Goal: Task Accomplishment & Management: Complete application form

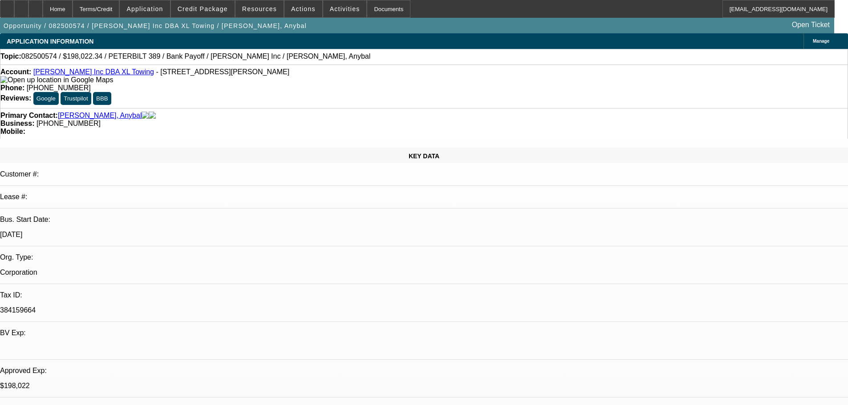
select select "0"
select select "2"
select select "0.15"
select select "4"
select select "0"
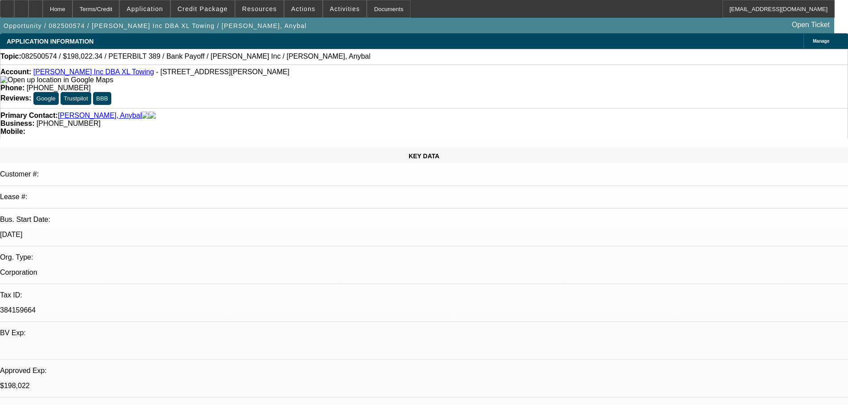
select select "2"
select select "0.15"
select select "4"
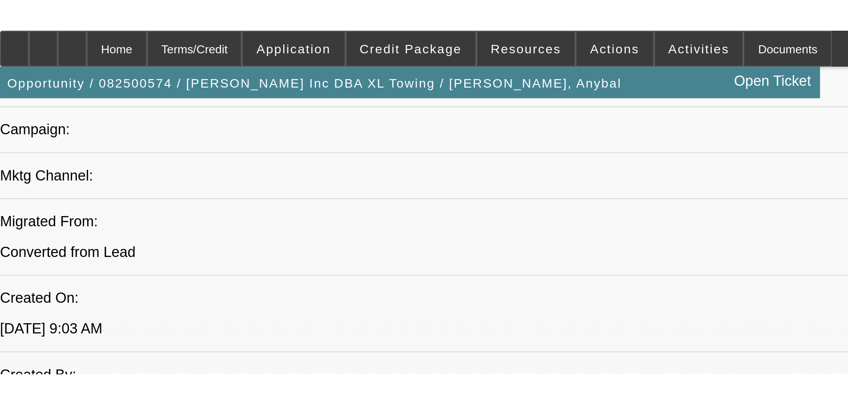
scroll to position [615, 0]
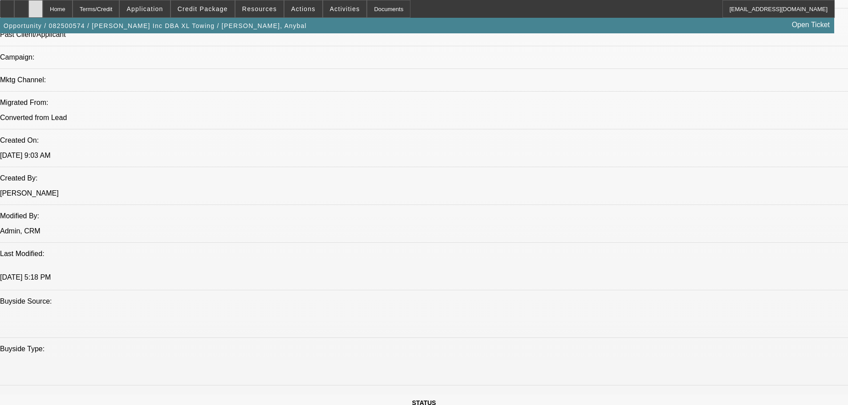
click at [36, 6] on icon at bounding box center [36, 6] width 0 height 0
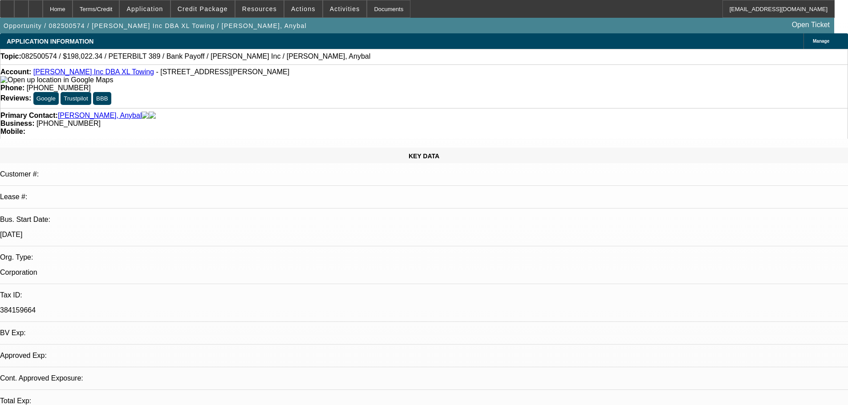
select select "0"
select select "2"
select select "0.15"
select select "4"
select select "0"
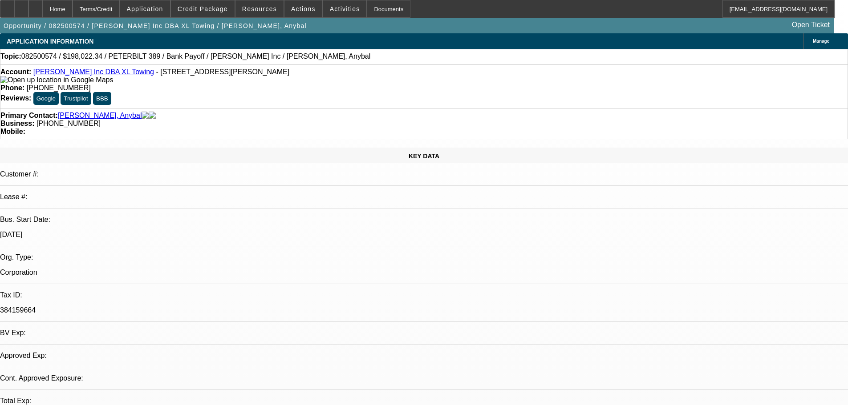
select select "2"
select select "0.15"
select select "4"
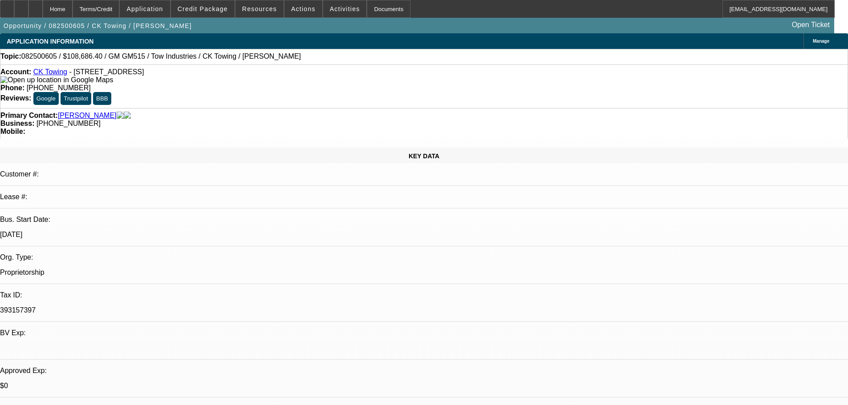
select select "0"
select select "2"
select select "0.1"
select select "4"
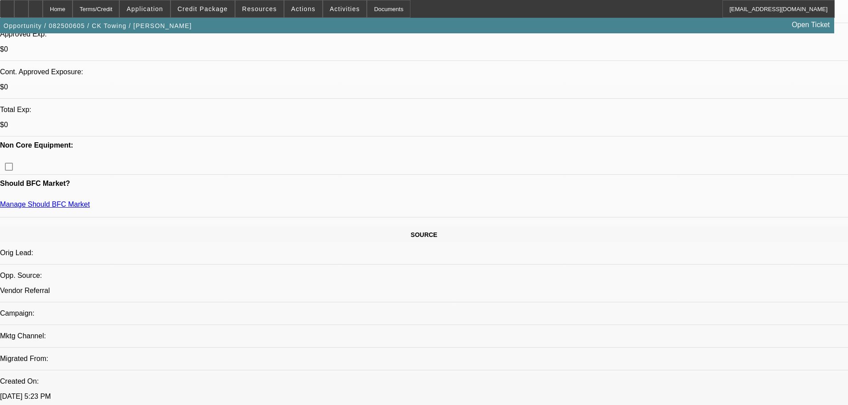
scroll to position [356, 0]
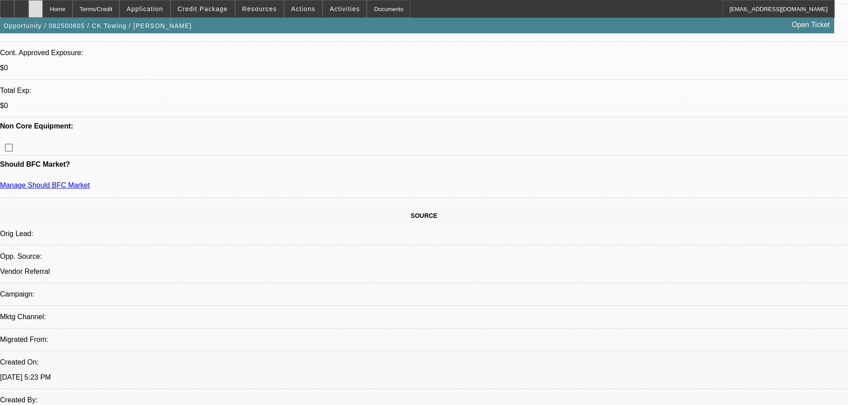
click at [36, 6] on icon at bounding box center [36, 6] width 0 height 0
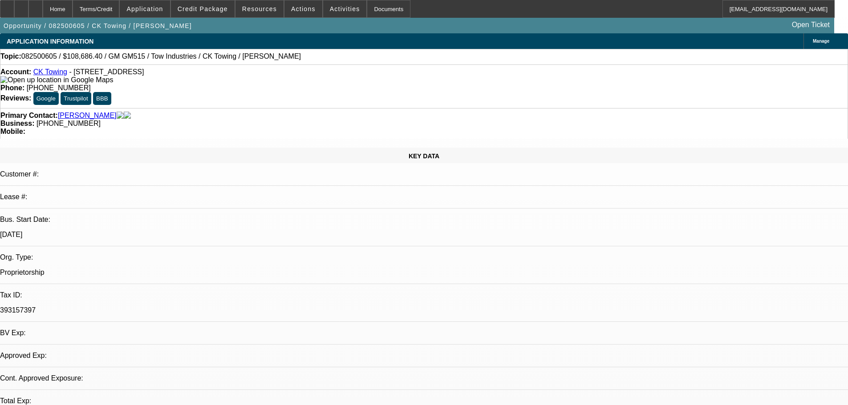
select select "0"
select select "2"
select select "0.1"
select select "4"
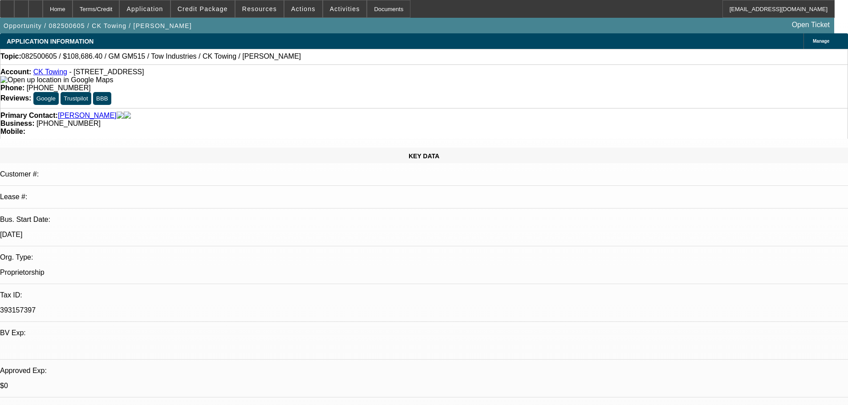
click at [222, 8] on span "Credit Package" at bounding box center [203, 8] width 50 height 7
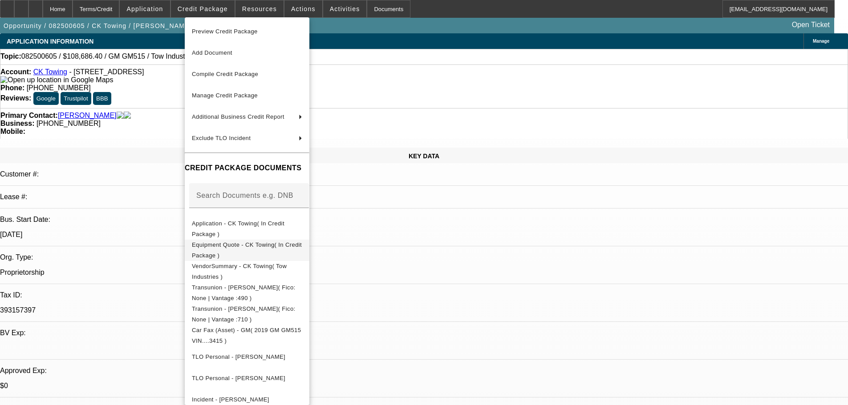
scroll to position [34, 0]
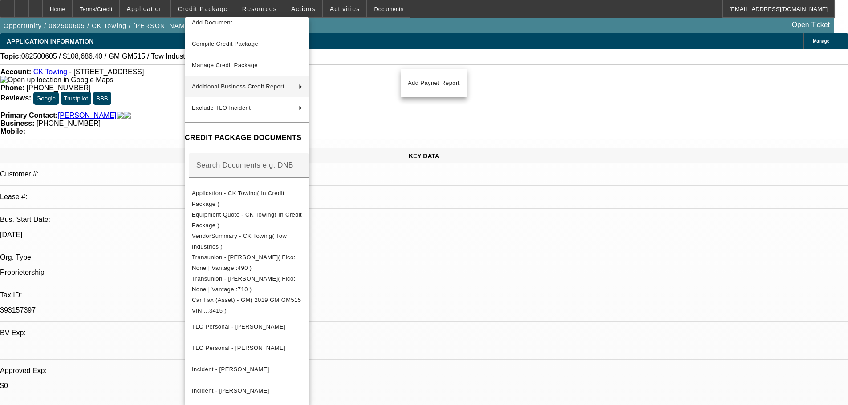
click at [183, 85] on div at bounding box center [424, 202] width 848 height 405
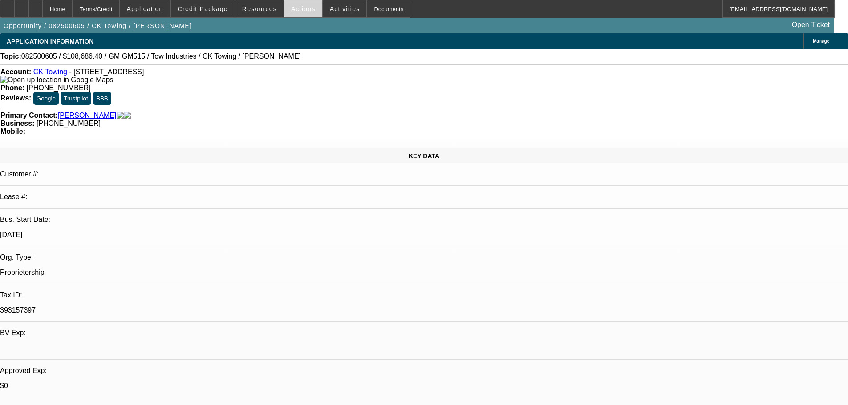
click at [308, 6] on span at bounding box center [303, 8] width 38 height 21
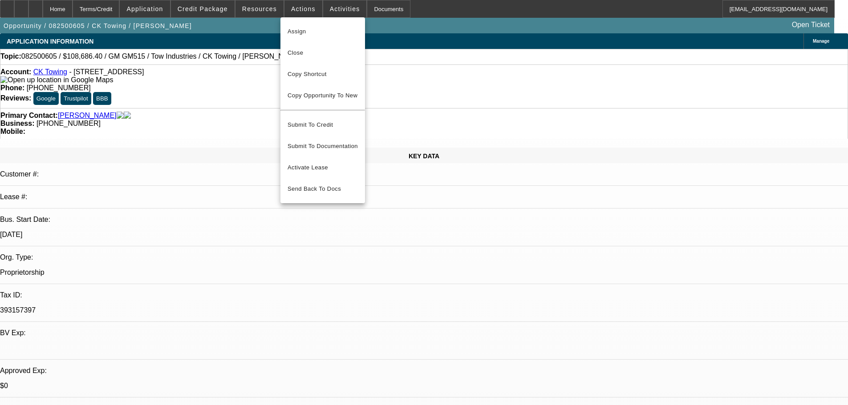
click at [325, 15] on div at bounding box center [424, 202] width 848 height 405
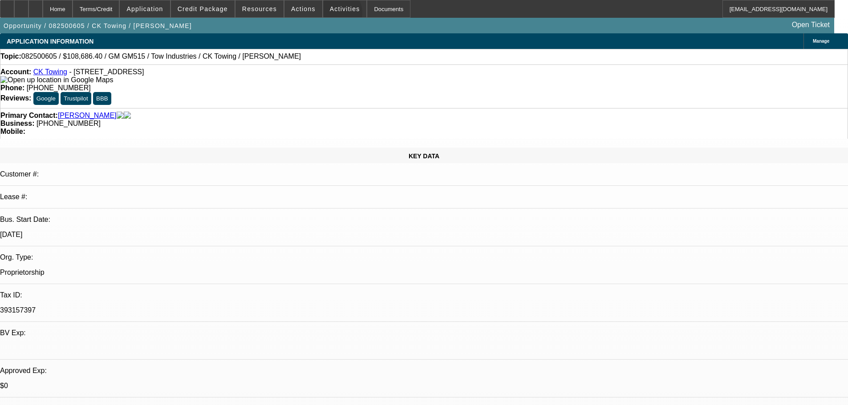
click at [325, 15] on span at bounding box center [345, 8] width 44 height 21
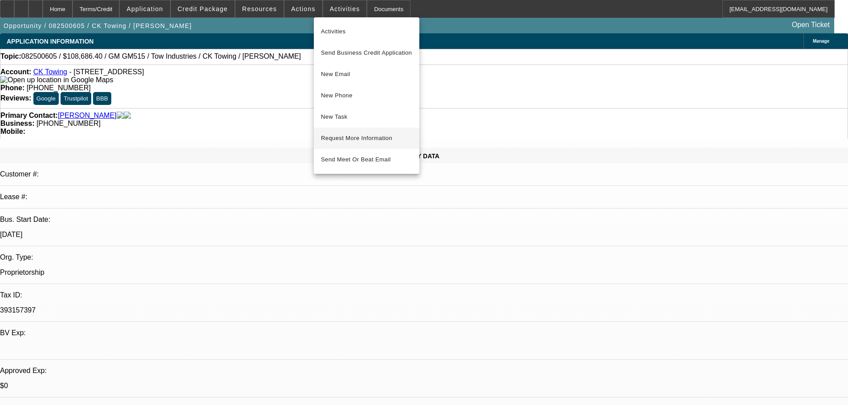
click at [368, 134] on span "Request More Information" at bounding box center [366, 138] width 91 height 11
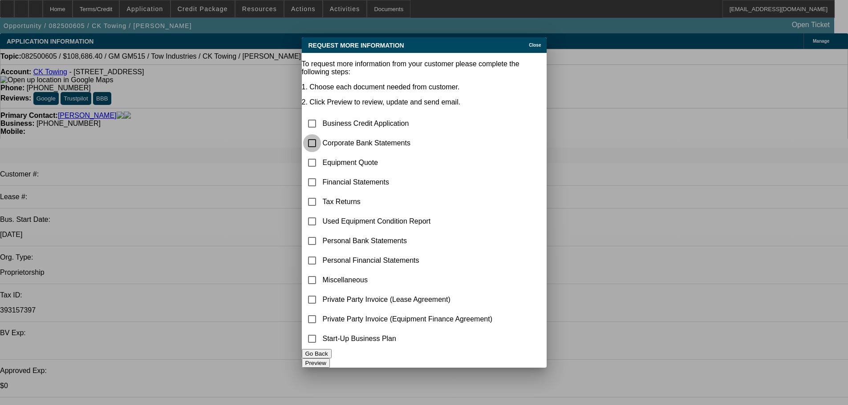
click at [321, 134] on input "checkbox" at bounding box center [312, 143] width 18 height 18
checkbox input "true"
click at [321, 213] on input "checkbox" at bounding box center [312, 222] width 18 height 18
checkbox input "true"
click at [330, 359] on button "Preview" at bounding box center [316, 363] width 28 height 9
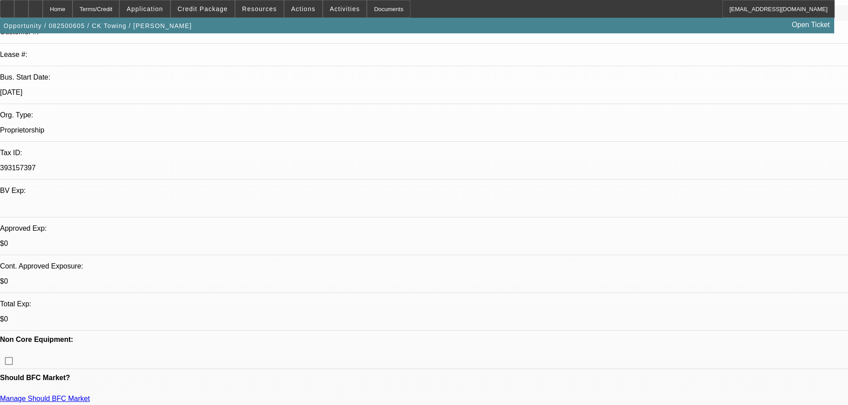
scroll to position [178, 0]
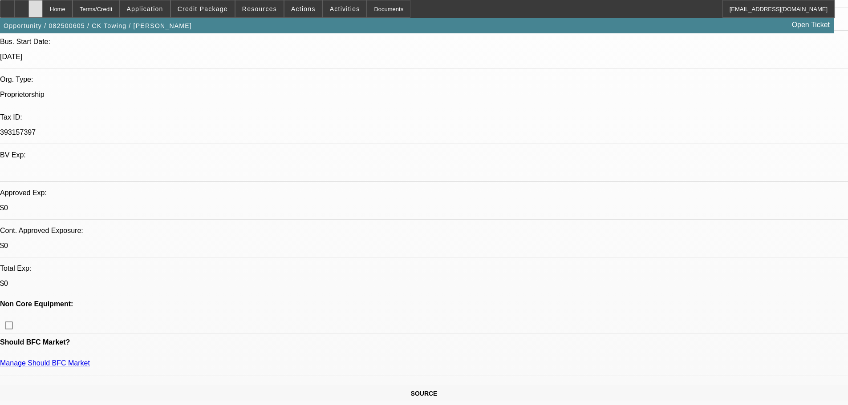
click at [43, 12] on div at bounding box center [35, 9] width 14 height 18
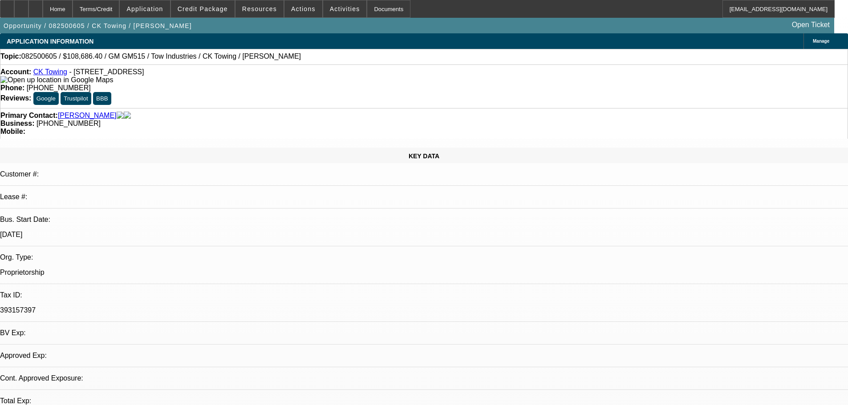
select select "0"
select select "2"
select select "0.1"
select select "4"
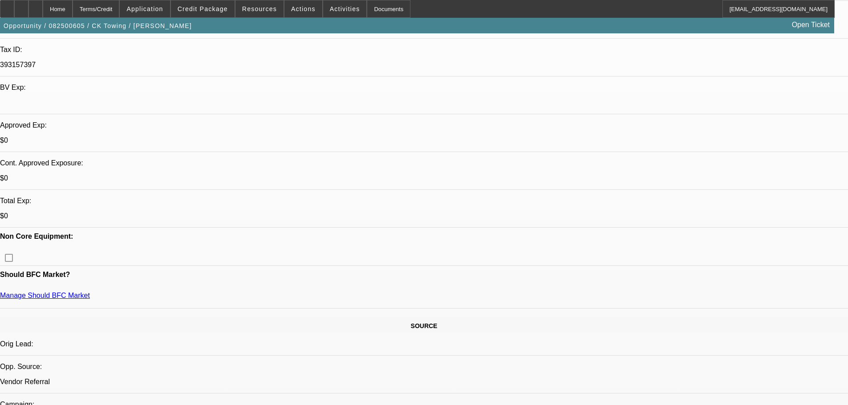
scroll to position [267, 0]
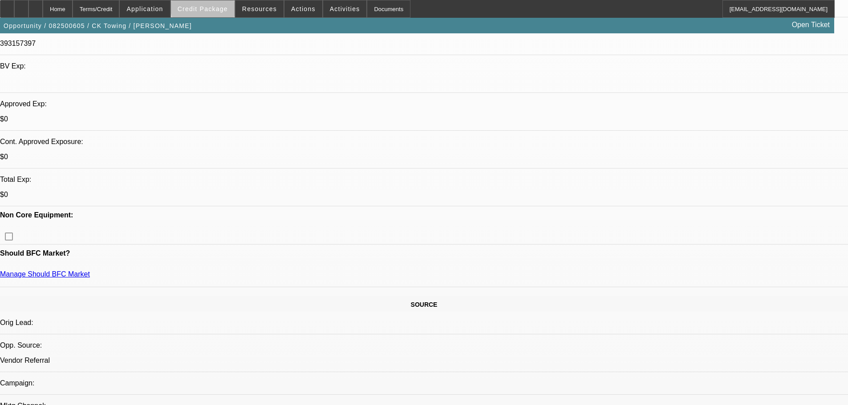
click at [226, 3] on span at bounding box center [203, 8] width 64 height 21
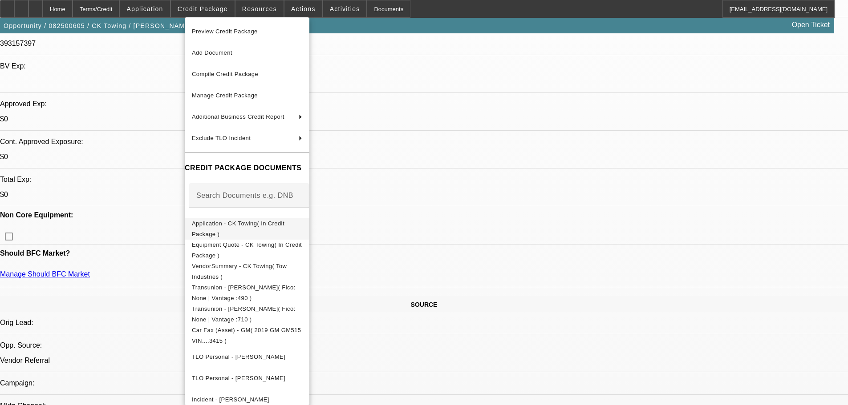
click at [264, 219] on button "Application - CK Towing( In Credit Package )" at bounding box center [247, 228] width 125 height 21
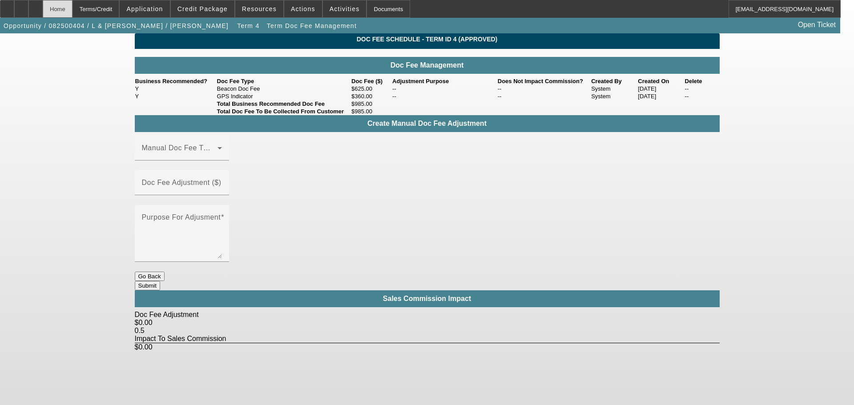
click at [73, 13] on div "Home" at bounding box center [58, 9] width 30 height 18
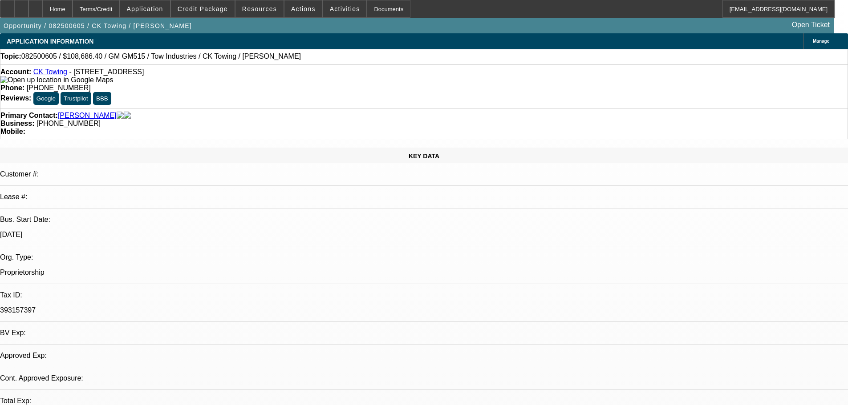
select select "0"
select select "2"
select select "0.1"
select select "4"
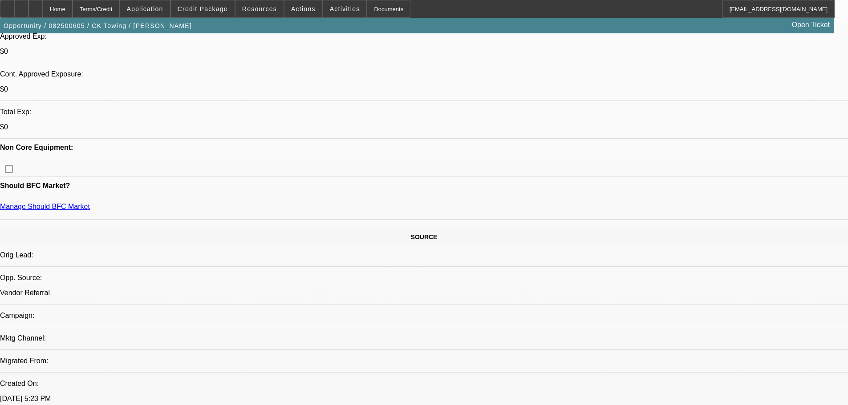
scroll to position [356, 0]
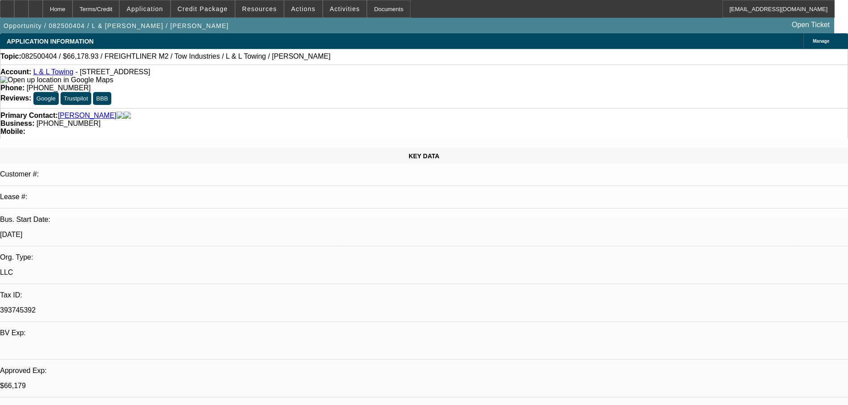
select select "0"
select select "2"
select select "0.1"
select select "4"
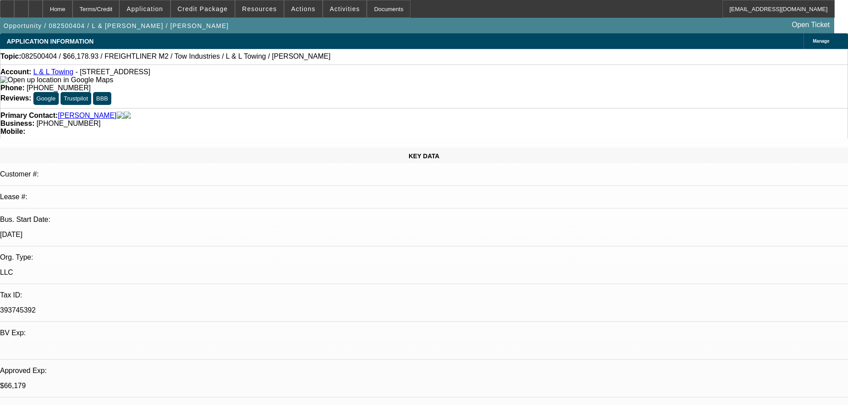
select select "0"
select select "2"
select select "0.1"
select select "4"
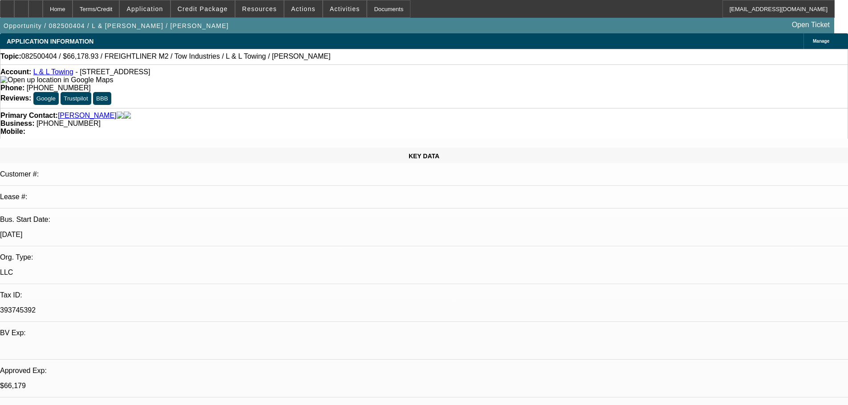
select select "0"
select select "2"
select select "0.1"
select select "4"
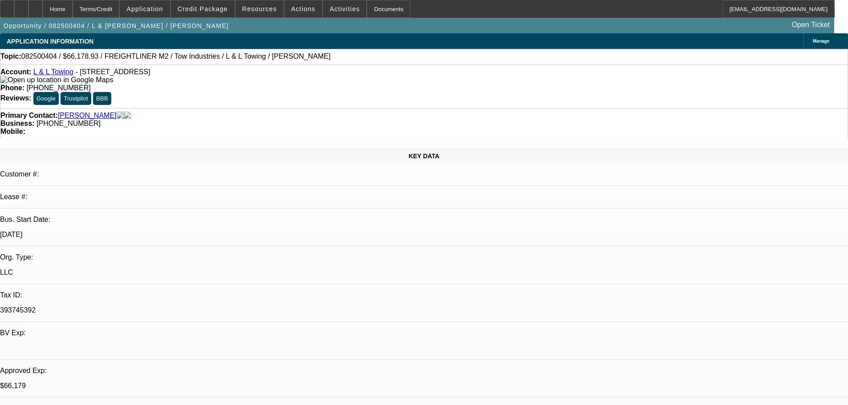
select select "0.15"
select select "2"
select select "0.1"
select select "4"
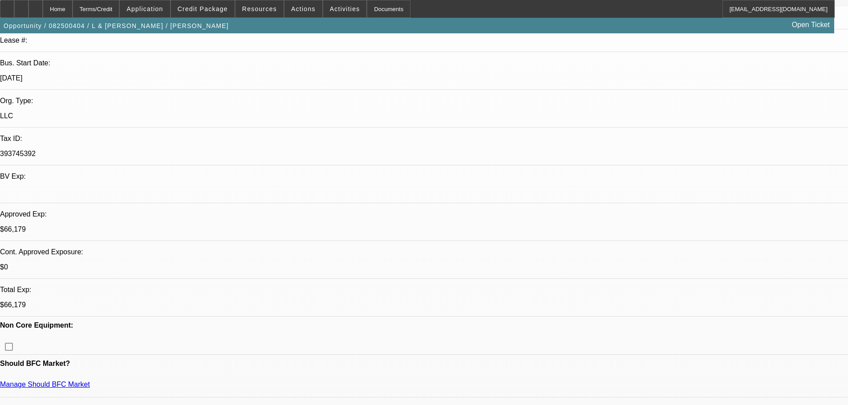
scroll to position [178, 0]
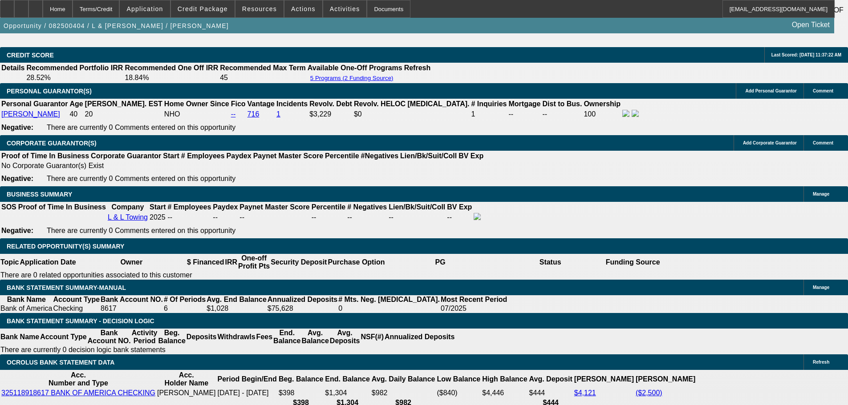
scroll to position [1335, 0]
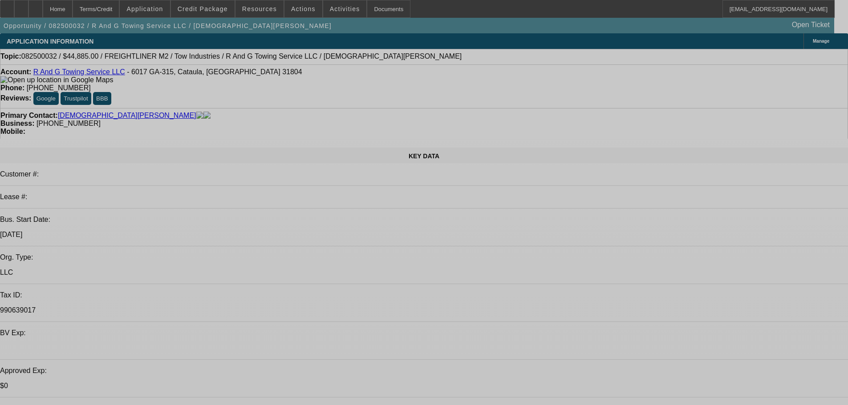
select select "0"
select select "2"
select select "0.1"
select select "4"
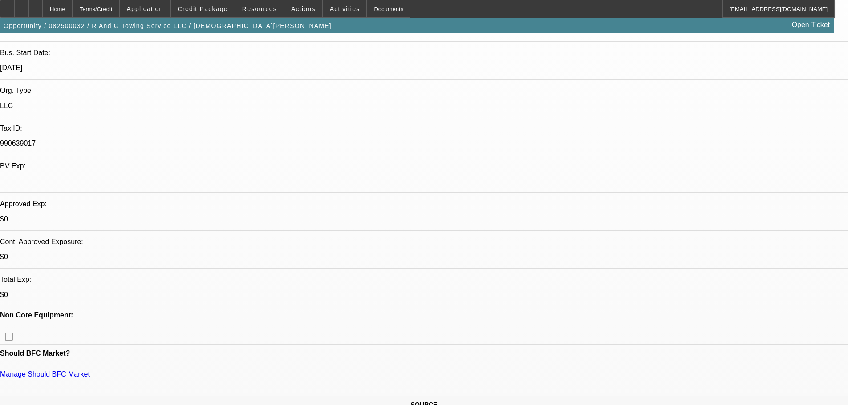
scroll to position [178, 0]
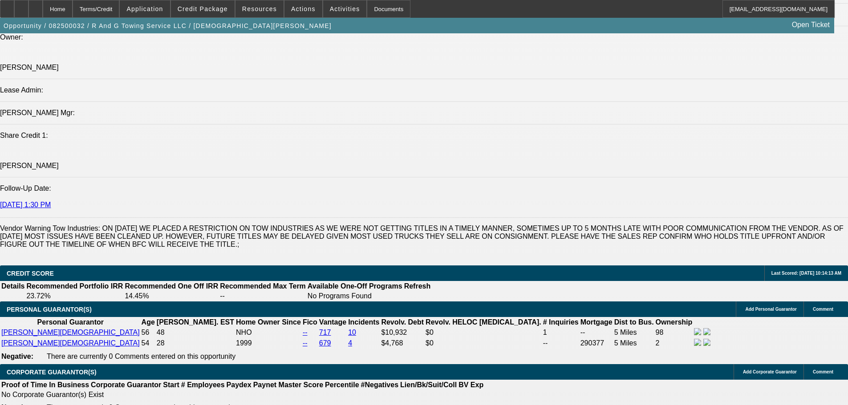
scroll to position [1068, 0]
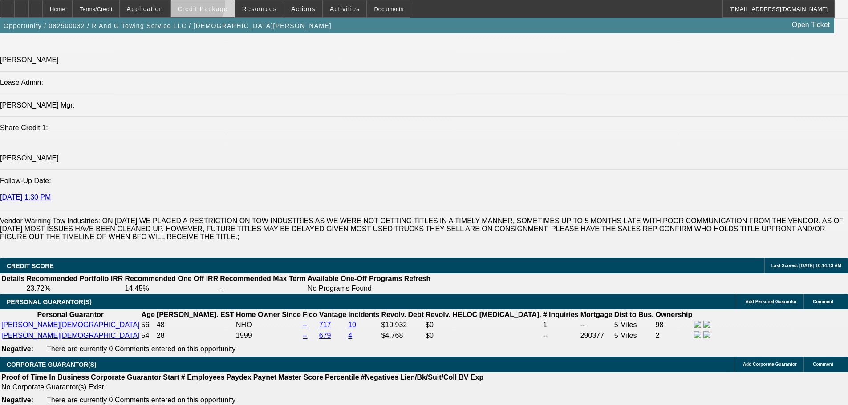
click at [203, 5] on span at bounding box center [203, 8] width 64 height 21
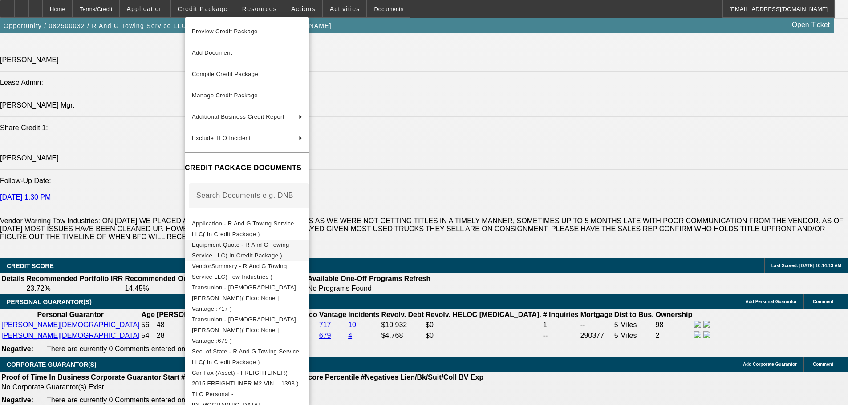
click at [303, 240] on button "Equipment Quote - R And G Towing Service LLC( In Credit Package )" at bounding box center [247, 250] width 125 height 21
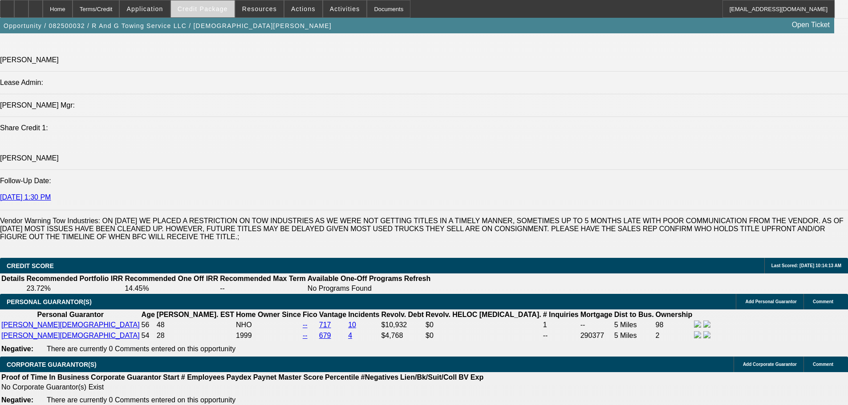
click at [198, 9] on span "Credit Package" at bounding box center [203, 8] width 50 height 7
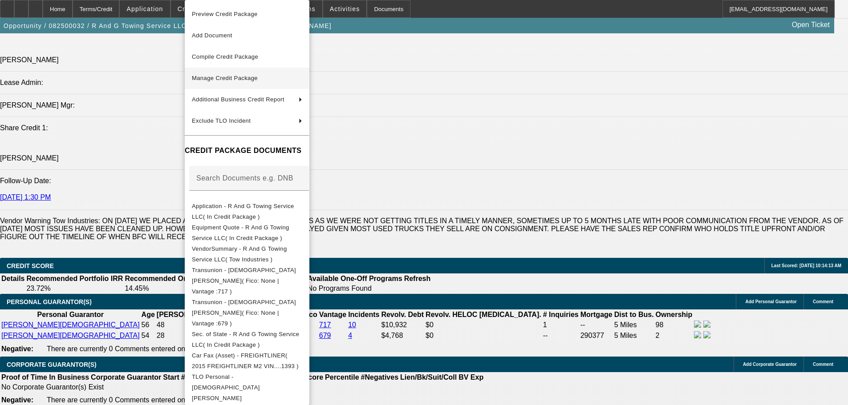
click at [282, 77] on span "Manage Credit Package" at bounding box center [247, 78] width 110 height 11
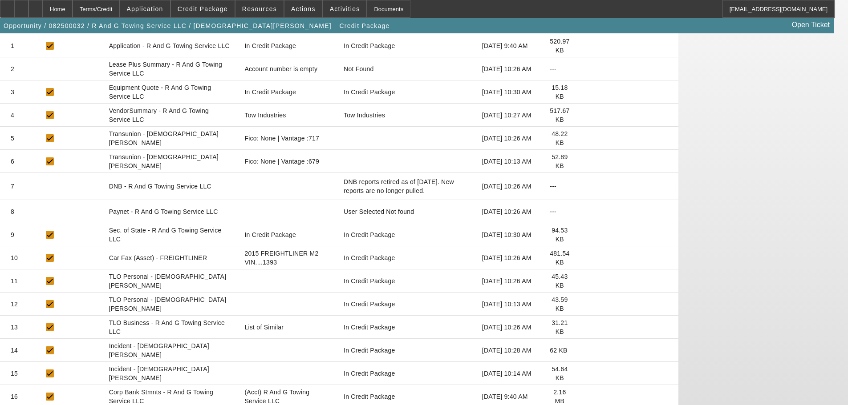
scroll to position [78, 0]
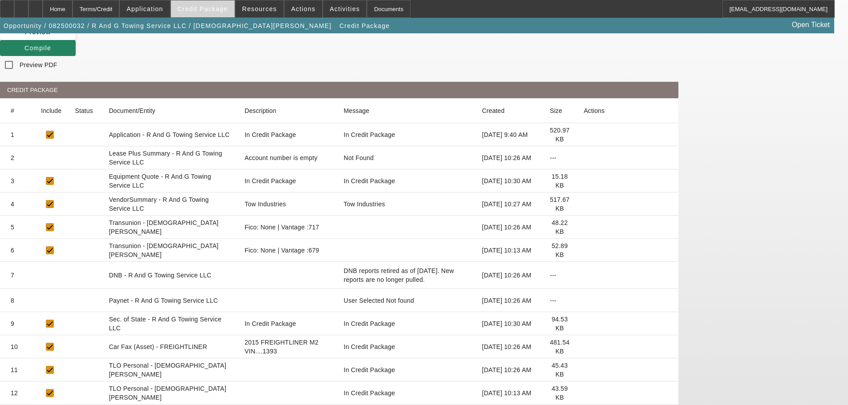
click at [203, 7] on span "Credit Package" at bounding box center [203, 8] width 50 height 7
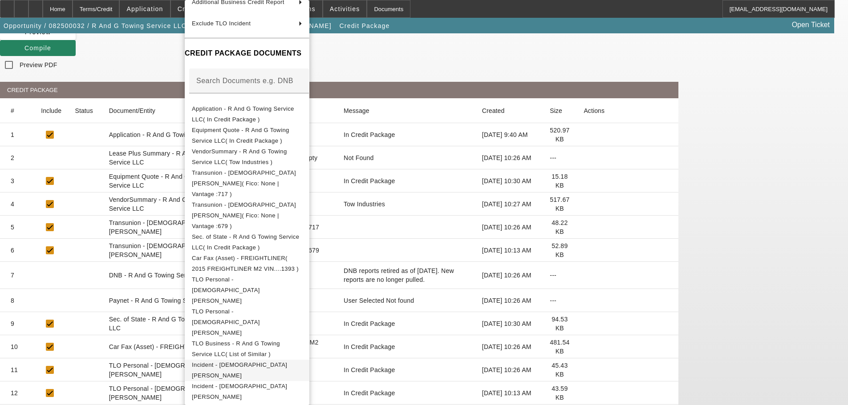
scroll to position [100, 0]
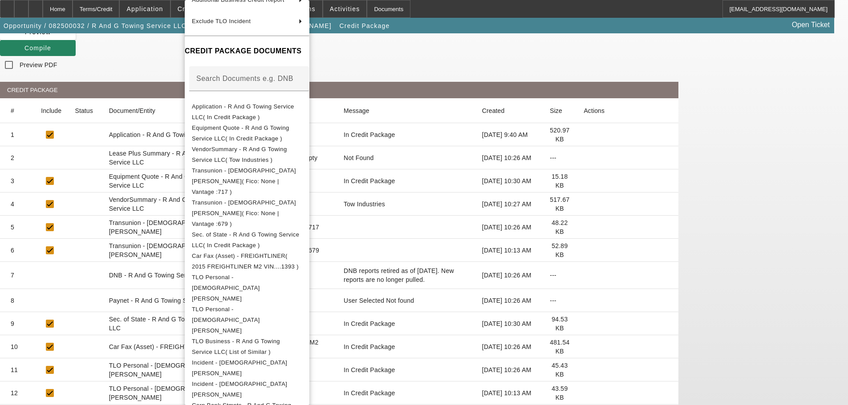
click at [81, 186] on div at bounding box center [424, 202] width 848 height 405
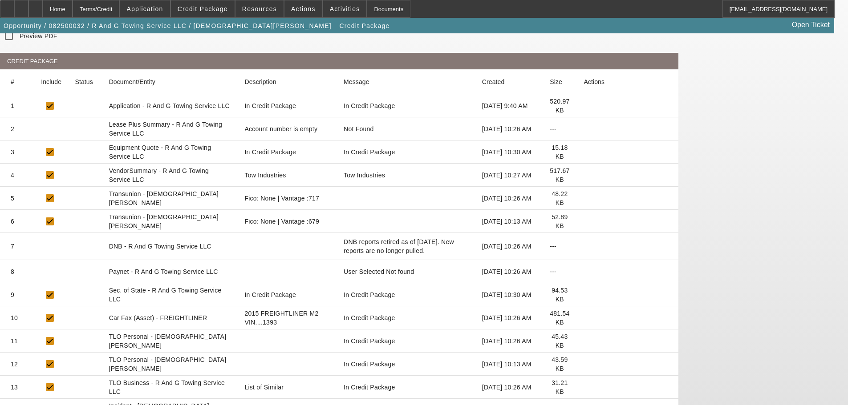
scroll to position [78, 0]
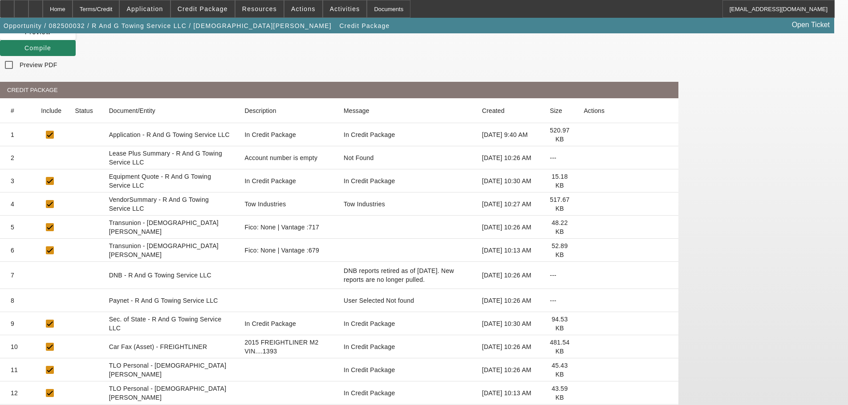
click at [583, 204] on icon at bounding box center [583, 204] width 0 height 0
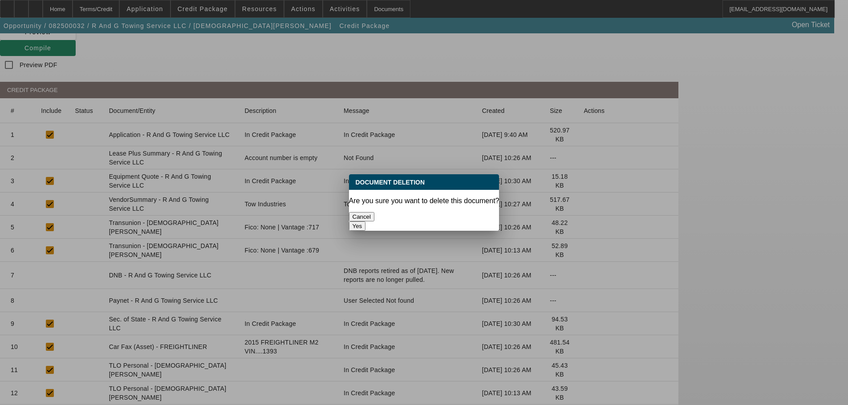
scroll to position [0, 0]
click at [366, 222] on button "Yes" at bounding box center [357, 226] width 17 height 9
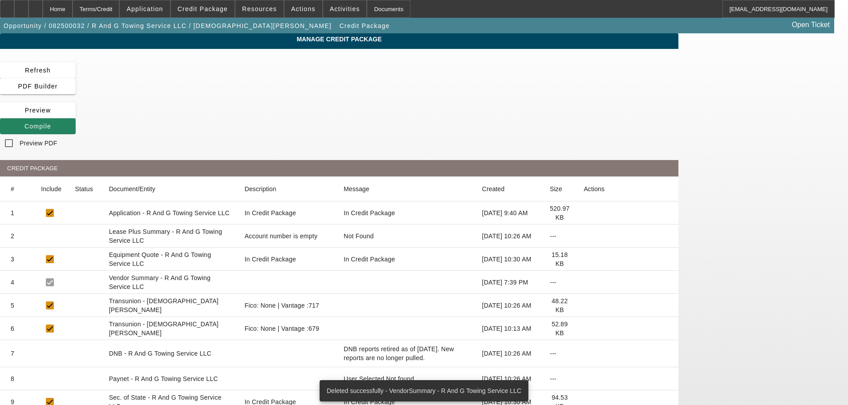
click at [583, 259] on icon at bounding box center [583, 259] width 0 height 0
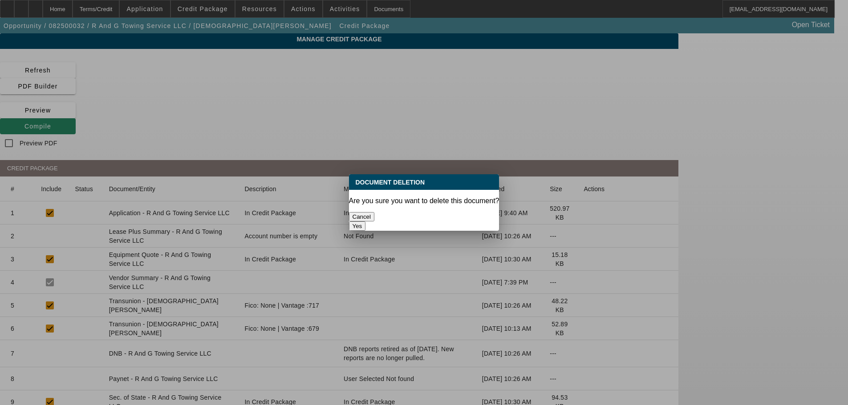
click at [366, 222] on button "Yes" at bounding box center [357, 226] width 17 height 9
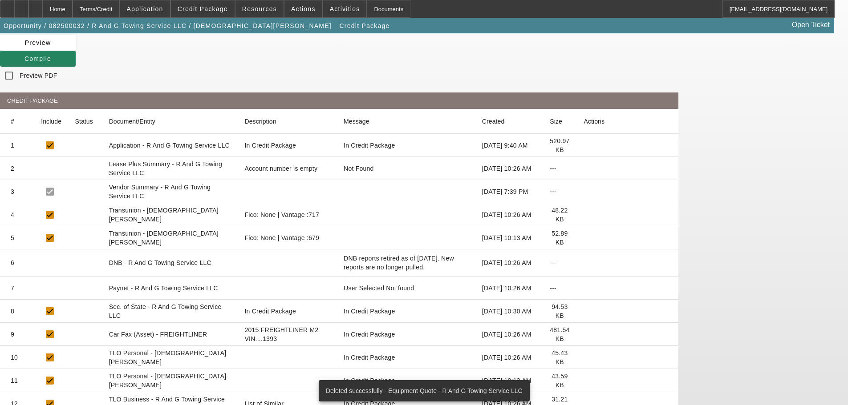
scroll to position [89, 0]
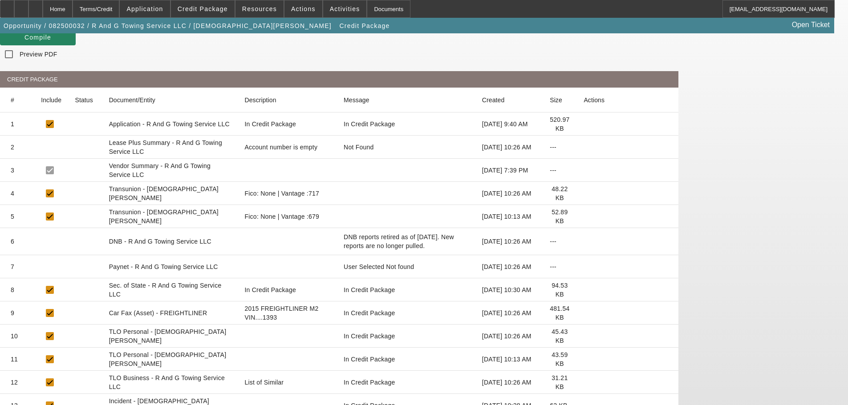
click at [583, 313] on icon at bounding box center [583, 313] width 0 height 0
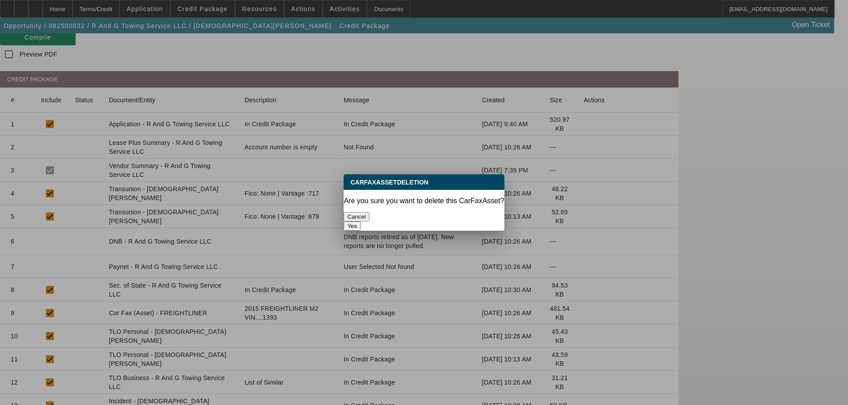
click at [360, 222] on button "Yes" at bounding box center [352, 226] width 17 height 9
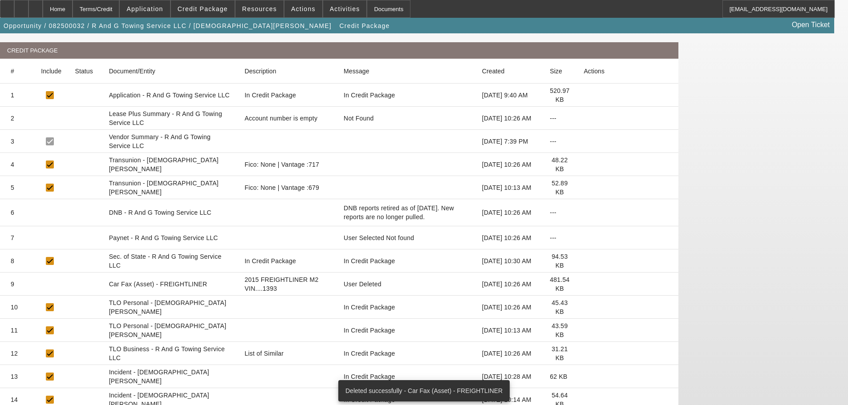
scroll to position [144, 0]
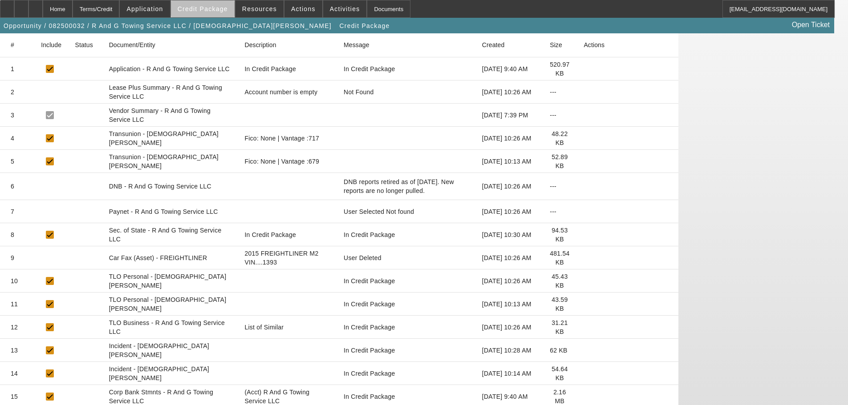
click at [218, 9] on span "Credit Package" at bounding box center [203, 8] width 50 height 7
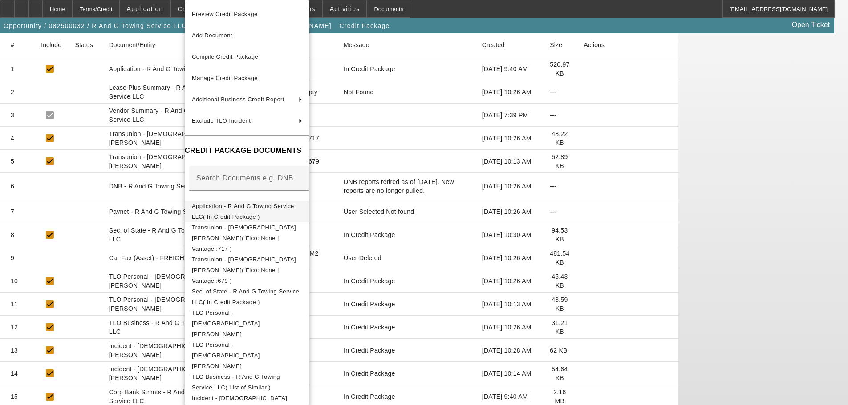
click at [276, 203] on span "Application - R And G Towing Service LLC( In Credit Package )" at bounding box center [247, 211] width 110 height 21
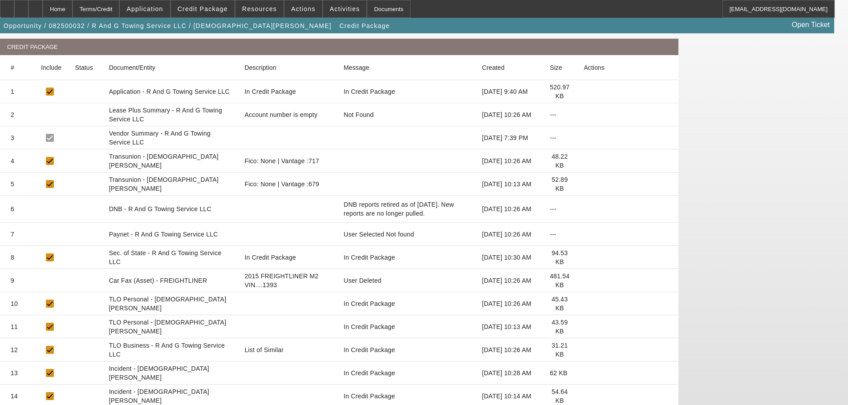
scroll to position [0, 0]
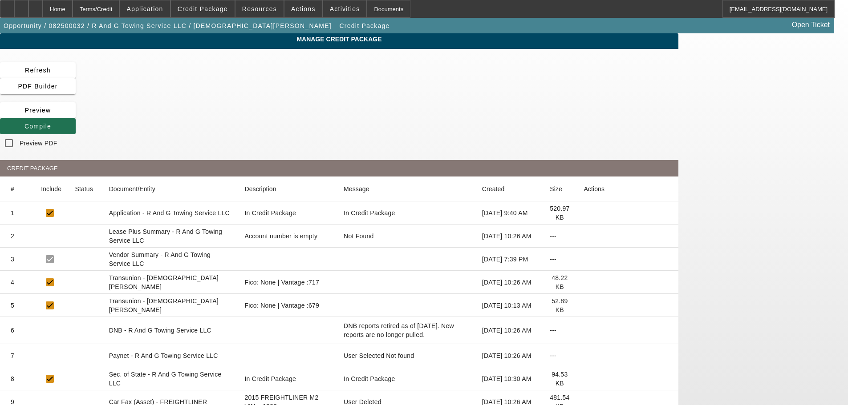
click at [76, 116] on span at bounding box center [38, 126] width 76 height 21
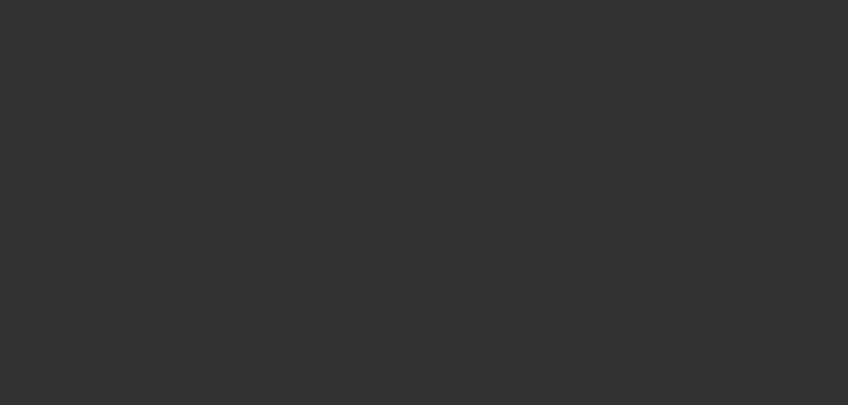
select select "0"
select select "2"
select select "0.1"
select select "4"
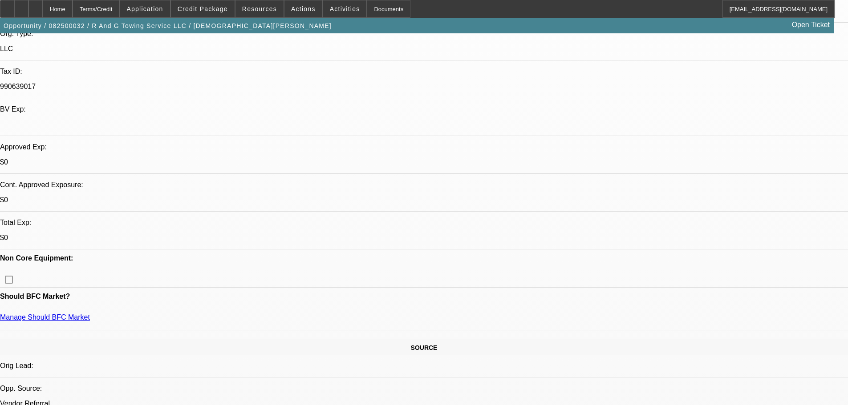
scroll to position [89, 0]
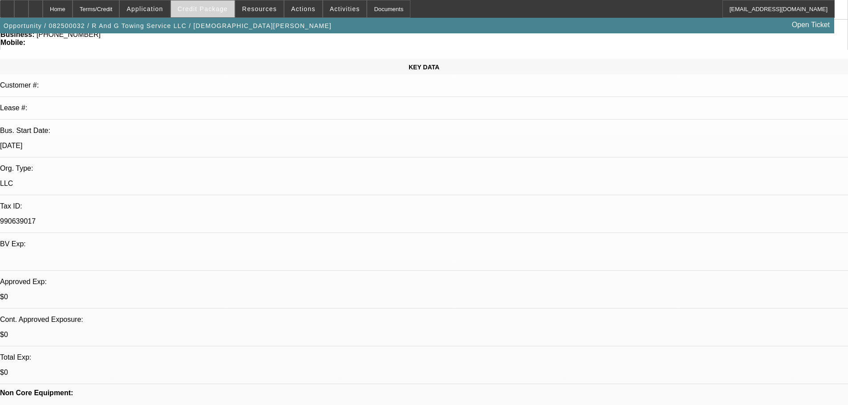
click at [189, 5] on span at bounding box center [203, 8] width 64 height 21
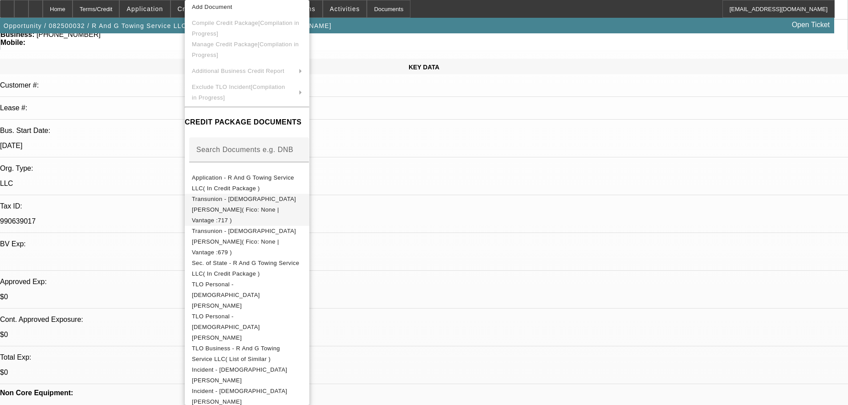
scroll to position [36, 0]
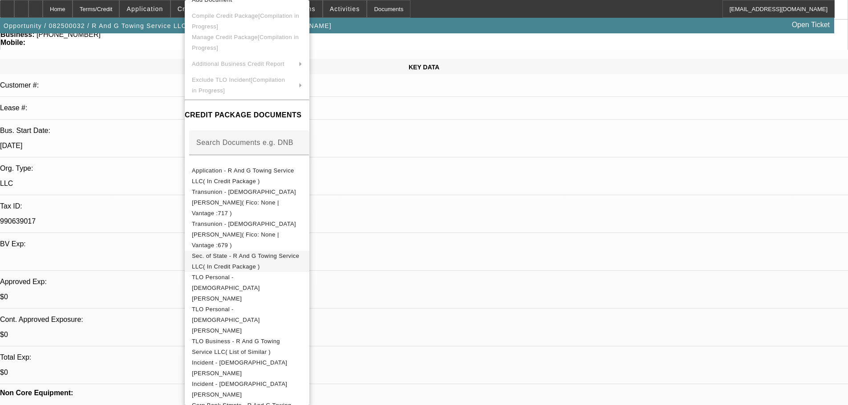
click at [218, 251] on button "Sec. of State - R And G Towing Service LLC( In Credit Package )" at bounding box center [247, 261] width 125 height 21
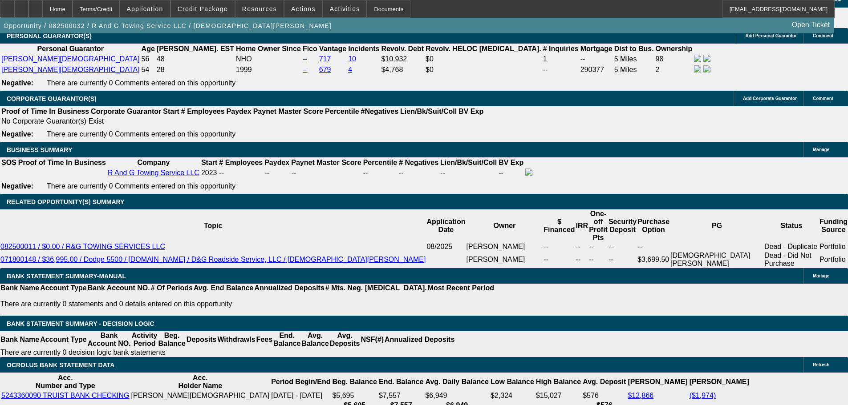
scroll to position [1335, 0]
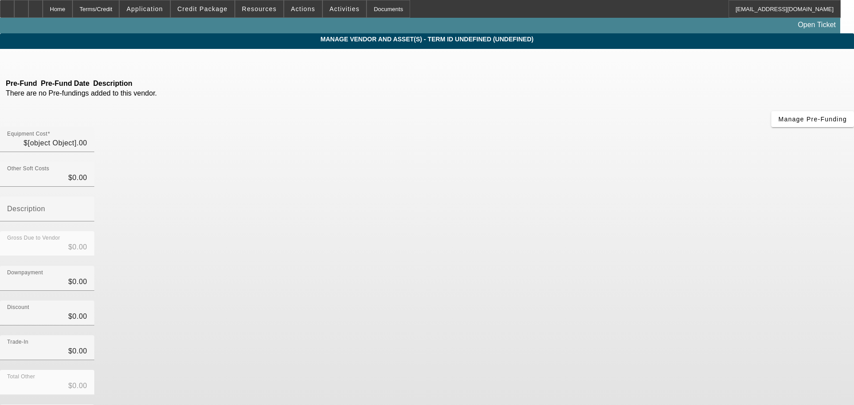
type input "$44,885.00"
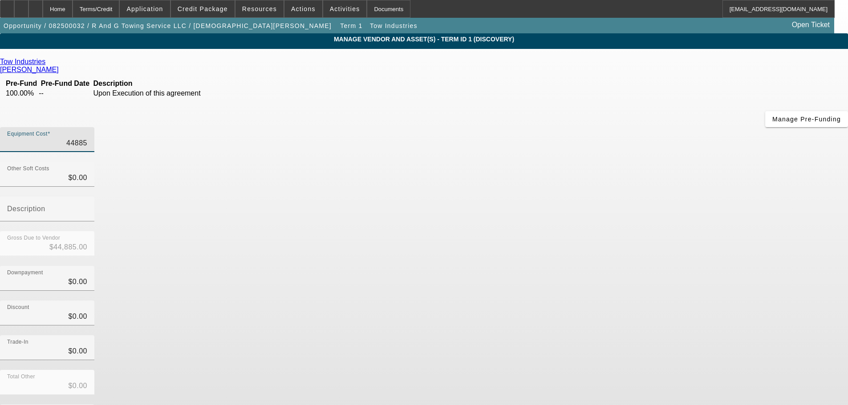
drag, startPoint x: 505, startPoint y: 74, endPoint x: 546, endPoint y: 67, distance: 41.6
click at [94, 127] on div "Equipment Cost 44885" at bounding box center [47, 139] width 94 height 25
type input "6"
type input "$6.00"
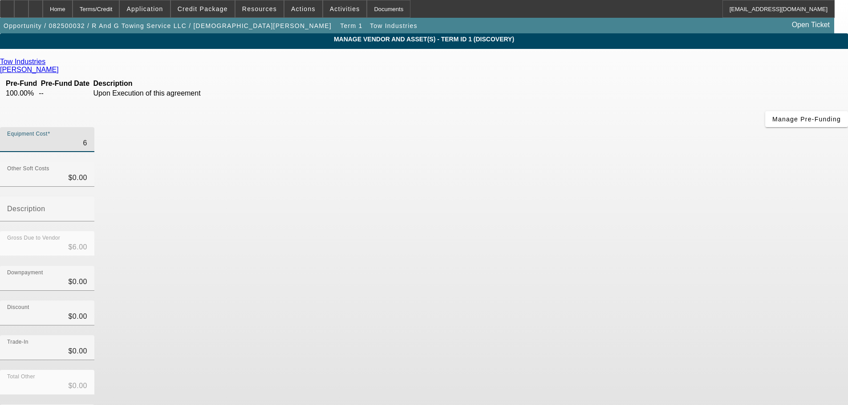
type input "60"
type input "$60.00"
type input "600"
type input "$600.00"
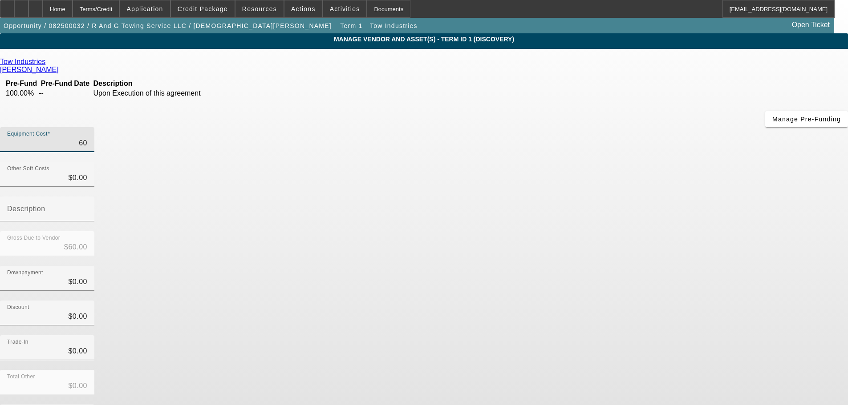
type input "$600.00"
type input "6000"
type input "$6,000.00"
type input "60000"
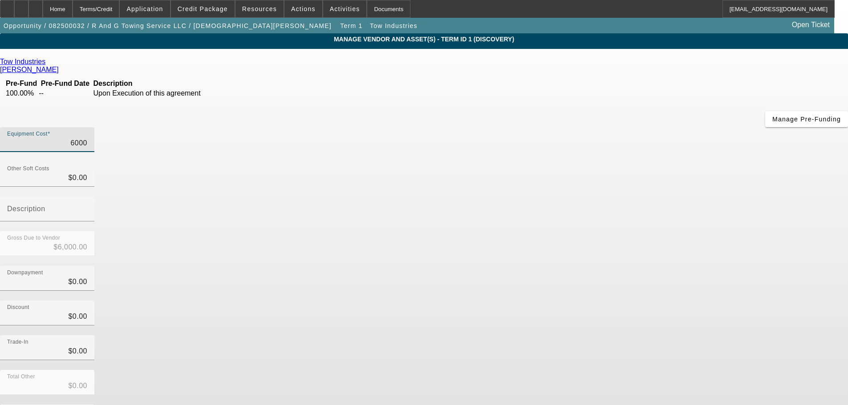
type input "$60,000.00"
click at [326, 208] on div "Tow Industries Trigueros, Jessica Pre-Fund Pre-Fund Date Description 100.00% --…" at bounding box center [424, 258] width 848 height 400
click at [48, 64] on icon at bounding box center [48, 62] width 0 height 8
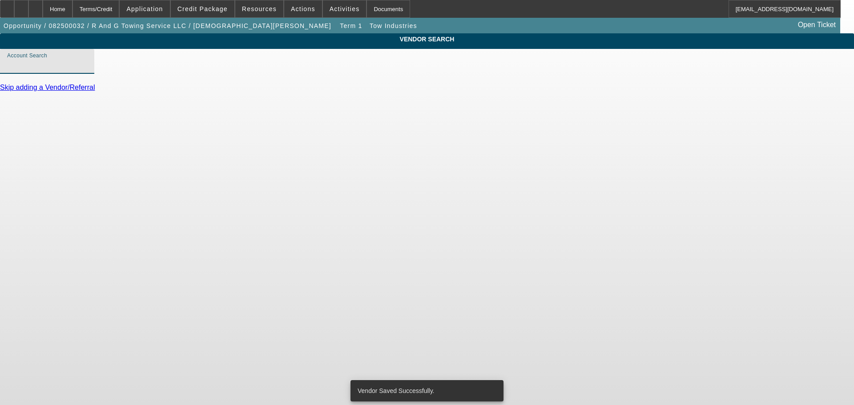
click at [87, 70] on input "Account Search" at bounding box center [47, 65] width 80 height 11
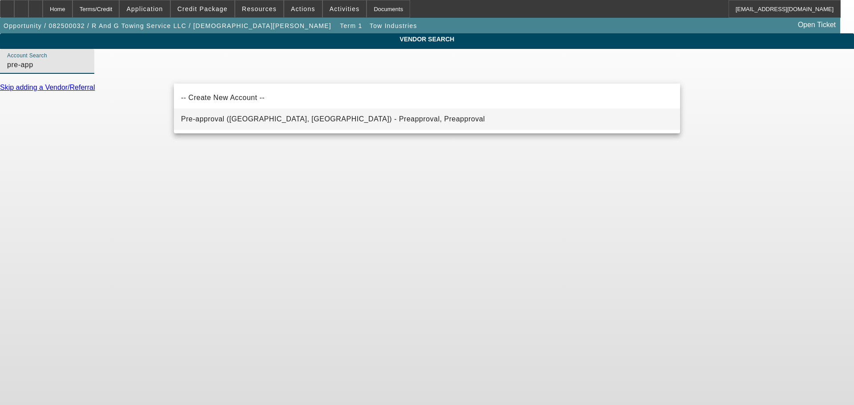
click at [265, 117] on span "Pre-approval (Northbrook, IL) - Preapproval, Preapproval" at bounding box center [333, 119] width 304 height 8
type input "Pre-approval (Northbrook, IL) - Preapproval, Preapproval"
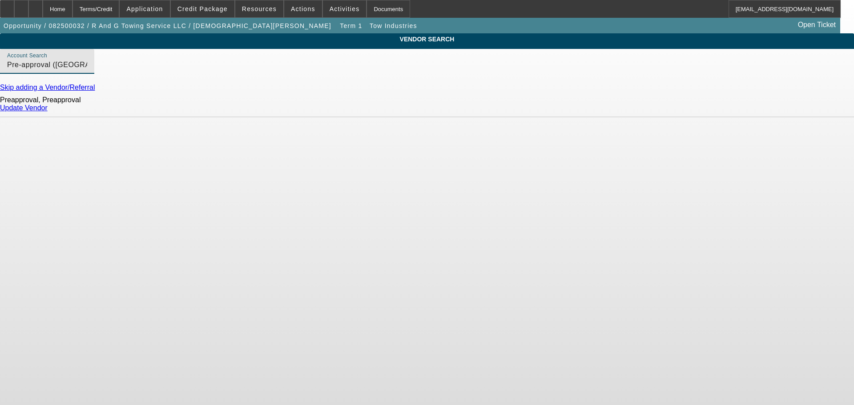
click at [48, 112] on link "Update Vendor" at bounding box center [24, 108] width 48 height 8
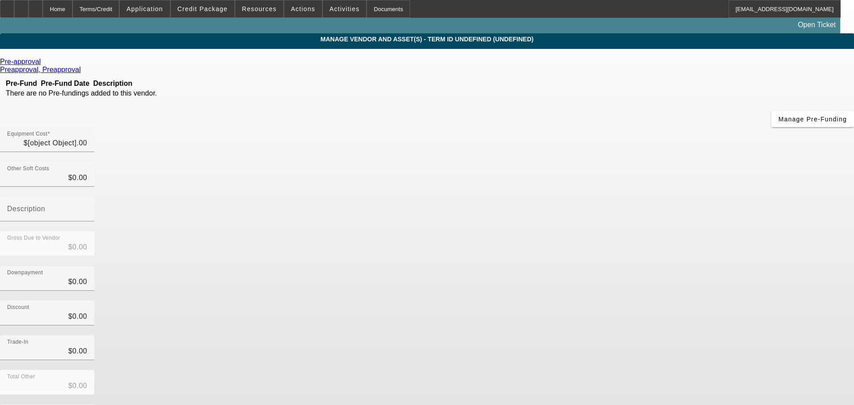
type input "$60,000.00"
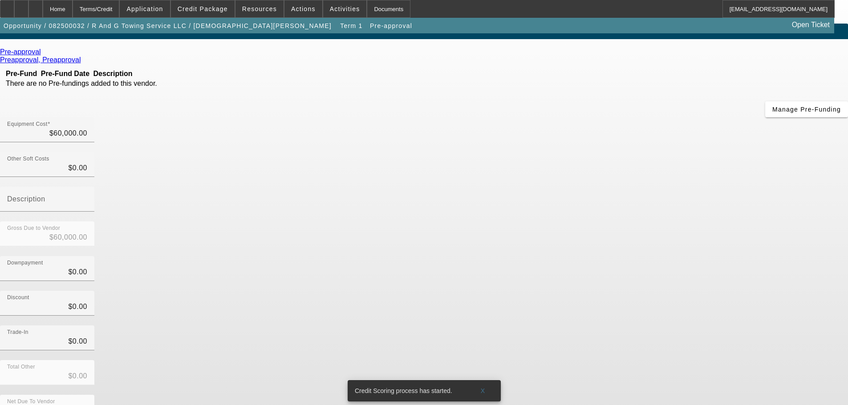
scroll to position [12, 0]
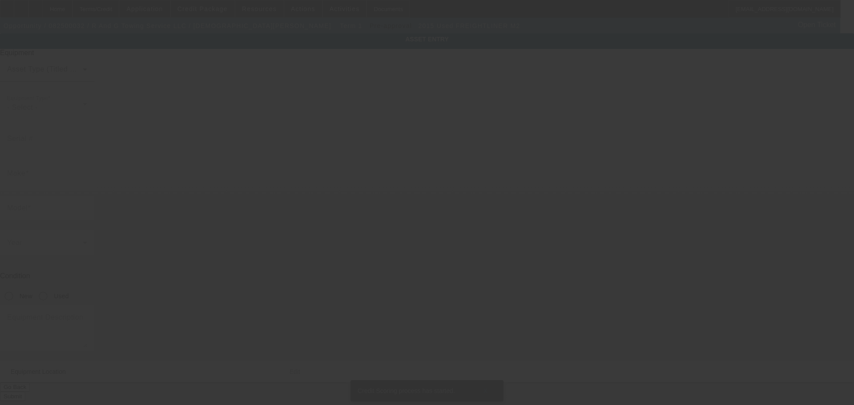
type input "3ALACWDT1FDGM1393"
type input "Freightliner"
type input "M2"
radio input "true"
type input "6017 GA-315"
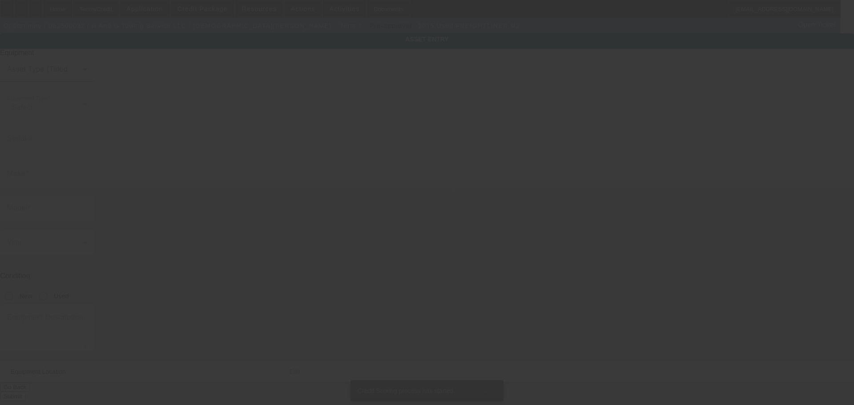
type input "Cataula"
type input "31804"
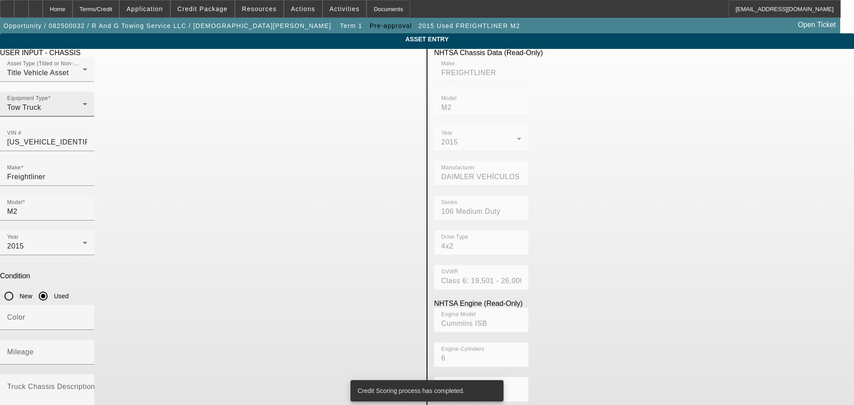
click at [83, 113] on div "Tow Truck" at bounding box center [45, 107] width 76 height 11
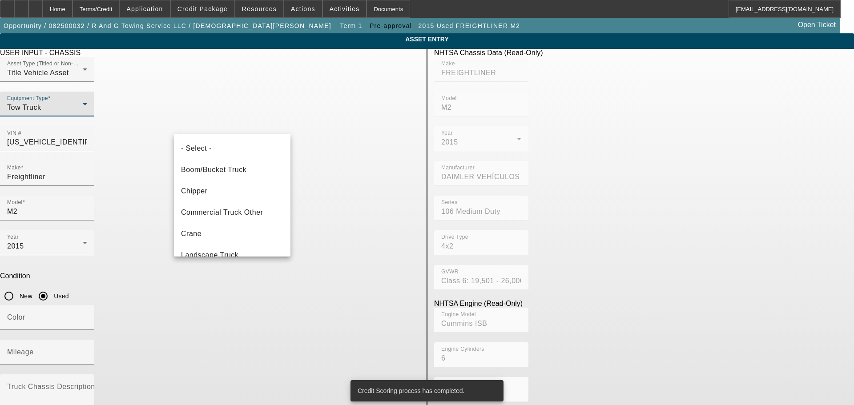
scroll to position [73, 0]
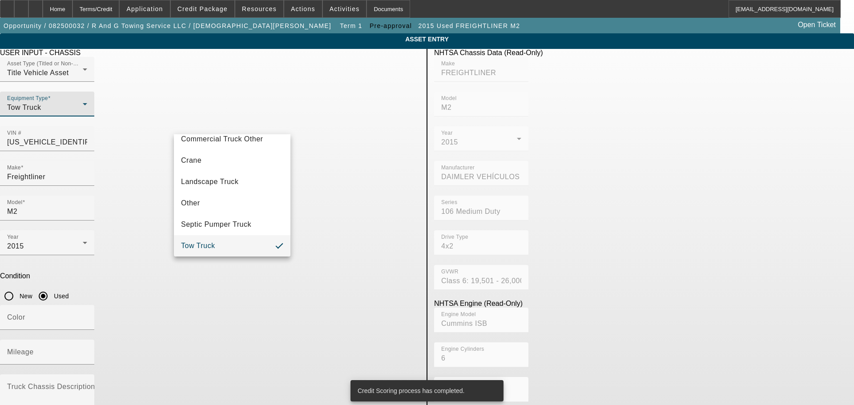
drag, startPoint x: 388, startPoint y: 123, endPoint x: 344, endPoint y: 128, distance: 45.3
click at [344, 128] on div at bounding box center [427, 202] width 854 height 405
click at [87, 137] on input "3ALACWDT1FDGM1393" at bounding box center [47, 142] width 80 height 11
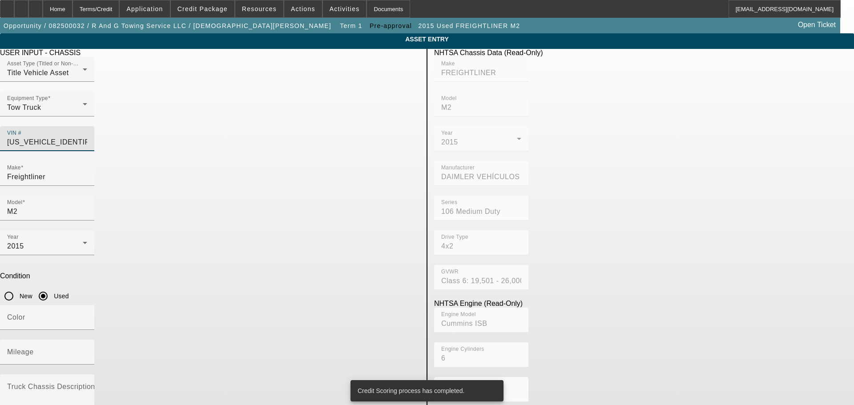
click at [87, 137] on input "3ALACWDT1FDGM1393" at bounding box center [47, 142] width 80 height 11
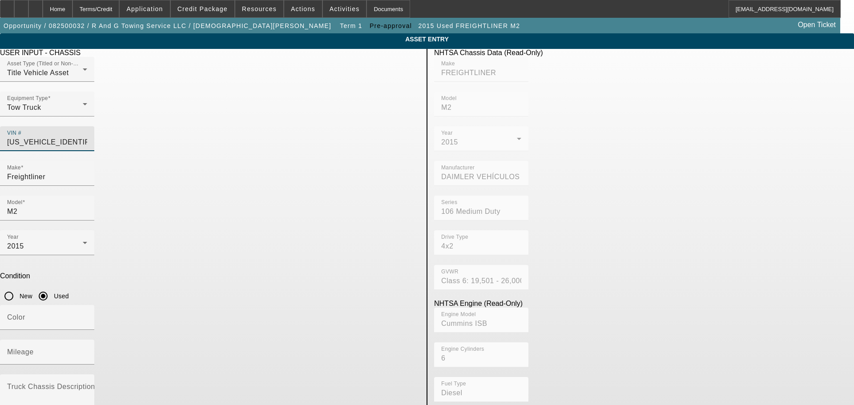
click at [87, 137] on input "3ALACWDT1FDGM1393" at bounding box center [47, 142] width 80 height 11
click at [87, 172] on input "Freightliner" at bounding box center [47, 177] width 80 height 11
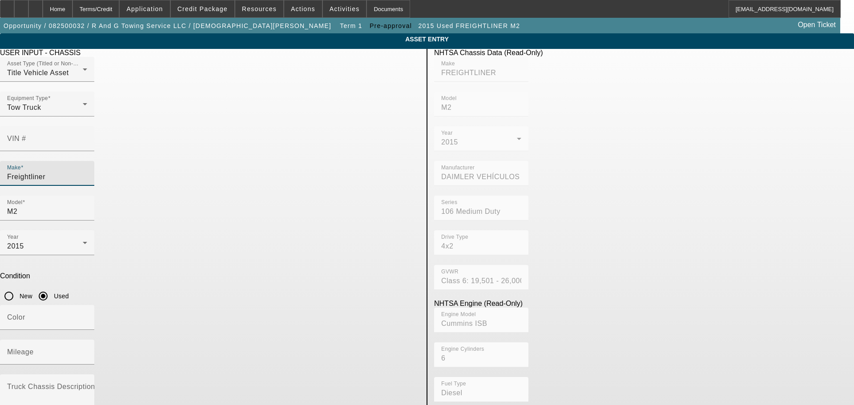
click at [87, 172] on input "Freightliner" at bounding box center [47, 177] width 80 height 11
drag, startPoint x: 187, startPoint y: 160, endPoint x: 146, endPoint y: 166, distance: 40.9
click at [148, 166] on app-asset-collateral-manage "ASSET ENTRY Delete asset USER INPUT - CHASSIS Asset Type (Titled or Non-Titled)…" at bounding box center [427, 279] width 854 height 493
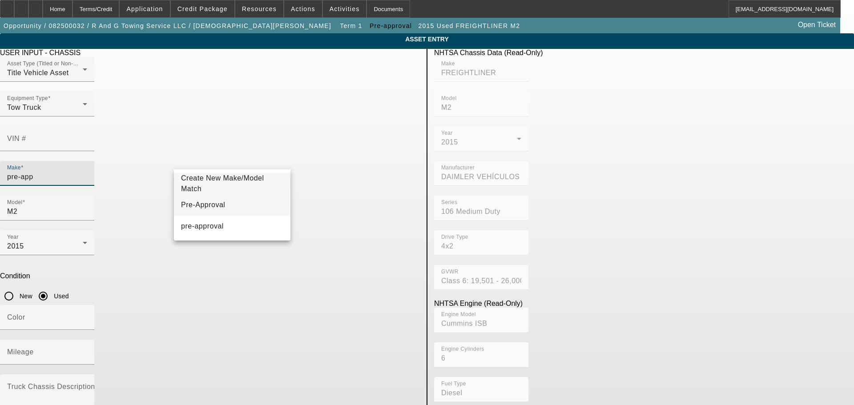
type input "pre-app"
click at [211, 205] on span "Pre-Approval" at bounding box center [203, 205] width 44 height 8
type input "Pre-Approval"
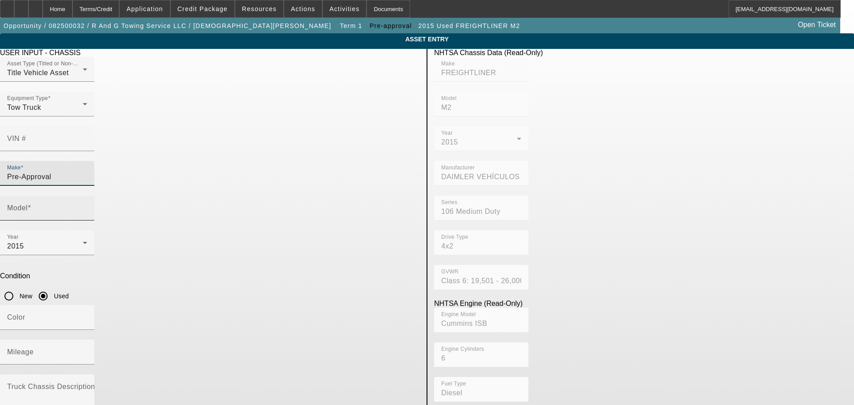
click at [87, 206] on input "Model" at bounding box center [47, 211] width 80 height 11
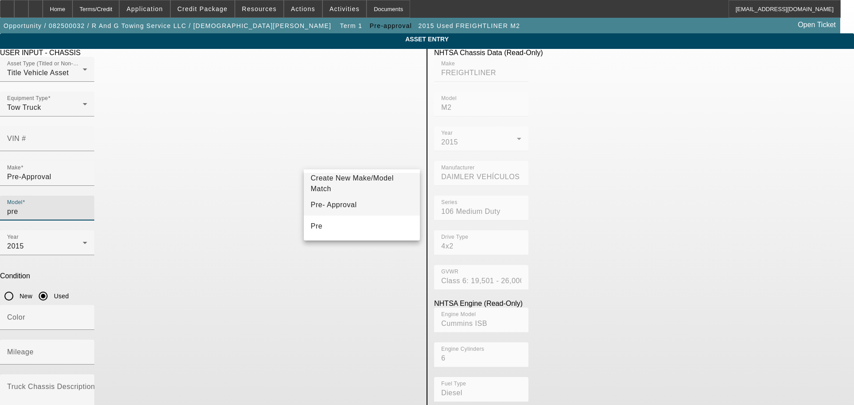
click at [345, 200] on span "Pre- Approval" at bounding box center [334, 205] width 46 height 11
type input "Pre- Approval"
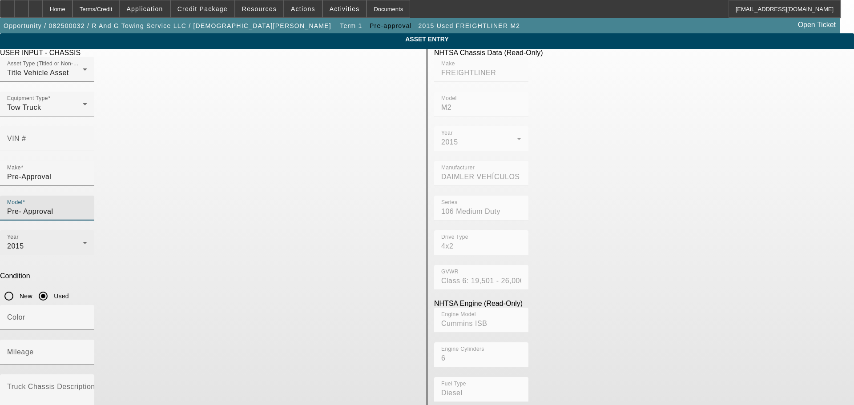
click at [83, 241] on div "2015" at bounding box center [45, 246] width 76 height 11
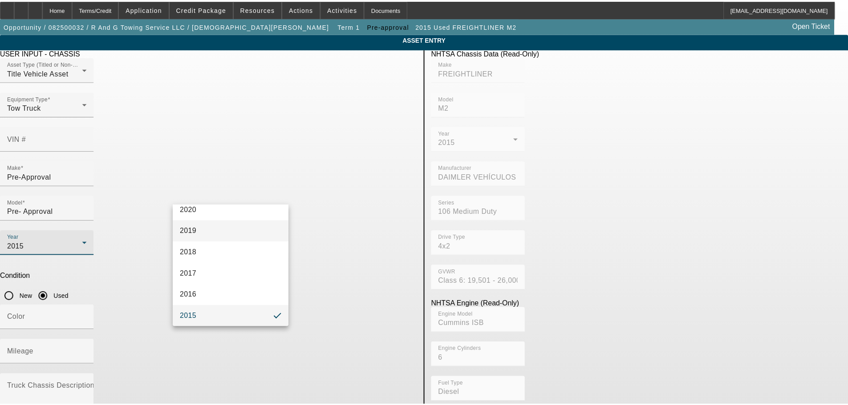
scroll to position [0, 0]
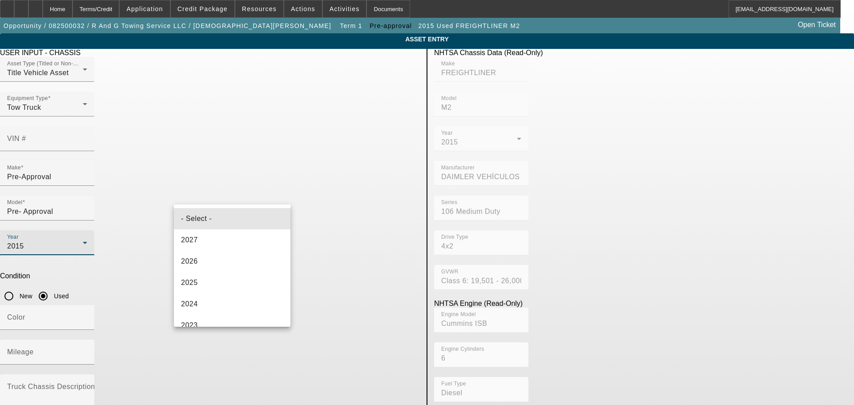
click at [243, 222] on mat-option "- Select -" at bounding box center [232, 218] width 117 height 21
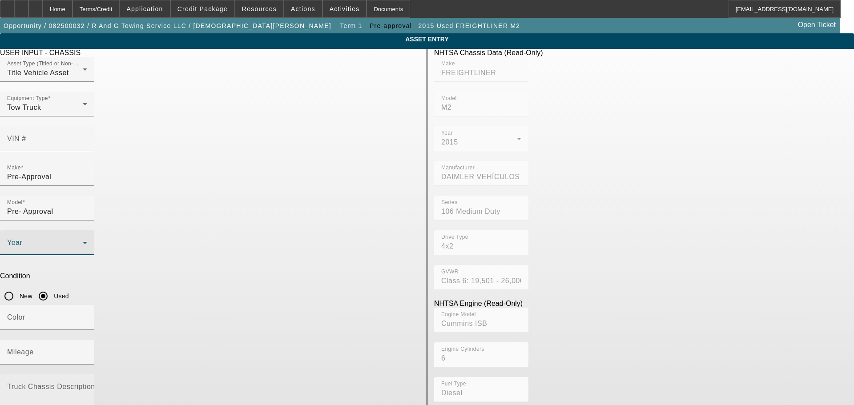
click at [207, 383] on mat-label "Truck Chassis Description (Describe the truck chassis only)" at bounding box center [107, 387] width 200 height 8
click at [87, 385] on textarea "Truck Chassis Description (Describe the truck chassis only)" at bounding box center [47, 401] width 80 height 32
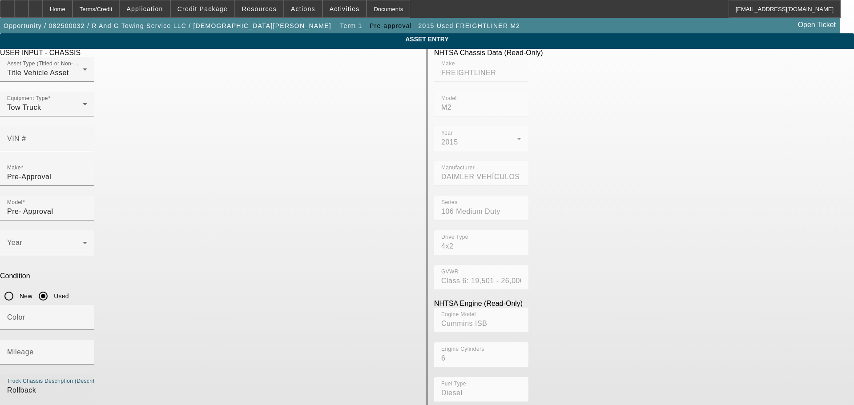
type textarea "Rollback"
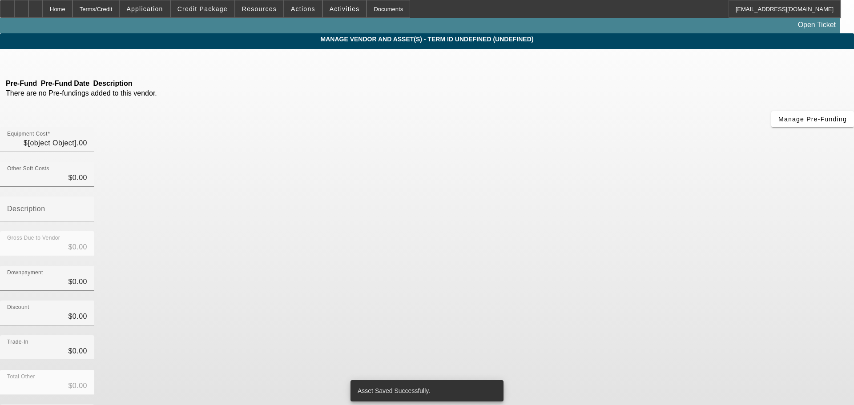
type input "$60,000.00"
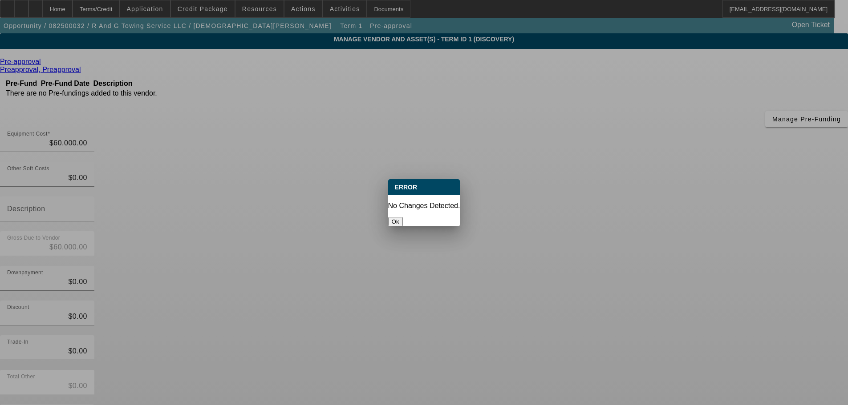
click at [403, 217] on button "Ok" at bounding box center [395, 221] width 15 height 9
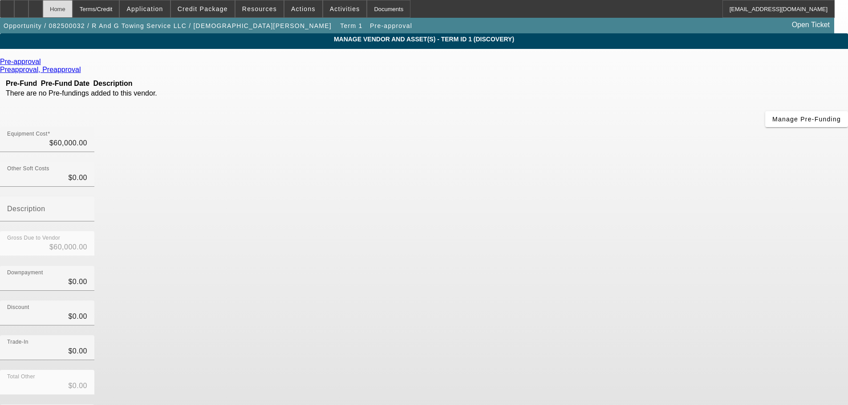
click at [72, 4] on div "Home" at bounding box center [58, 9] width 30 height 18
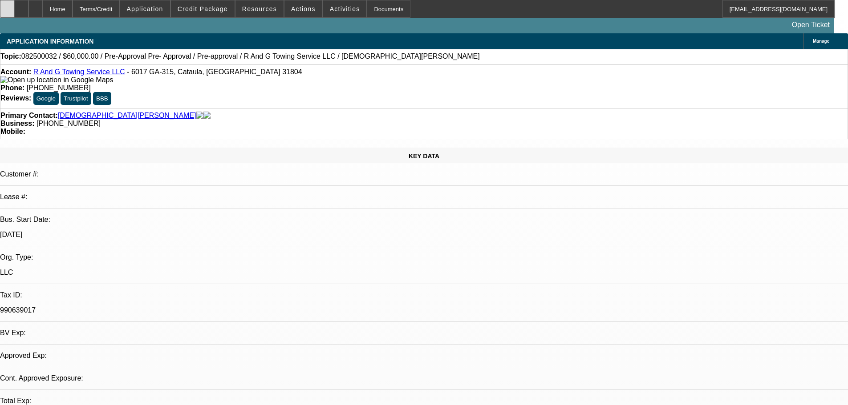
select select "0"
select select "2"
select select "0.1"
select select "4"
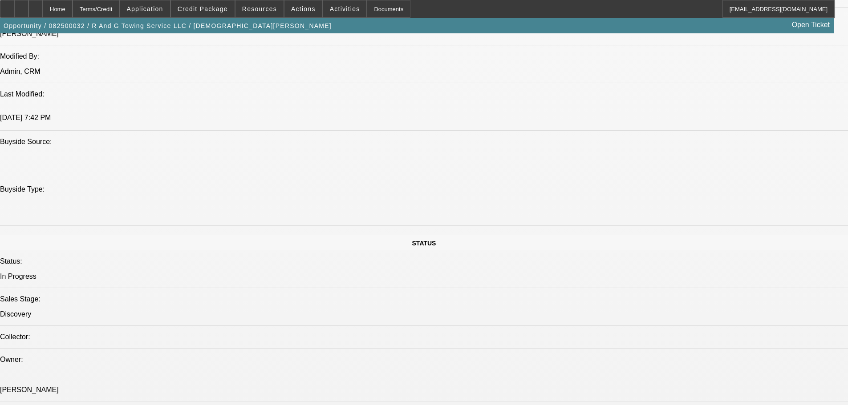
scroll to position [890, 0]
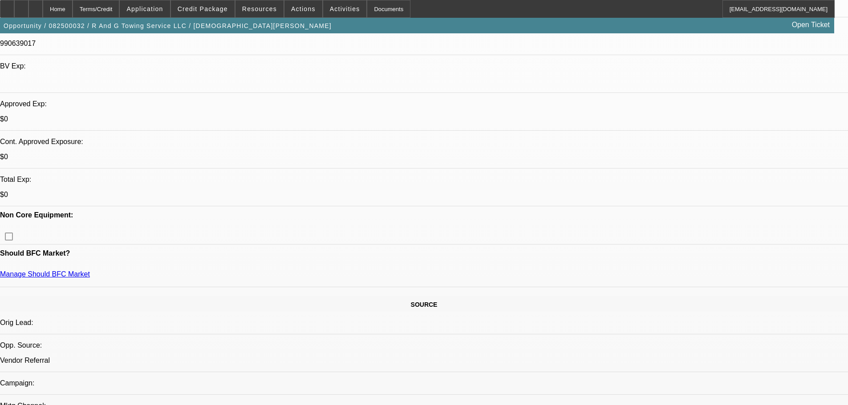
scroll to position [0, 0]
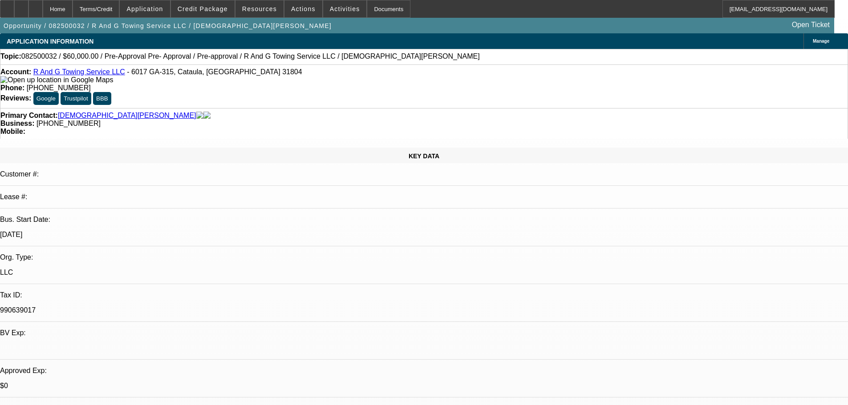
click at [812, 44] on span "Manage" at bounding box center [820, 41] width 16 height 5
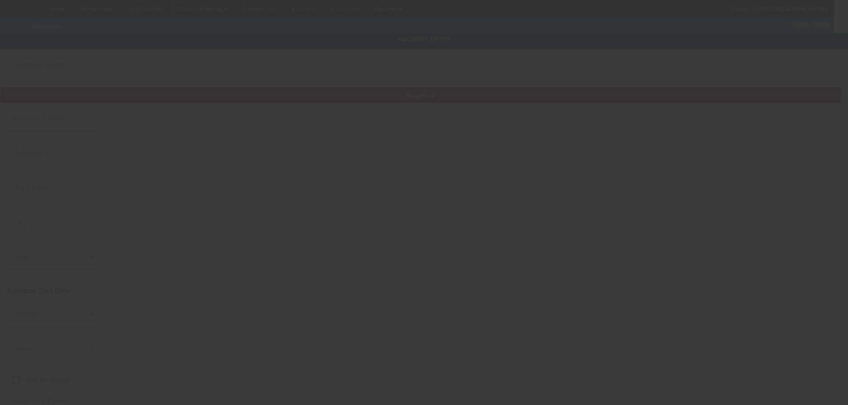
type input "R And G Towing Service LLC"
type input "6017 GA-315"
type input "31804"
type input "Cataula"
type input "(678) 878-5308"
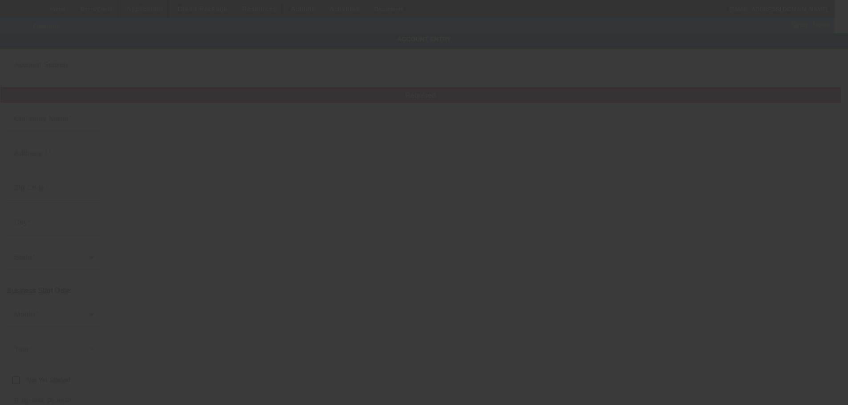
type input "randgtowing@yahoo.com"
type input "(770) 562-8199"
type input "990639017"
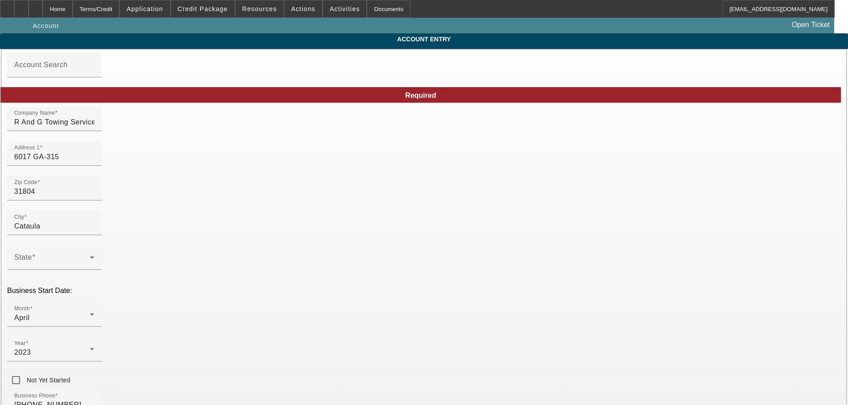
type input "8/4/2025"
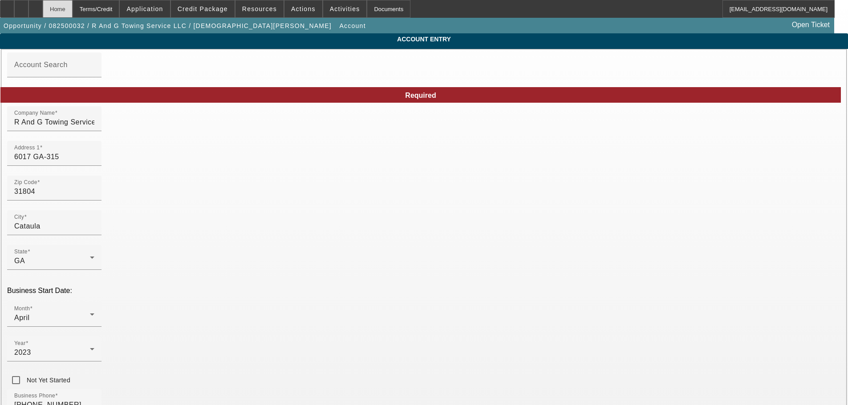
drag, startPoint x: 81, startPoint y: 12, endPoint x: 86, endPoint y: 14, distance: 5.4
click at [73, 11] on div "Home" at bounding box center [58, 9] width 30 height 18
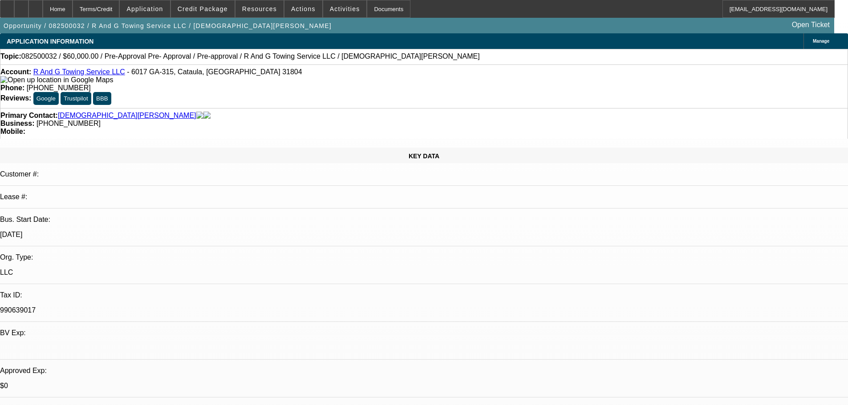
select select "0"
select select "2"
select select "0.1"
select select "4"
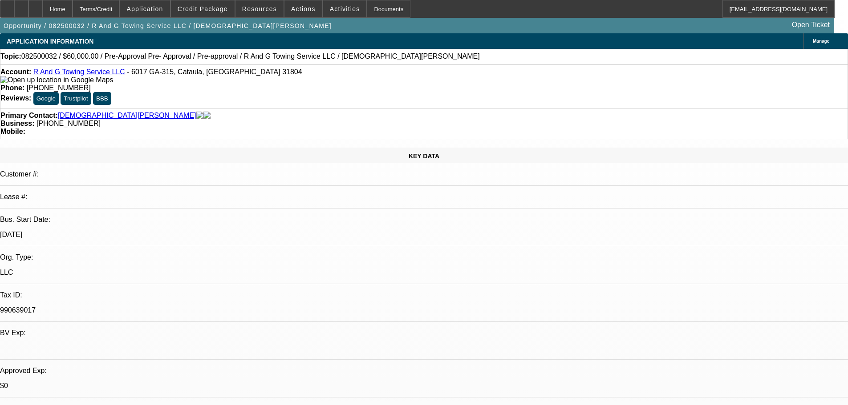
drag, startPoint x: 594, startPoint y: 216, endPoint x: 726, endPoint y: 223, distance: 131.9
copy div "Does a lot of towing for other businesses in the area, agero, alstate, roadside…"
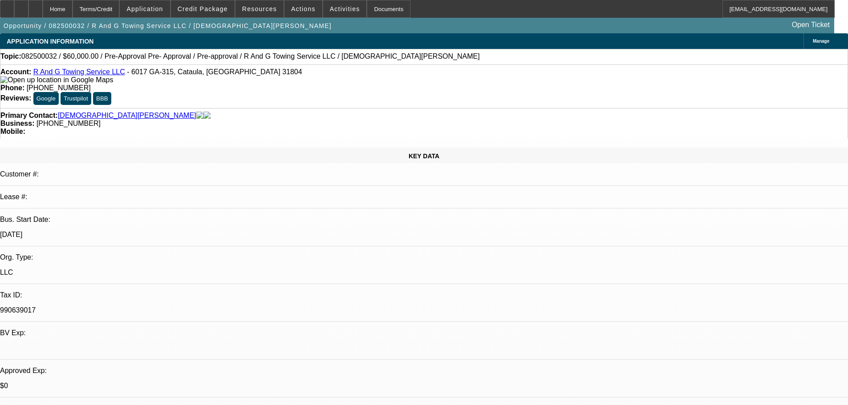
scroll to position [89, 0]
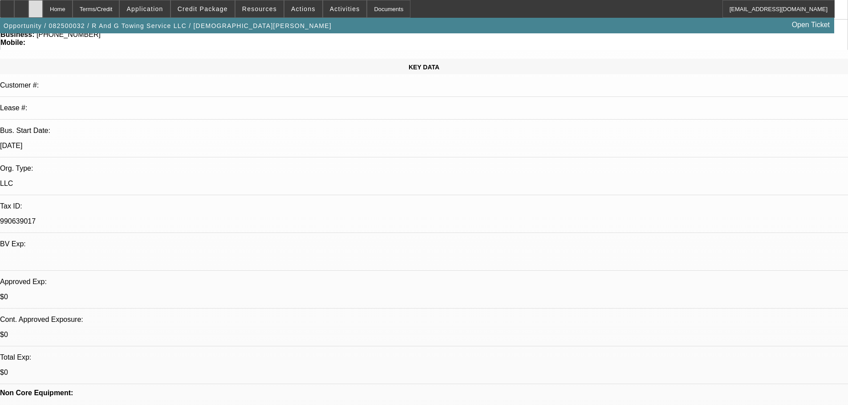
click at [36, 6] on icon at bounding box center [36, 6] width 0 height 0
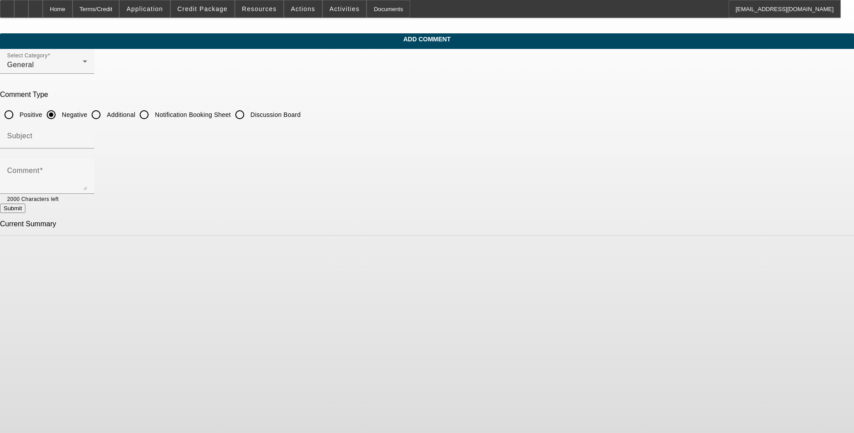
click at [105, 113] on input "Additional" at bounding box center [96, 115] width 18 height 18
radio input "true"
click at [87, 143] on input "Subject" at bounding box center [47, 139] width 80 height 11
type input "Write-Up"
click at [87, 184] on textarea "Comment" at bounding box center [47, 179] width 80 height 21
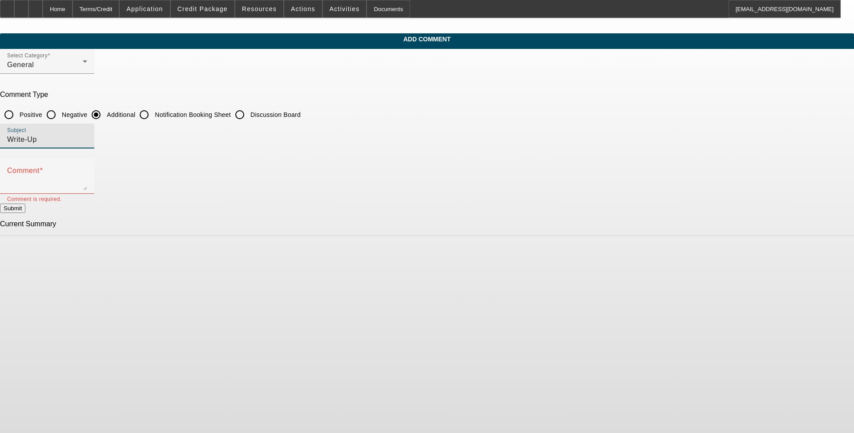
click at [87, 138] on input "Write-Up" at bounding box center [47, 139] width 80 height 11
click at [87, 167] on div "Comment" at bounding box center [47, 176] width 80 height 36
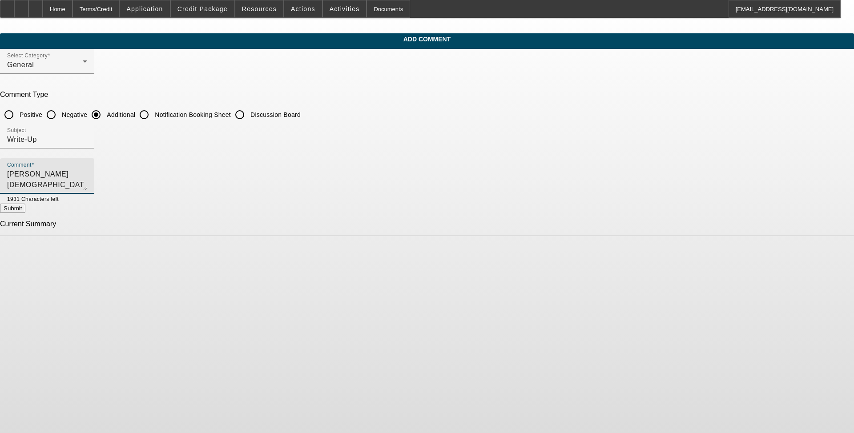
click at [87, 170] on textarea "Roy Gay started R and G Towing Service LLC out of Cataula, Georga in" at bounding box center [47, 179] width 80 height 21
drag, startPoint x: 439, startPoint y: 175, endPoint x: 419, endPoint y: 180, distance: 20.6
click at [87, 180] on textarea "Roy Gay started R and G Towing Service LLC out of Cataula, Georga in" at bounding box center [47, 179] width 80 height 21
click at [87, 170] on textarea "Roy Gay started R and G Towing Service LLC out of Cataula, Georga in" at bounding box center [47, 179] width 80 height 21
click at [87, 171] on textarea "Roy Gay started R and G Towing Service LLC out of Cataula, Georga in" at bounding box center [47, 179] width 80 height 21
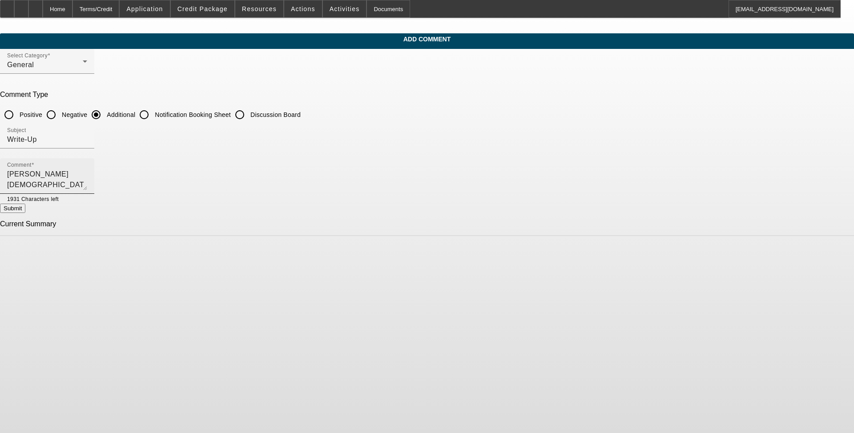
click at [87, 172] on textarea "Roy Gay started R and G Towing Service LLC out of Cataula, Georga in" at bounding box center [47, 179] width 80 height 21
click at [87, 174] on textarea "Roy Gay started R and G Towing Service LLC out of Cataula, Georga in April 2023." at bounding box center [47, 179] width 80 height 21
click at [87, 173] on textarea "Roy Gay started R and G Towing Service LLC out of Cataula, Georga in April 2023…" at bounding box center [47, 179] width 80 height 21
paste textarea "Does a lot of towing for other businesses in the area, agero, alstate, roadside…"
drag, startPoint x: 508, startPoint y: 172, endPoint x: 499, endPoint y: 188, distance: 18.3
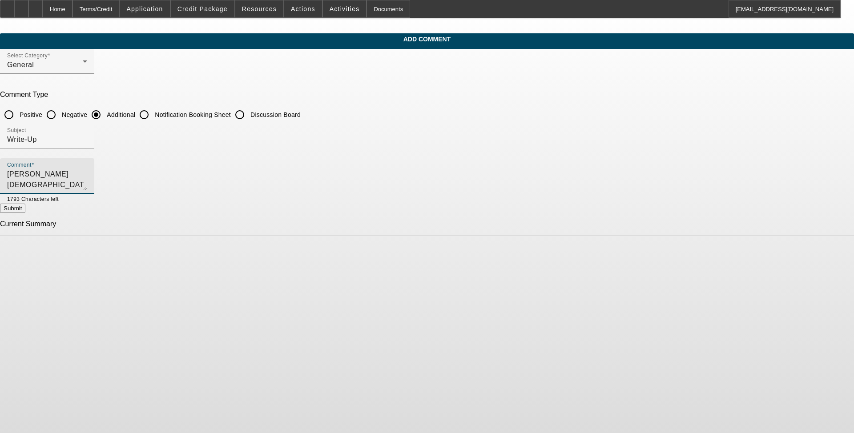
click at [87, 173] on textarea "Roy Gay started R and G Towing Service LLC out of Cataula, Georga in April 2023…" at bounding box center [47, 179] width 80 height 21
click at [87, 186] on textarea "Roy Gay started R and G Towing Service LLC out of Cataula, Georga in April 2023…" at bounding box center [47, 179] width 80 height 21
click at [87, 185] on textarea "Roy Gay started R and G Towing Service LLC out of Cataula, Georga in April 2023…" at bounding box center [47, 179] width 80 height 21
click at [87, 184] on textarea "Roy Gay started R and G Towing Service LLC out of Cataula, Georga in April 2023…" at bounding box center [47, 179] width 80 height 21
click at [87, 186] on textarea "Roy Gay started R and G Towing Service LLC out of Cataula, Georga in April 2023…" at bounding box center [47, 179] width 80 height 21
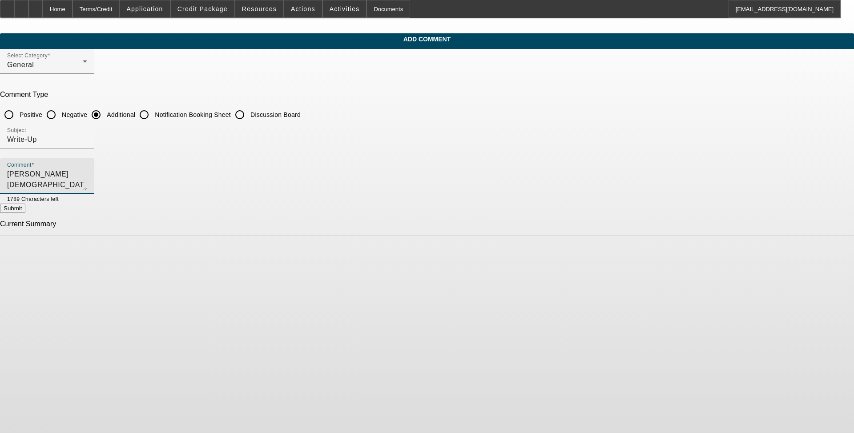
click at [87, 182] on textarea "Roy Gay started R and G Towing Service LLC out of Cataula, Georga in April 2023…" at bounding box center [47, 179] width 80 height 21
click at [87, 186] on textarea "Roy Gay started R and G Towing Service LLC out of Cataula, Georga in April 2023…" at bounding box center [47, 179] width 80 height 21
click at [87, 185] on textarea "Roy Gay started R and G Towing Service LLC out of Cataula, Georga in April 2023…" at bounding box center [47, 179] width 80 height 21
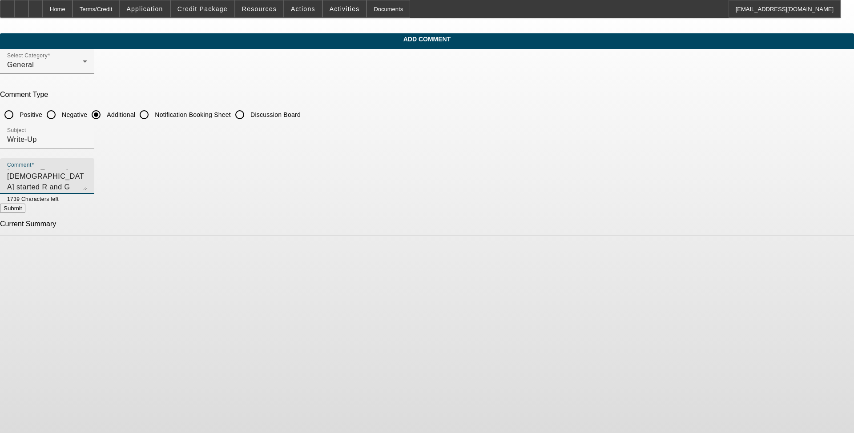
type textarea "[PERSON_NAME][DEMOGRAPHIC_DATA] started R and G Towing Service LLC out of [GEOG…"
click at [25, 207] on button "Submit" at bounding box center [12, 208] width 25 height 9
radio input "true"
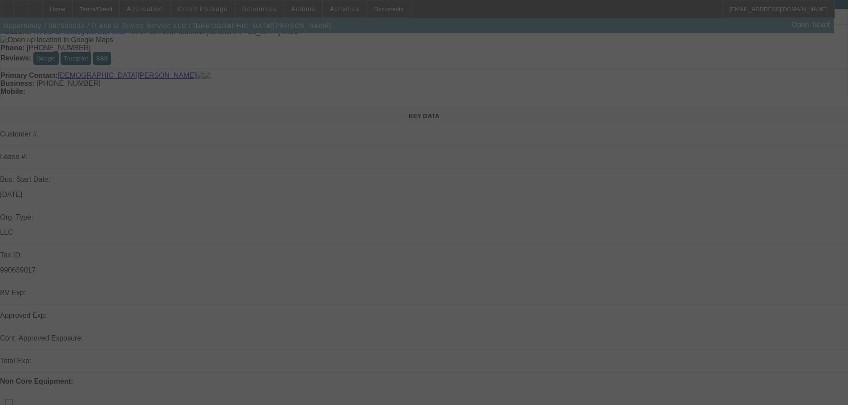
scroll to position [89, 0]
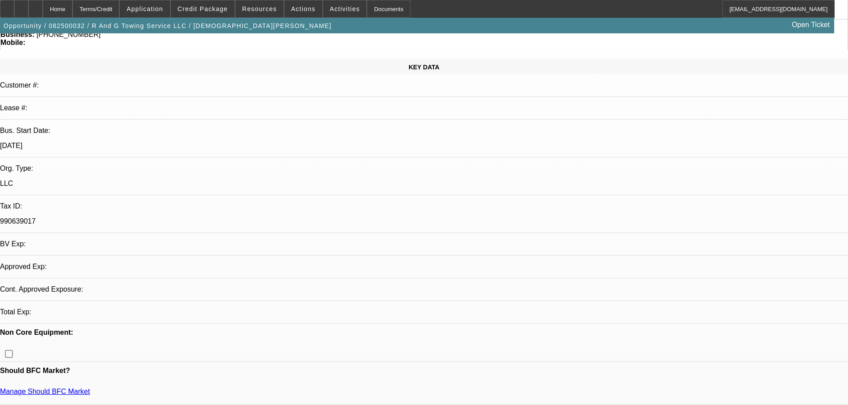
select select "0"
select select "2"
select select "0.1"
select select "1"
select select "2"
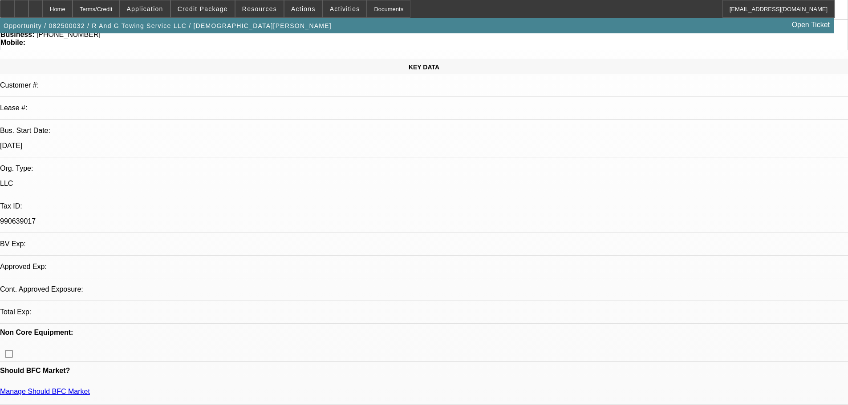
select select "4"
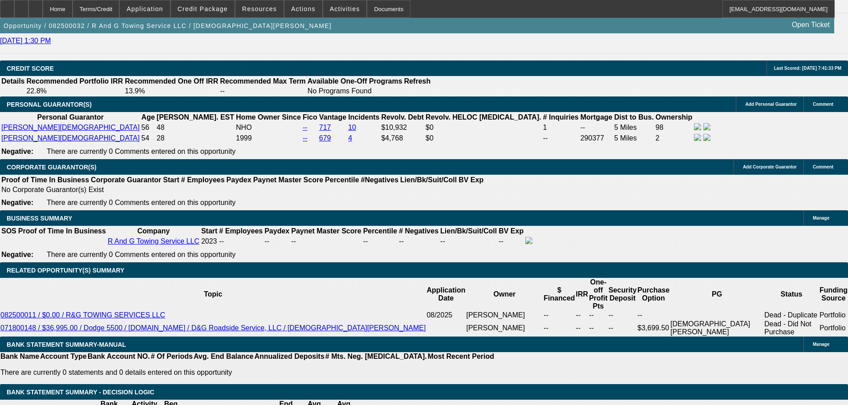
scroll to position [1246, 0]
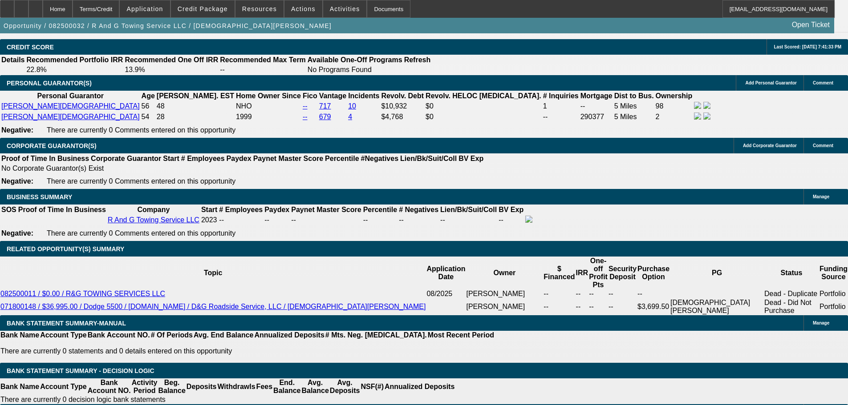
select select "0.1"
type input "$6,000.00"
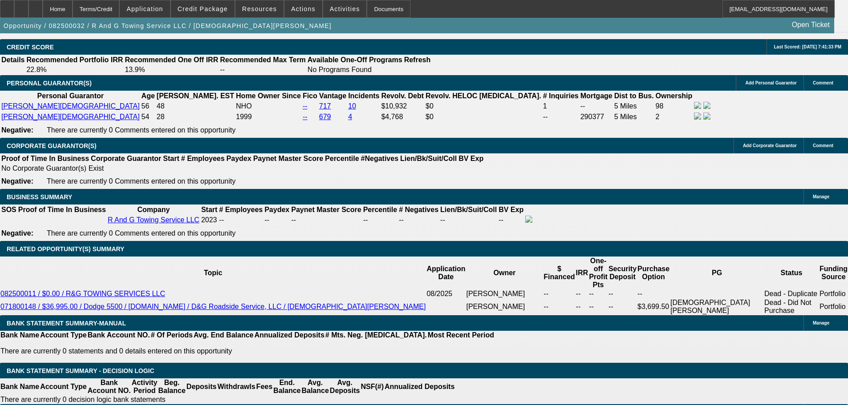
select select "0.15"
type input "$9,000.00"
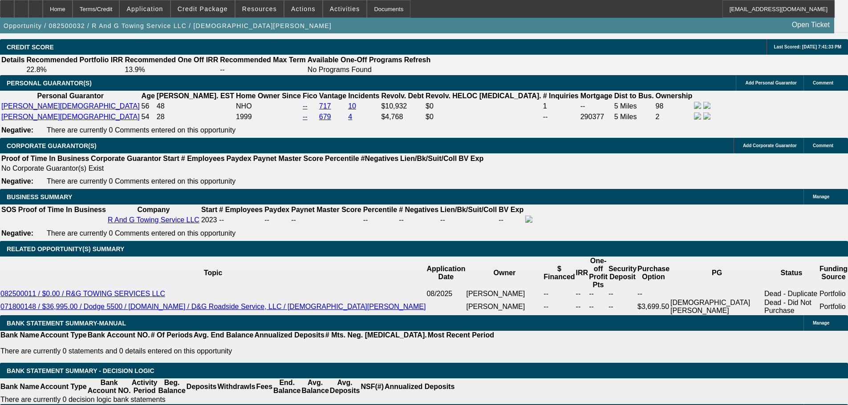
type input "48"
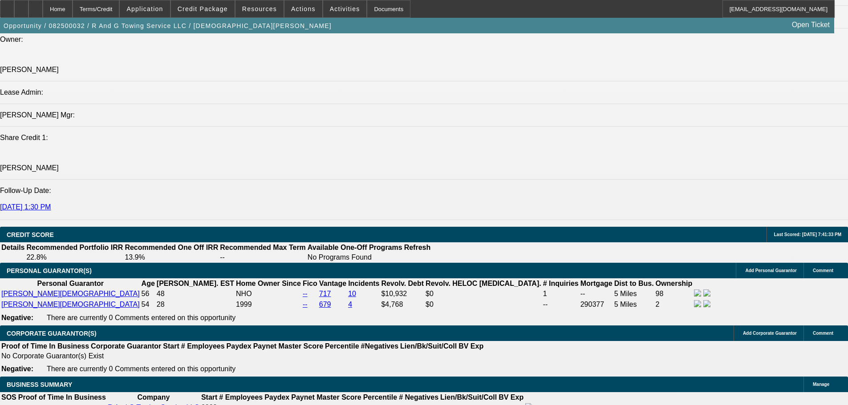
scroll to position [1335, 0]
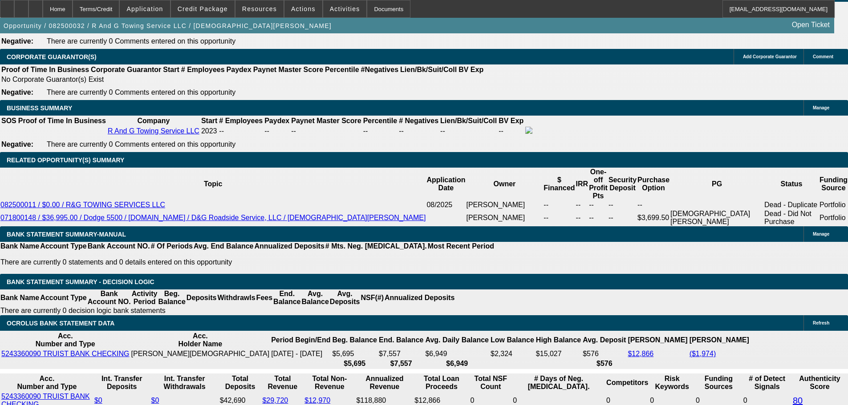
type input "19"
type input "$2,168.66"
type input "$1,084.33"
type input "$3,049.82"
type input "$1,524.91"
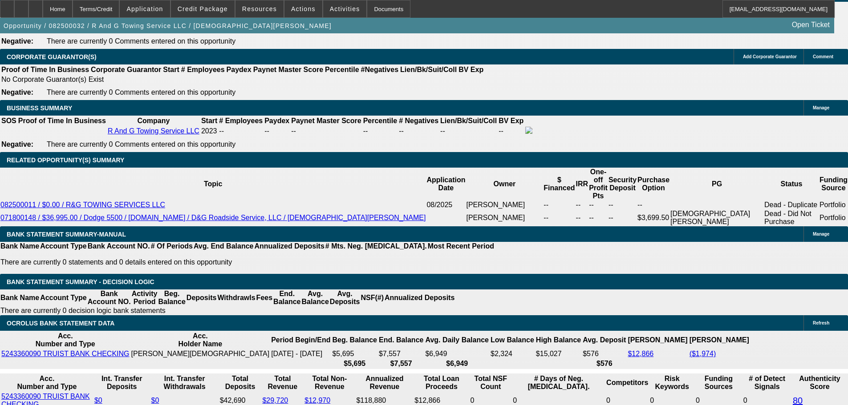
type input "19"
select select "0.1"
type input "$6,000.00"
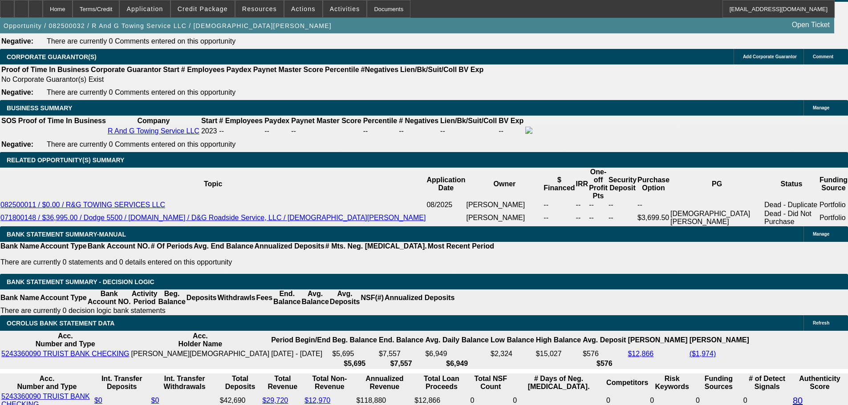
type input "$3,229.22"
type input "$1,614.61"
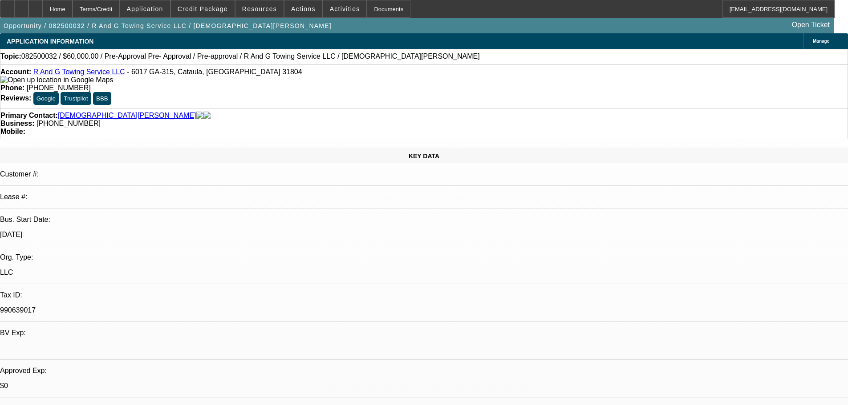
select select "0"
select select "2"
select select "0.1"
select select "1"
select select "2"
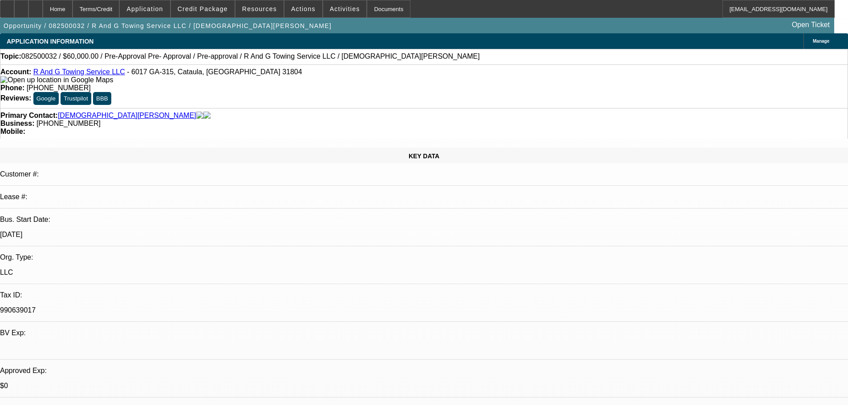
select select "4"
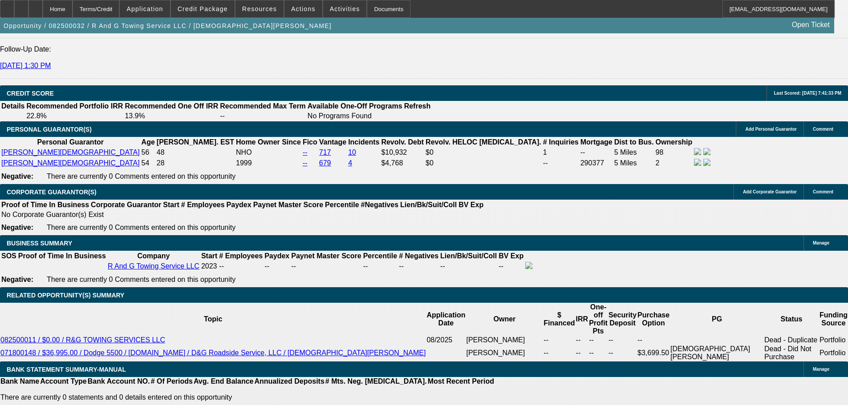
scroll to position [1246, 0]
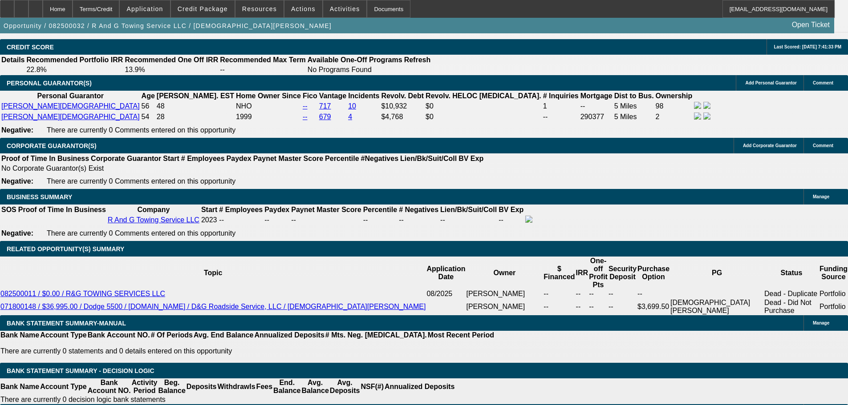
drag, startPoint x: 211, startPoint y: 212, endPoint x: 211, endPoint y: 217, distance: 4.5
select select "0.1"
type input "$6,000.00"
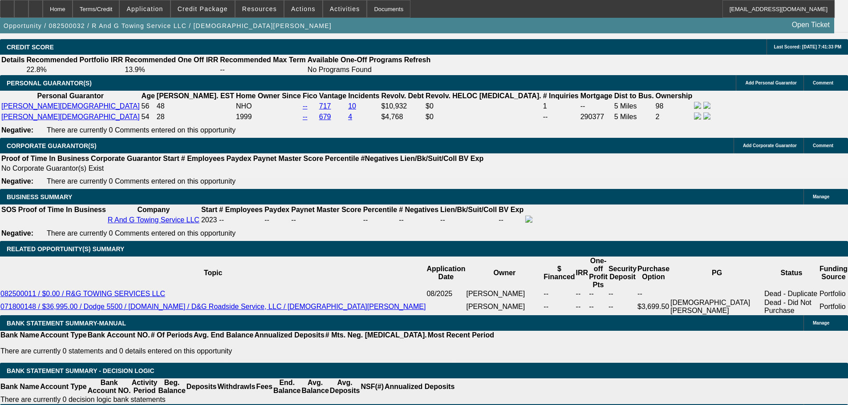
type input "48"
type input "18"
type input "$2,296.24"
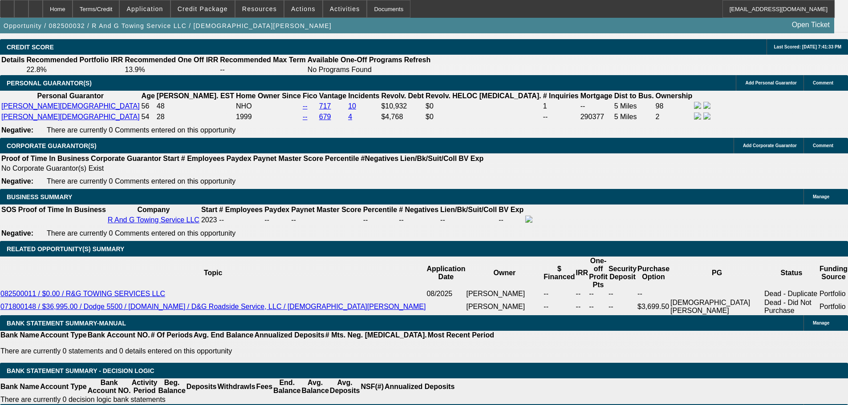
type input "$1,148.12"
type input "$3,172.50"
type input "$1,586.25"
type input "18.8"
type input "$3,217.82"
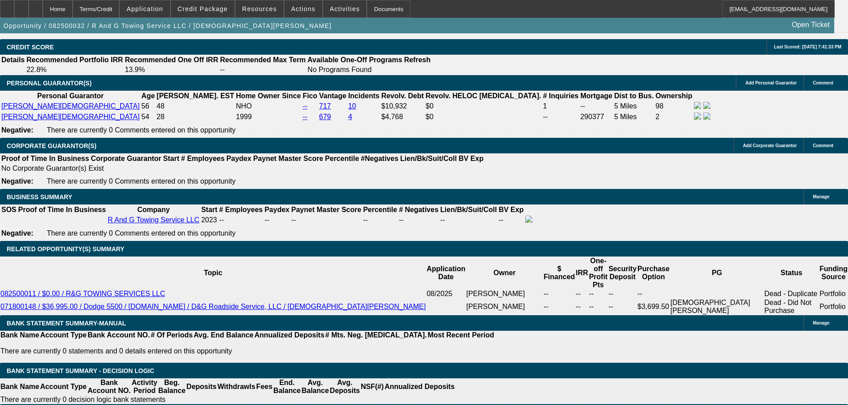
type input "$1,608.91"
type input "18.8"
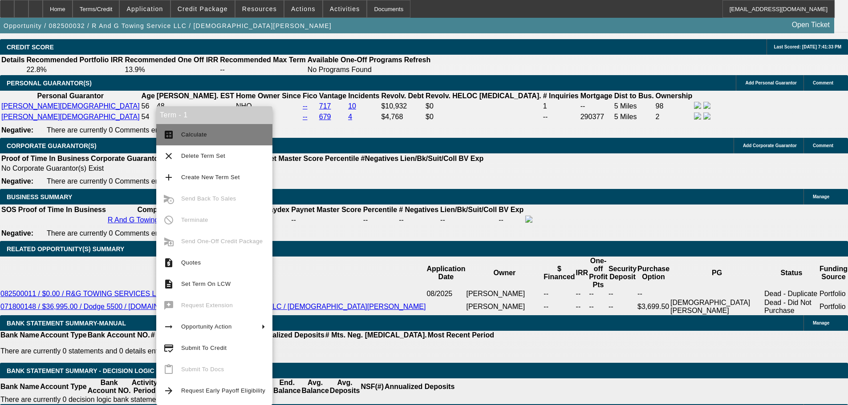
click at [196, 130] on span "Calculate" at bounding box center [223, 134] width 84 height 11
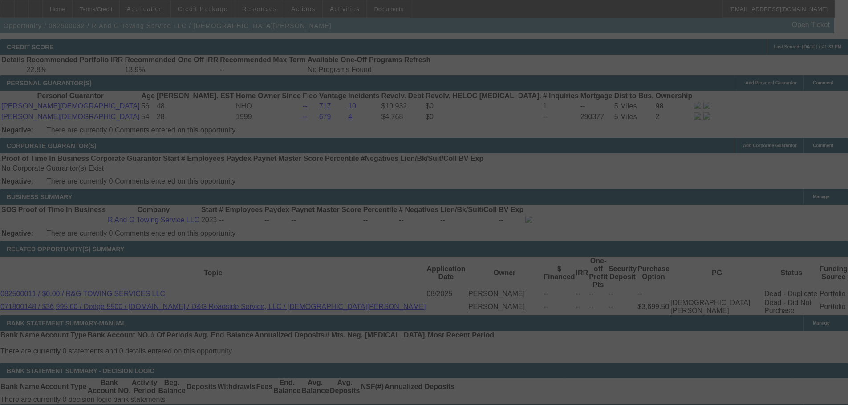
select select "0.1"
select select "2"
select select "0.1"
select select "4"
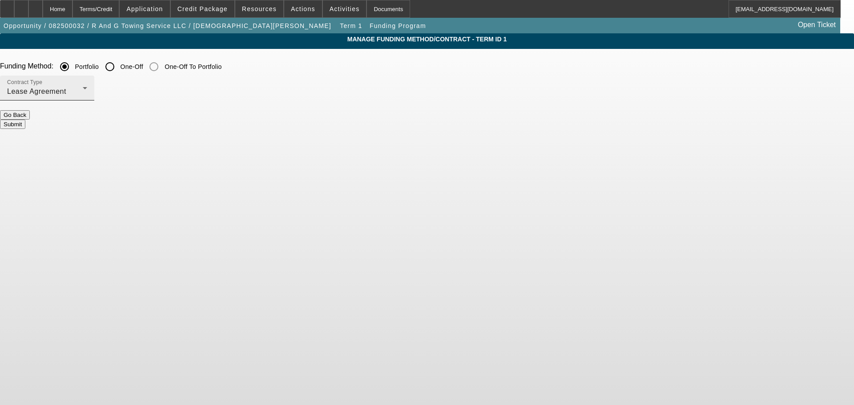
click at [66, 92] on span "Lease Agreement" at bounding box center [36, 92] width 59 height 8
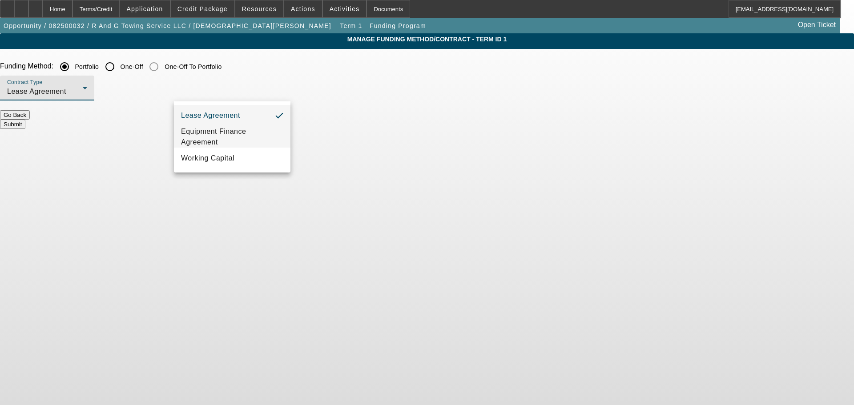
click at [240, 136] on span "Equipment Finance Agreement" at bounding box center [232, 136] width 102 height 21
click at [25, 120] on button "Submit" at bounding box center [12, 124] width 25 height 9
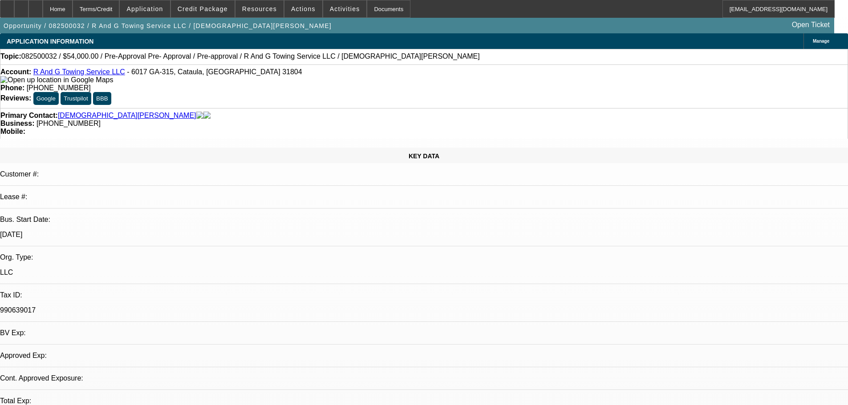
select select "0.1"
select select "2"
select select "0"
select select "6"
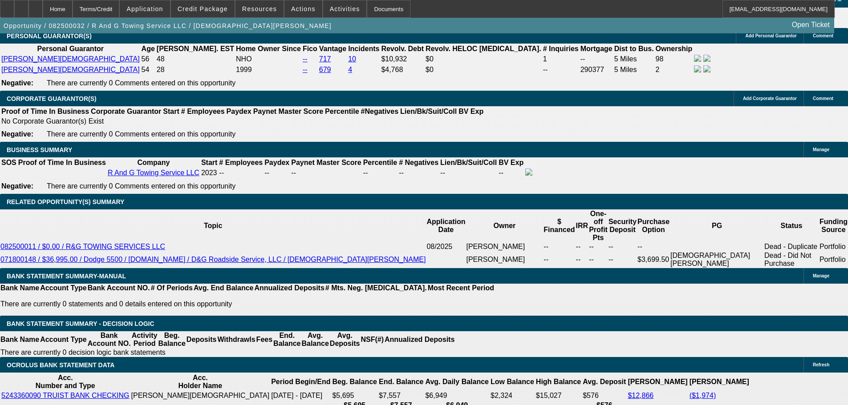
scroll to position [1335, 0]
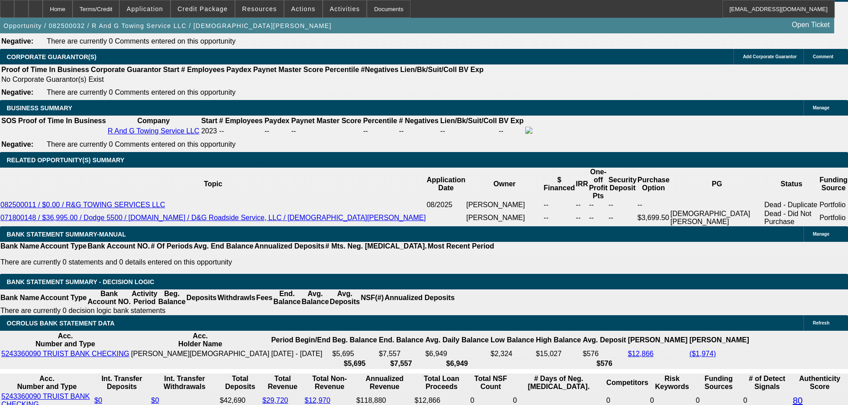
drag, startPoint x: 196, startPoint y: 198, endPoint x: 205, endPoint y: 200, distance: 9.0
type input "UNKNOWN"
type input "118.8"
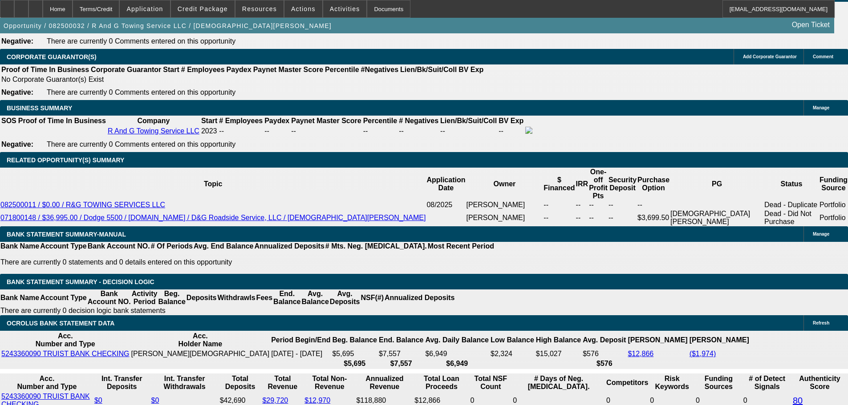
type input "$10,808.38"
type input "$5,404.19"
type input "11\\8.8"
type input "2"
type input "$2,343.08"
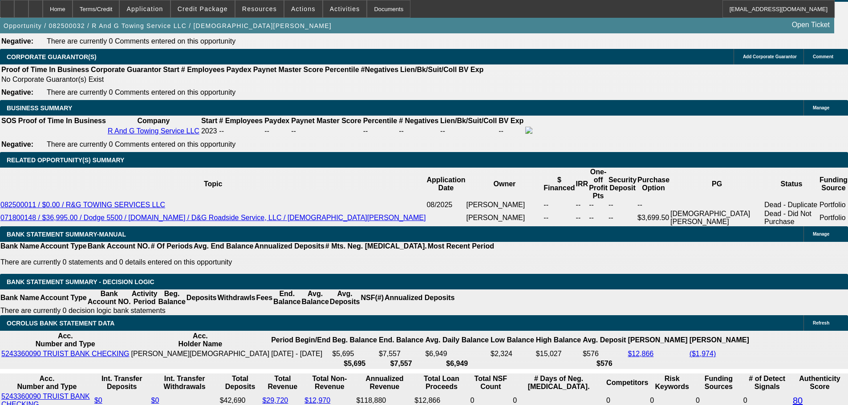
type input "$1,171.54"
type input "20"
type input "$3,286.48"
type input "$1,643.24"
type input "20"
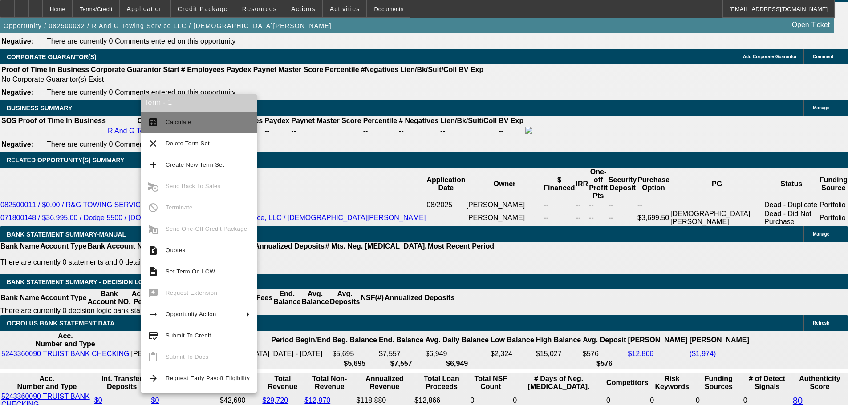
click at [172, 117] on button "calculate Calculate" at bounding box center [199, 122] width 116 height 21
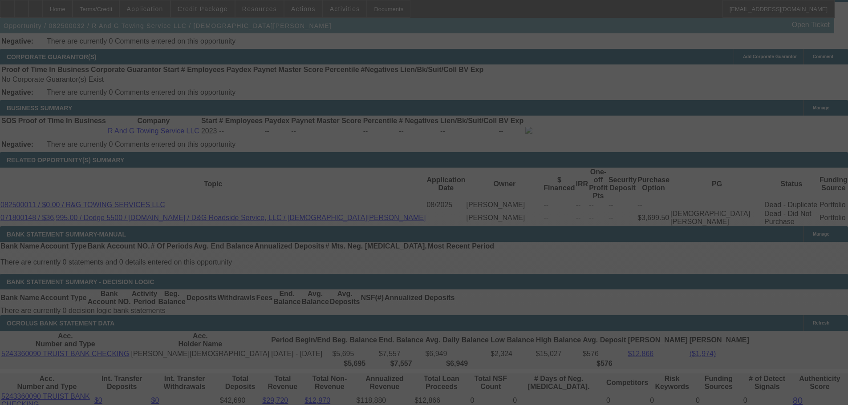
select select "0.1"
select select "2"
select select "0"
select select "6"
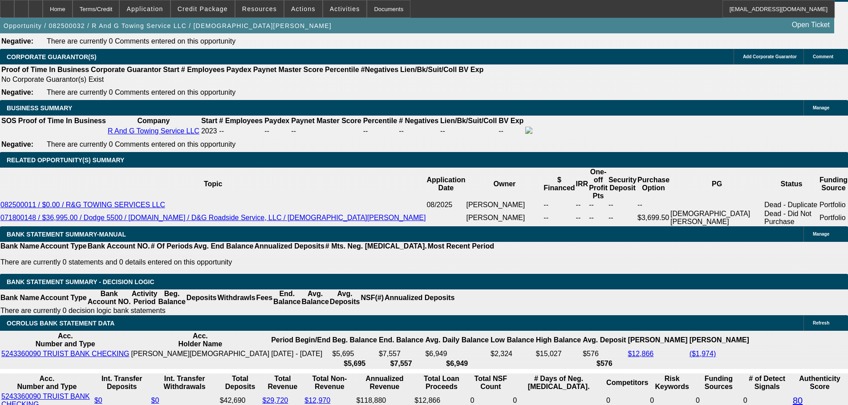
type input "20."
type input "UNKNOWN"
type input "20.5"
type input "$3,315.32"
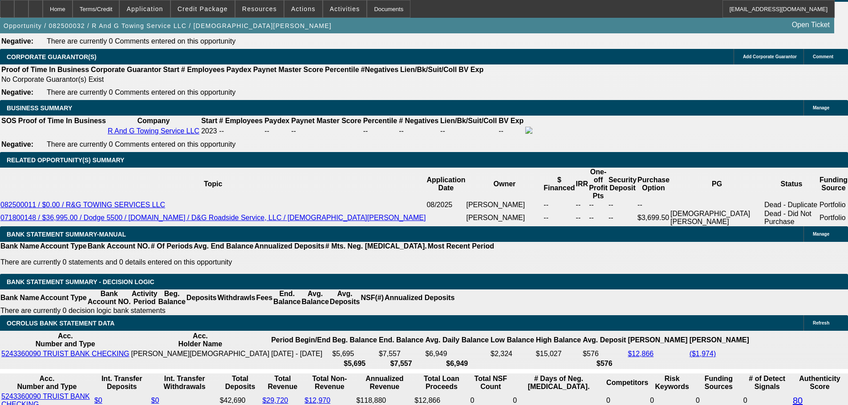
type input "$1,657.66"
type input "20.5"
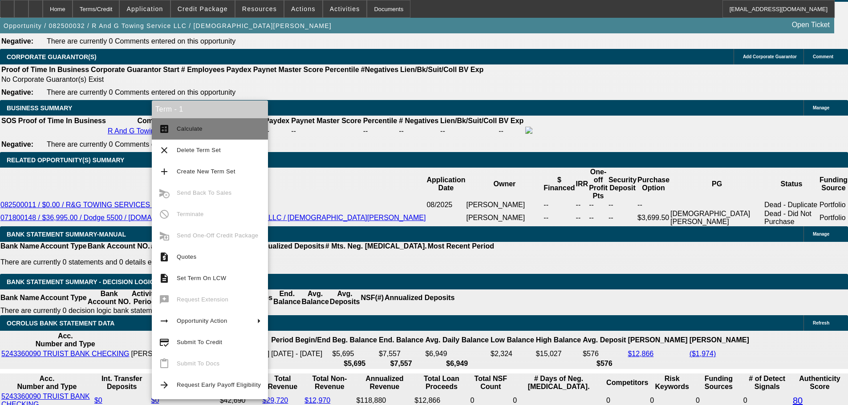
click at [178, 124] on span "Calculate" at bounding box center [219, 129] width 84 height 11
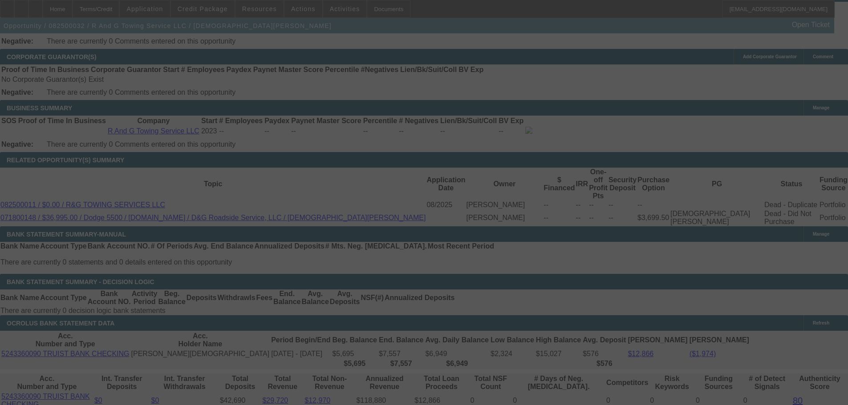
select select "0.1"
select select "2"
select select "0"
select select "6"
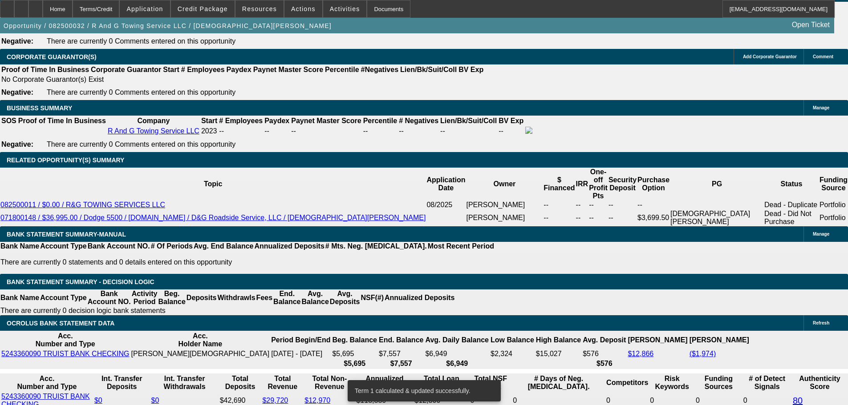
drag, startPoint x: 202, startPoint y: 198, endPoint x: 213, endPoint y: 199, distance: 11.2
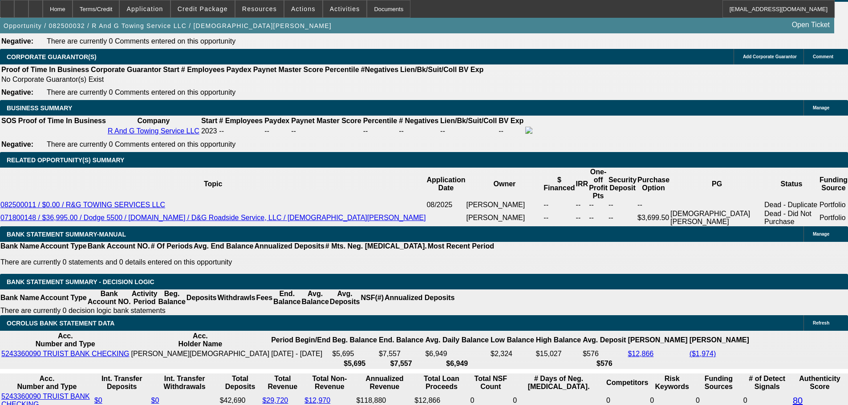
type input "20.8"
type input "UNKNOWN"
type input "$1,666.34"
type input "$3,332.68"
type input "20.8"
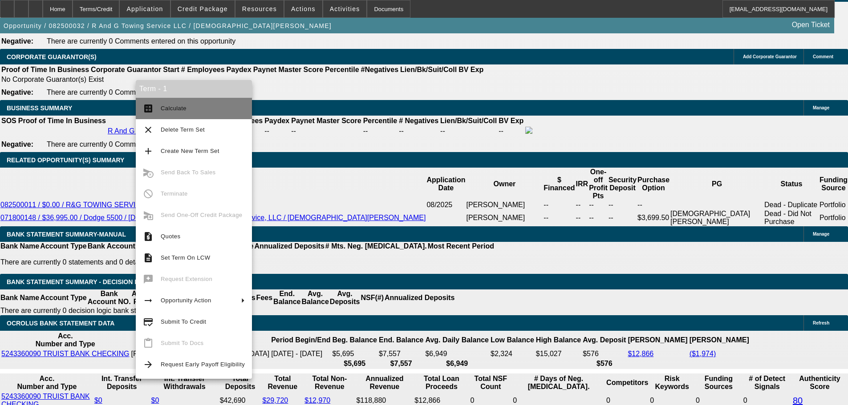
click at [162, 106] on span "Calculate" at bounding box center [174, 108] width 26 height 7
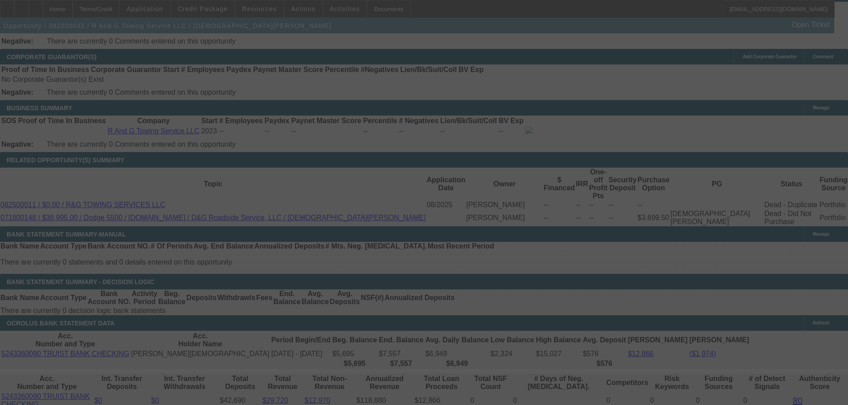
select select "0.1"
select select "2"
select select "0"
select select "6"
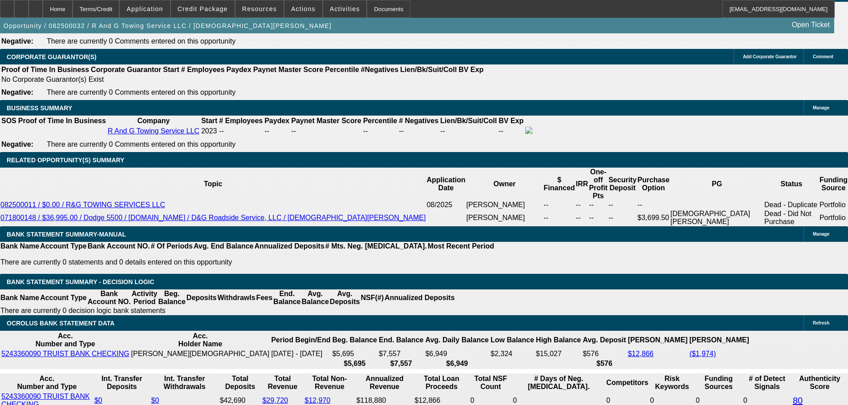
drag, startPoint x: 200, startPoint y: 197, endPoint x: 210, endPoint y: 197, distance: 9.3
type input "20.7"
type input "UNKNOWN"
type input "$1,663.45"
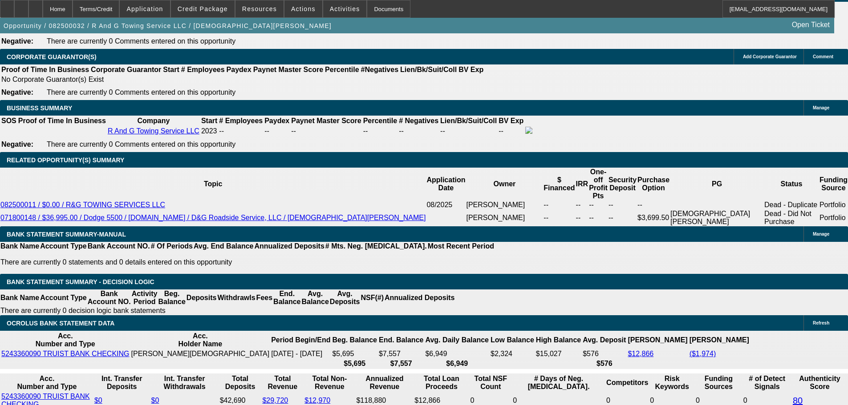
type input "$3,326.90"
type input "20.75"
type input "$1,664.89"
type input "$3,329.78"
type input "20.75"
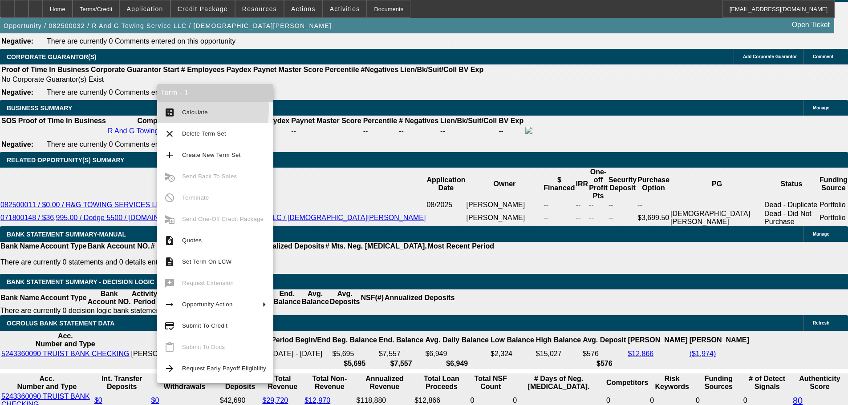
drag, startPoint x: 179, startPoint y: 109, endPoint x: 173, endPoint y: 113, distance: 8.0
click at [178, 110] on button "calculate Calculate" at bounding box center [215, 112] width 116 height 21
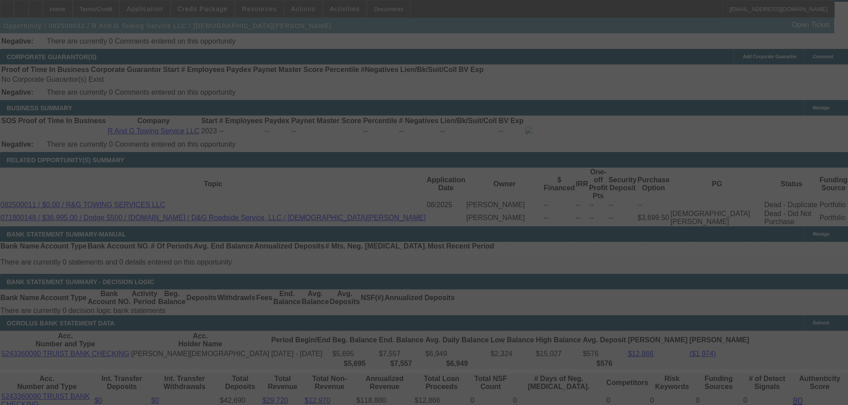
select select "0.1"
select select "2"
select select "0"
select select "6"
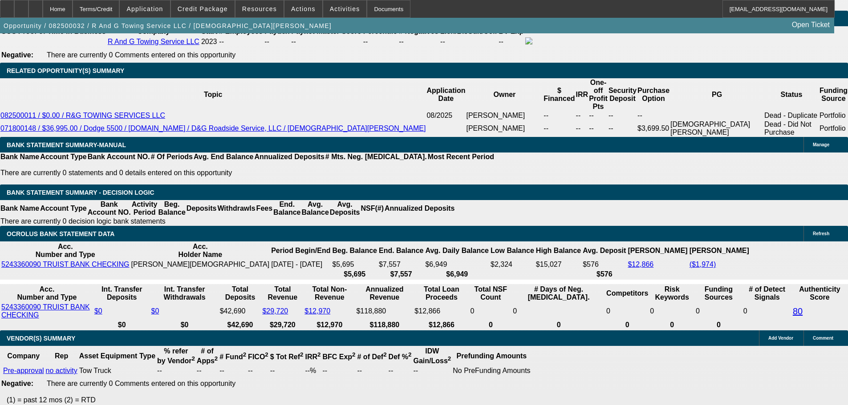
scroll to position [1424, 0]
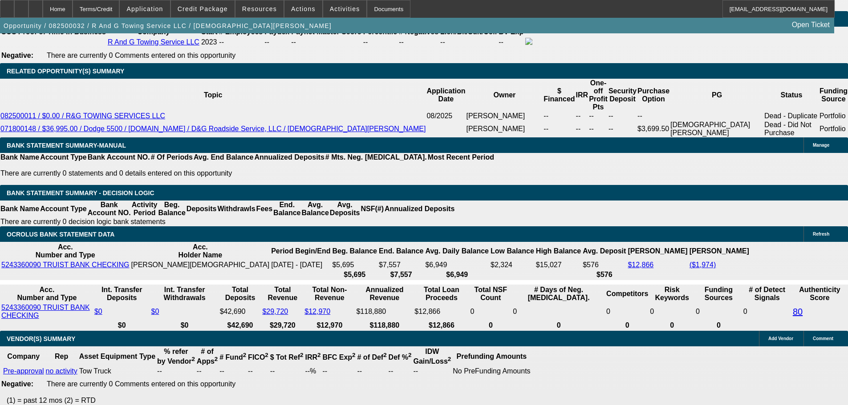
drag, startPoint x: 202, startPoint y: 109, endPoint x: 207, endPoint y: 108, distance: 5.0
type input "20."
type input "UNKNOWN"
type input "$1,643.24"
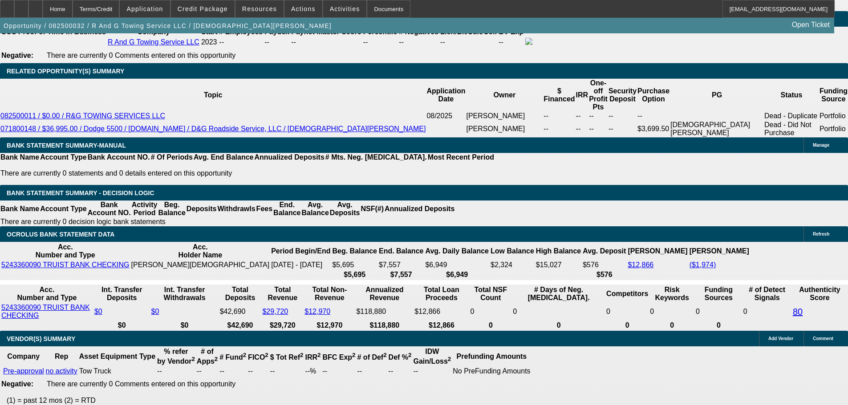
type input "$3,286.48"
type input "20.7"
type input "$1,663.45"
type input "$3,326.90"
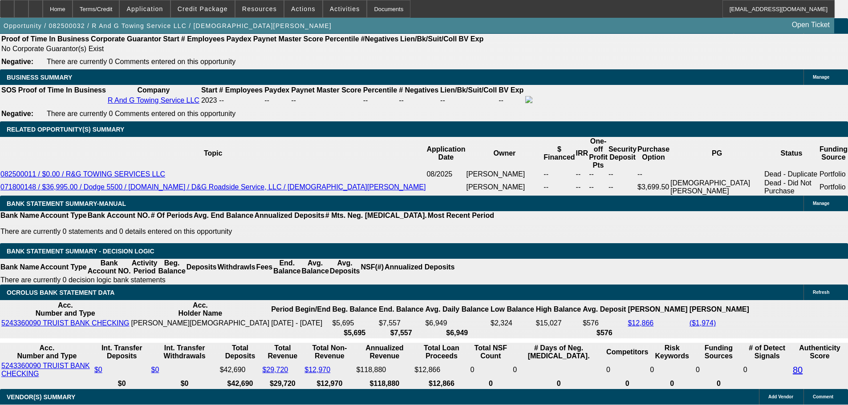
scroll to position [1335, 0]
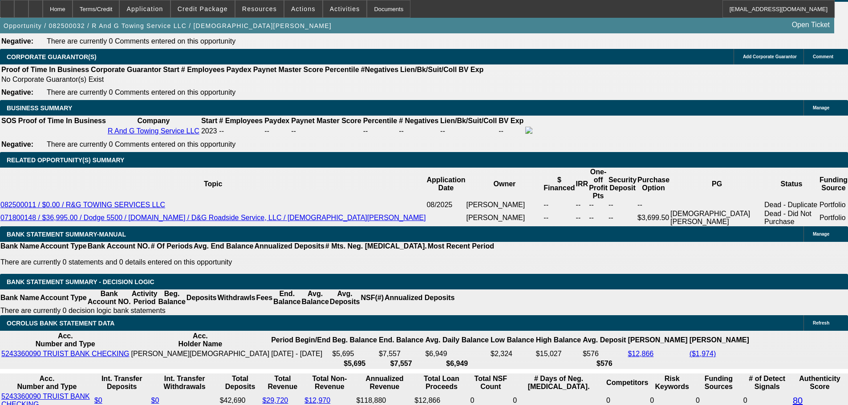
type input "20.7"
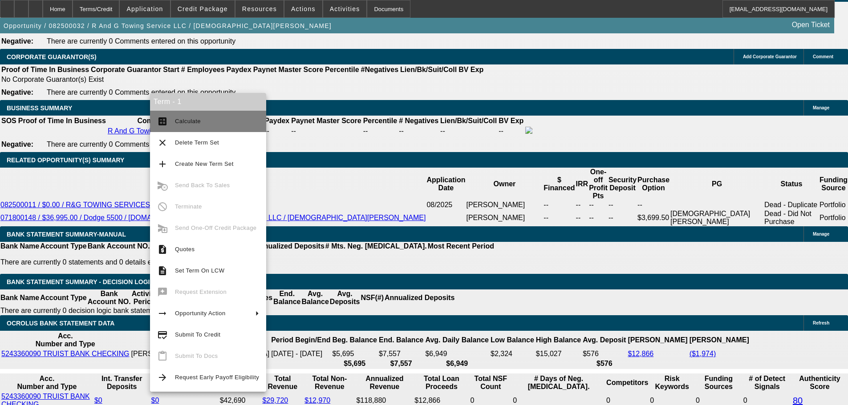
click at [183, 119] on span "Calculate" at bounding box center [188, 121] width 26 height 7
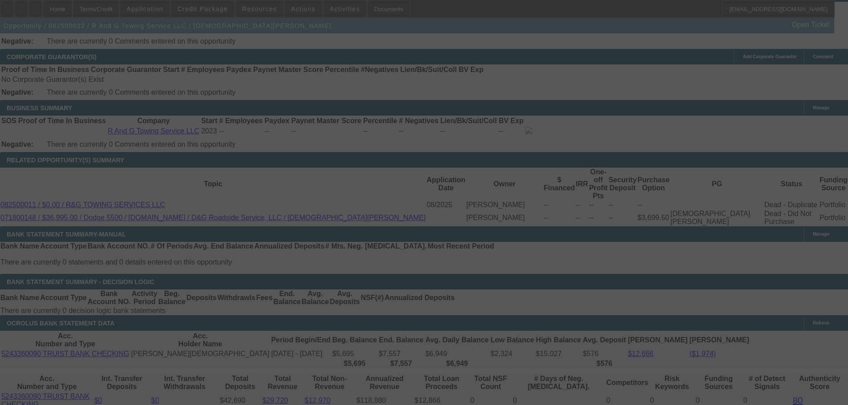
select select "0.1"
select select "2"
select select "0"
select select "6"
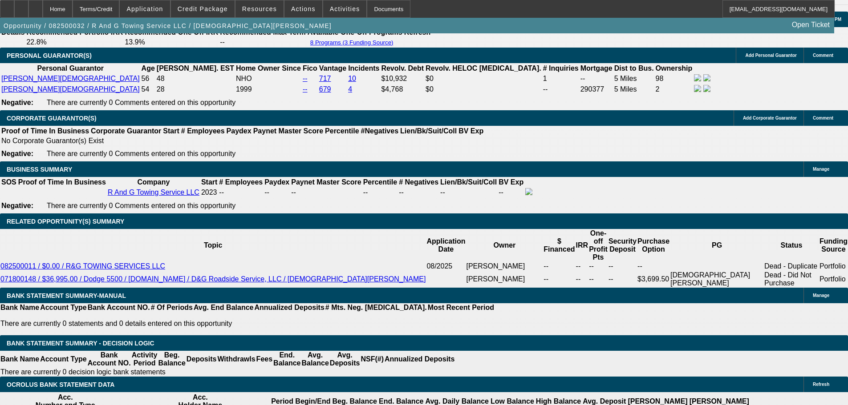
scroll to position [1246, 0]
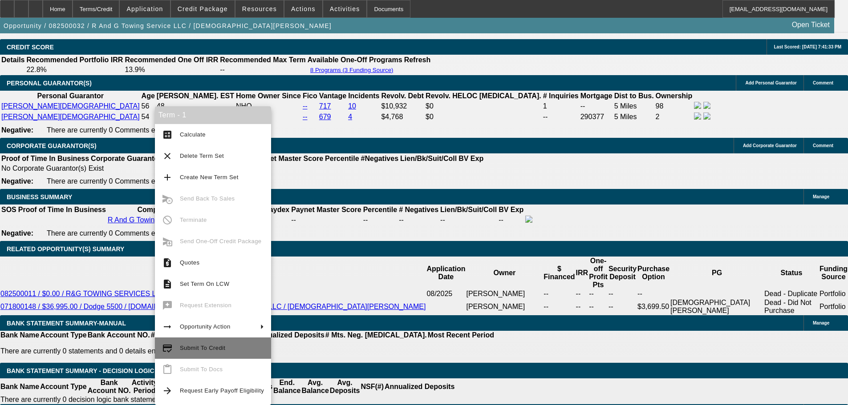
click at [216, 350] on span "Submit To Credit" at bounding box center [202, 348] width 45 height 7
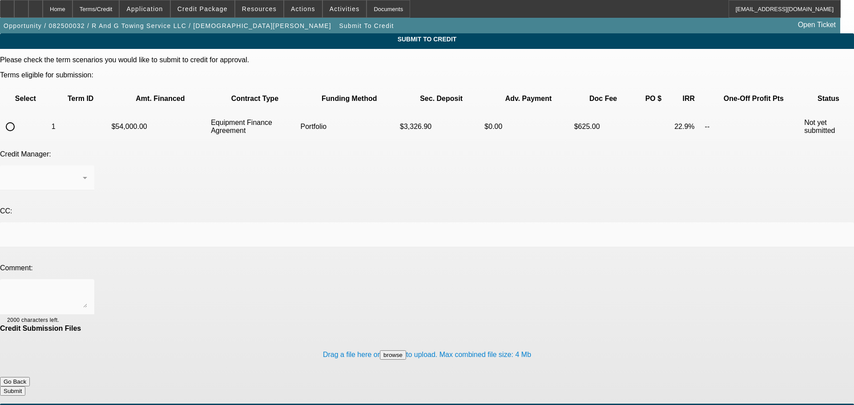
click at [46, 111] on td at bounding box center [25, 126] width 49 height 31
click at [19, 118] on input "radio" at bounding box center [10, 127] width 18 height 18
radio input "true"
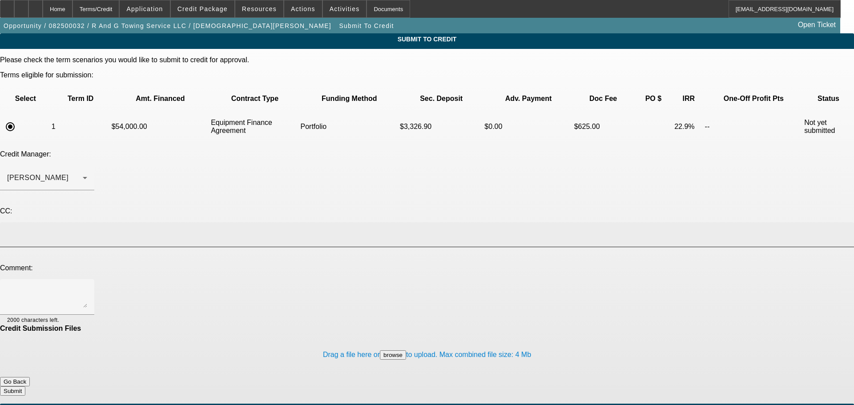
click at [143, 222] on div at bounding box center [427, 234] width 840 height 25
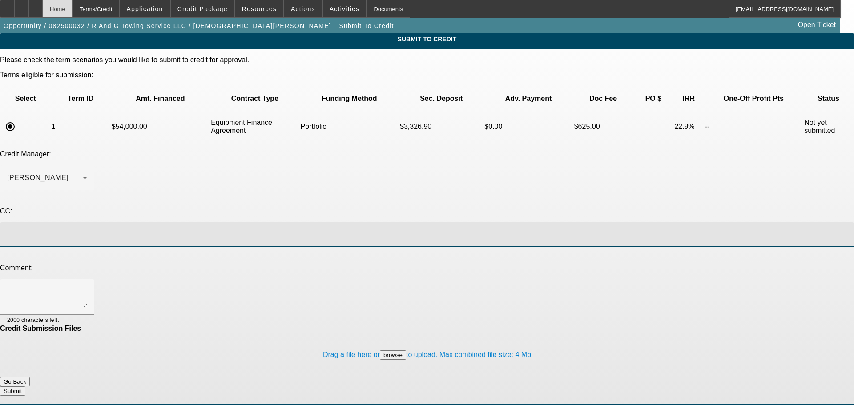
click at [73, 2] on div "Home" at bounding box center [58, 9] width 30 height 18
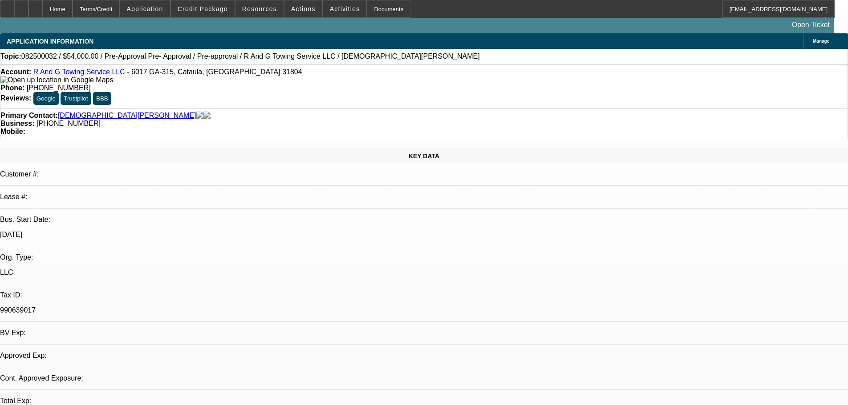
select select "0.1"
select select "2"
select select "0"
select select "6"
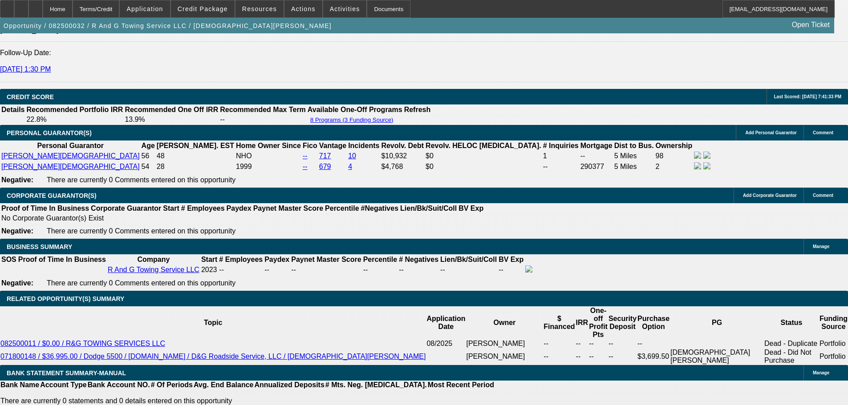
scroll to position [1344, 0]
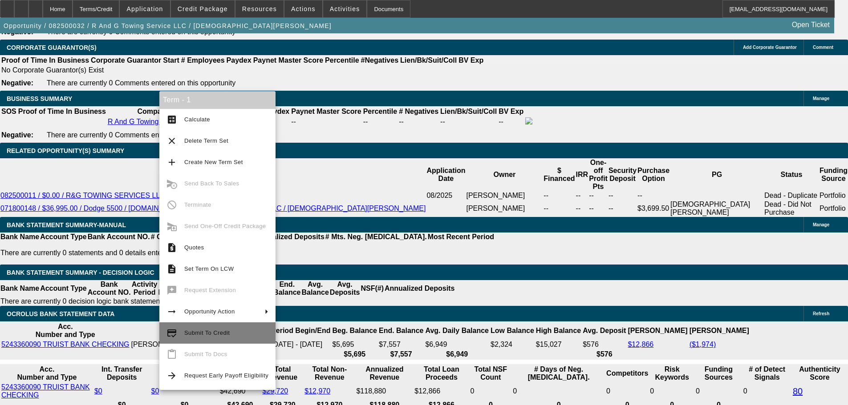
click at [207, 330] on span "Submit To Credit" at bounding box center [206, 333] width 45 height 7
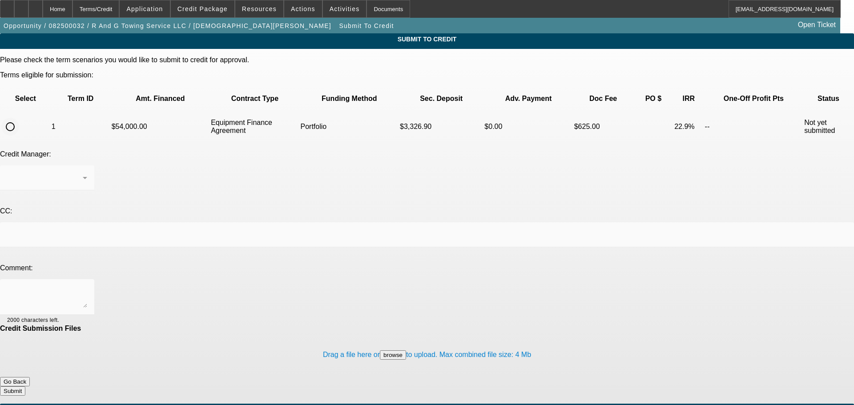
click at [19, 118] on input "radio" at bounding box center [10, 127] width 18 height 18
radio input "true"
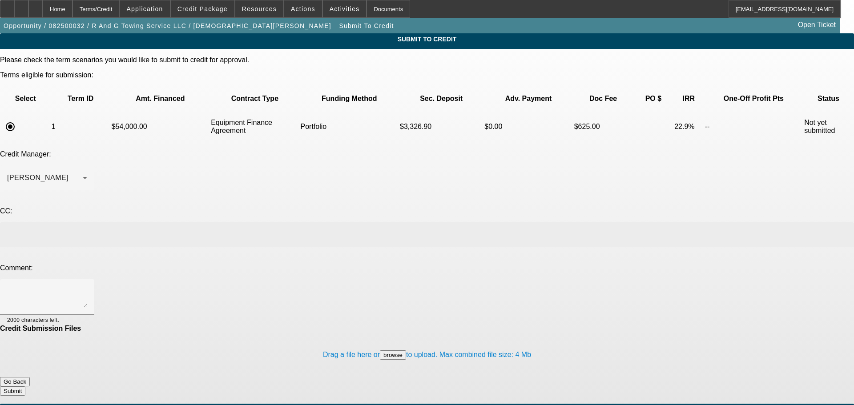
click at [147, 230] on input at bounding box center [425, 235] width 837 height 11
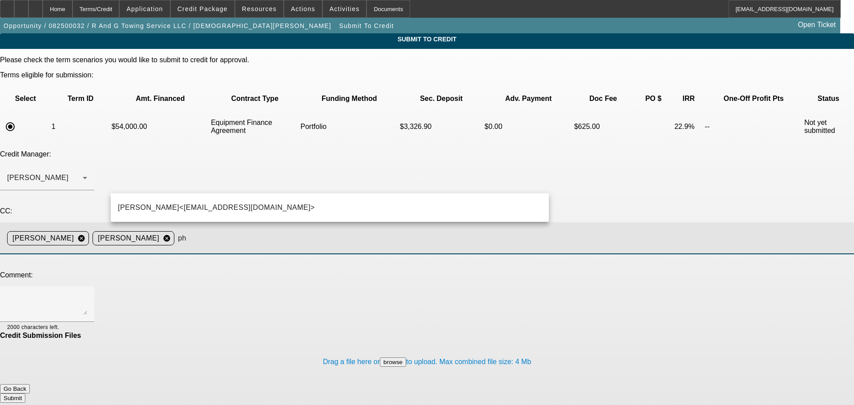
type input "p"
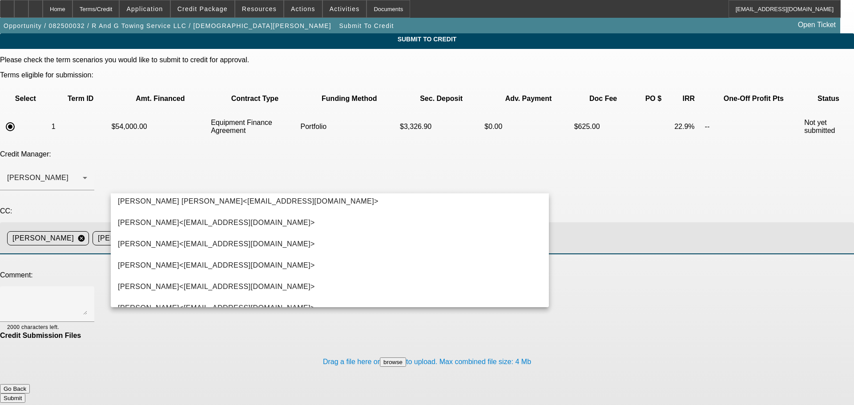
scroll to position [801, 0]
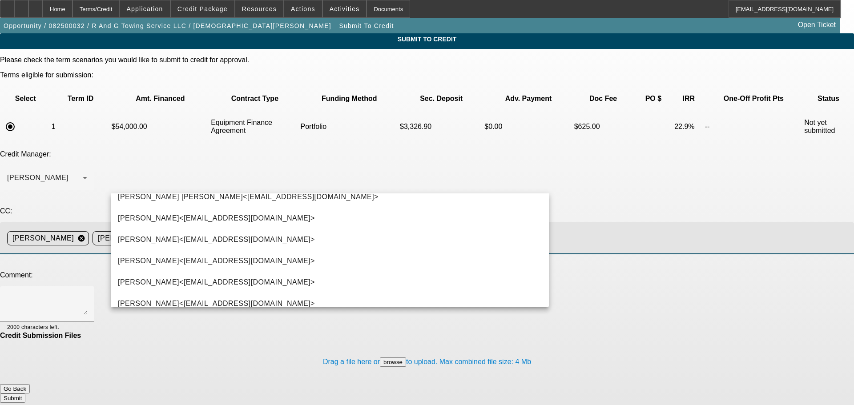
click at [68, 207] on div "CC: Michael Culligan cancel Philip D'Aquila cancel" at bounding box center [427, 235] width 854 height 57
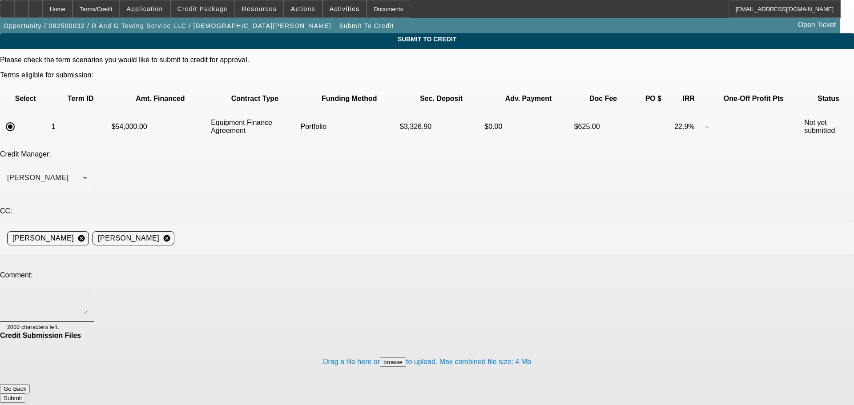
click at [87, 294] on textarea at bounding box center [47, 304] width 80 height 21
type textarea "Hey George, can you please review for port pre-approval. Thank you."
click at [218, 12] on span "Credit Package" at bounding box center [203, 8] width 50 height 7
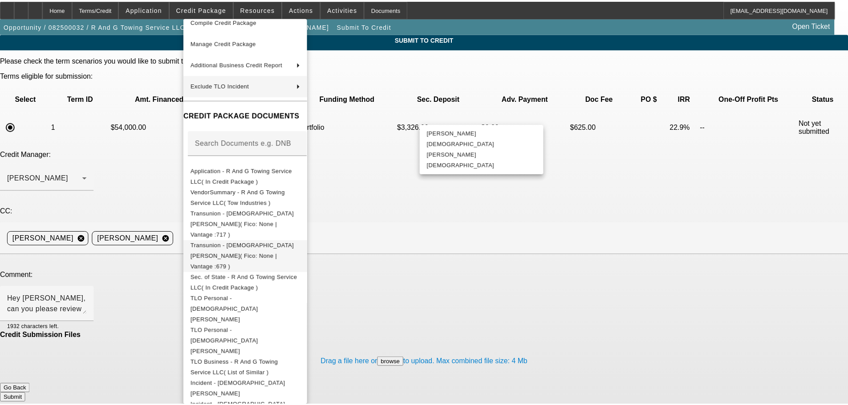
scroll to position [74, 0]
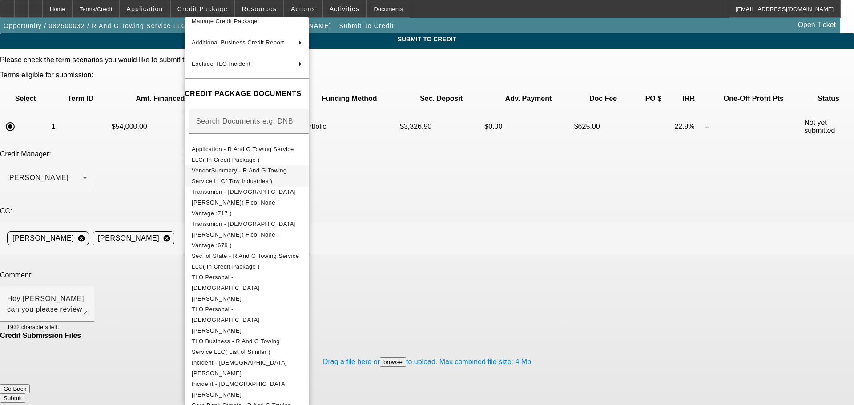
click at [297, 177] on span "VendorSummary - R And G Towing Service LLC( Tow Industries )" at bounding box center [247, 176] width 110 height 21
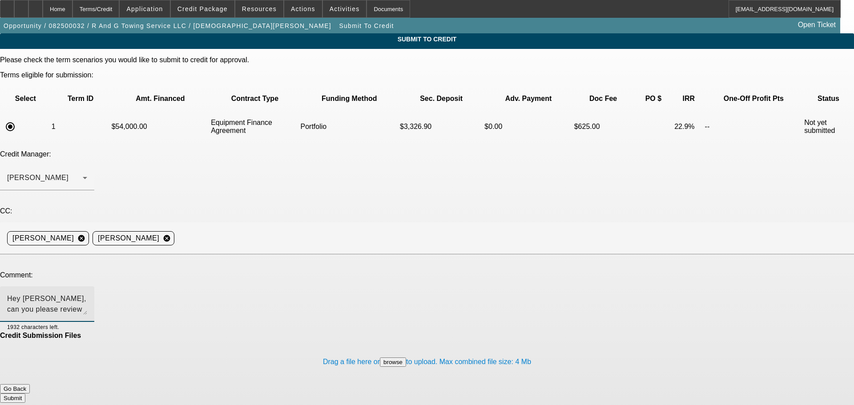
drag, startPoint x: 298, startPoint y: 217, endPoint x: 104, endPoint y: 214, distance: 193.6
click at [104, 287] on div "Hey George, can you please review for port pre-approval. Thank you. 1932 charac…" at bounding box center [427, 309] width 854 height 45
click at [67, 8] on div "Home" at bounding box center [58, 9] width 30 height 18
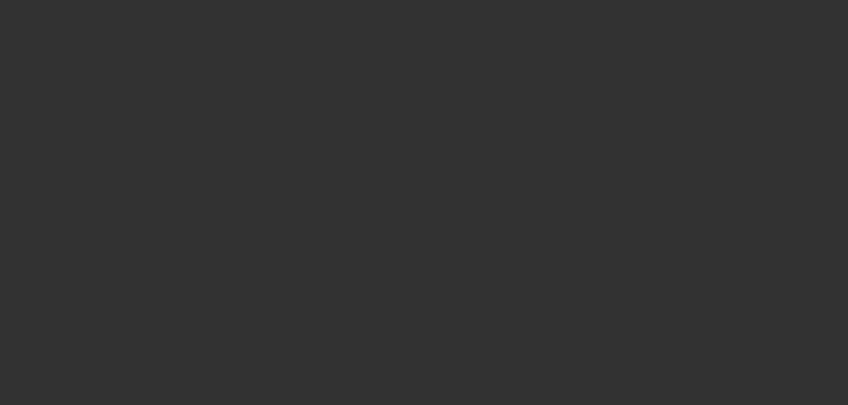
select select "0.1"
select select "2"
select select "0"
select select "6"
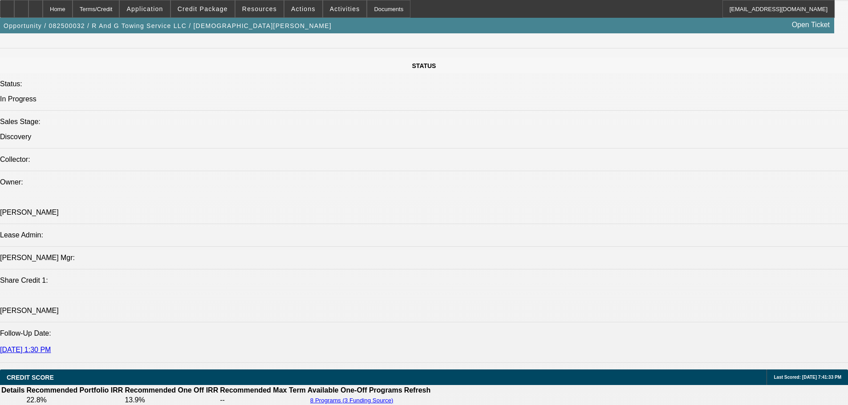
scroll to position [979, 0]
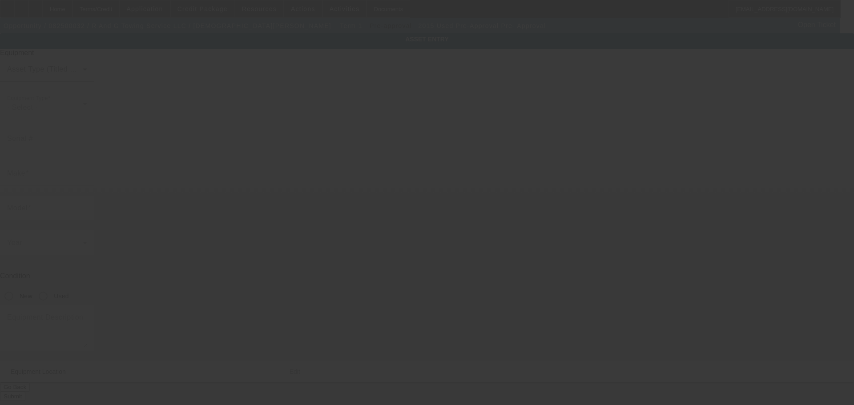
type input "Pre-Approval"
type input "Pre- Approval"
radio input "true"
type textarea "Rollback"
type input "6017 GA-315"
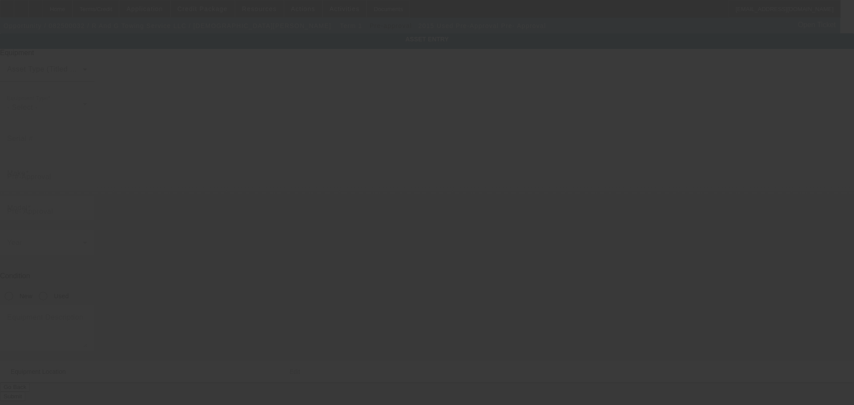
type input "Cataula"
type input "31804"
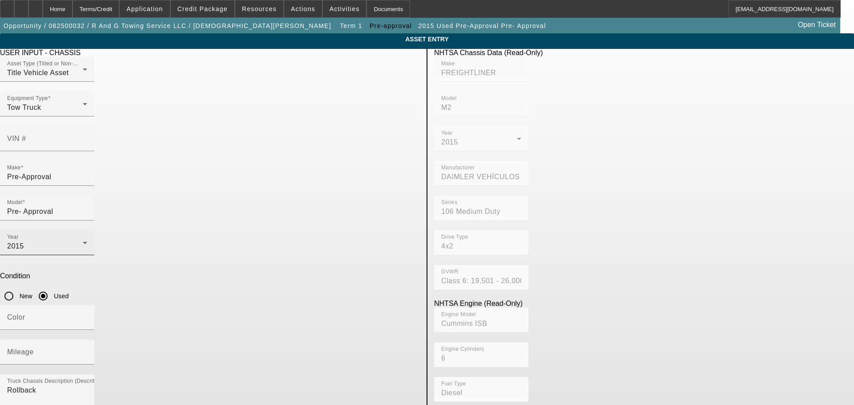
click at [87, 230] on div "Year 2015" at bounding box center [47, 242] width 80 height 25
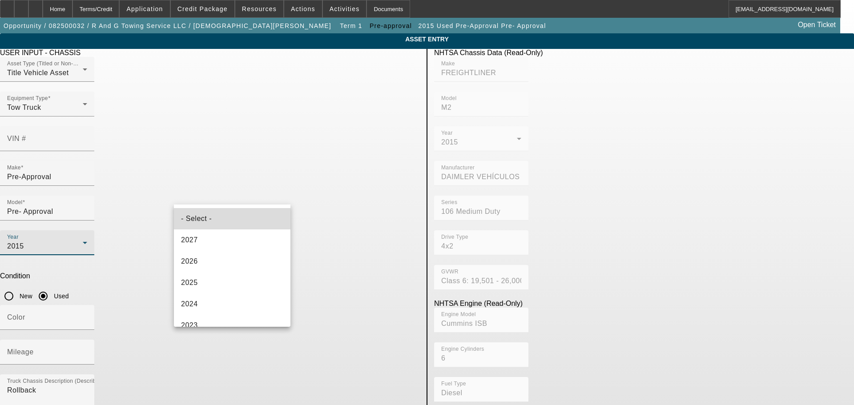
click at [244, 214] on mat-option "- Select -" at bounding box center [232, 218] width 117 height 21
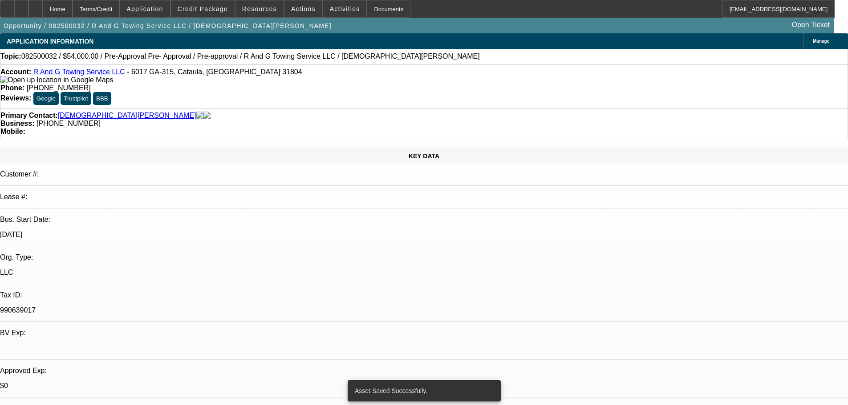
select select "0.1"
select select "2"
select select "0"
select select "6"
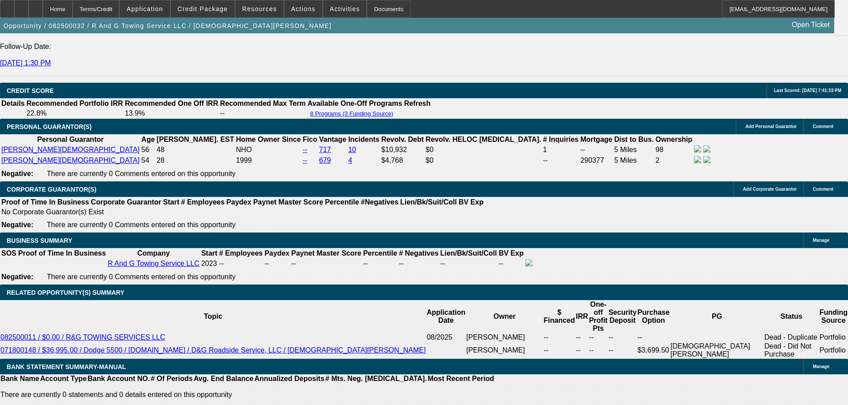
scroll to position [1170, 0]
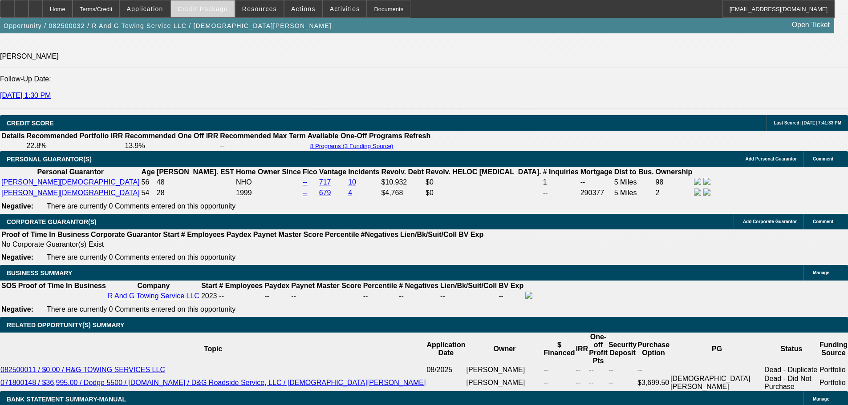
click at [202, 12] on span "Credit Package" at bounding box center [203, 8] width 50 height 7
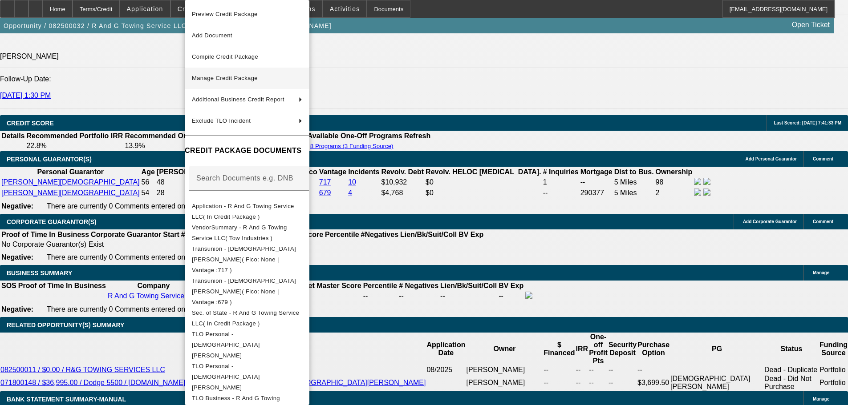
click at [226, 78] on span "Manage Credit Package" at bounding box center [225, 78] width 66 height 7
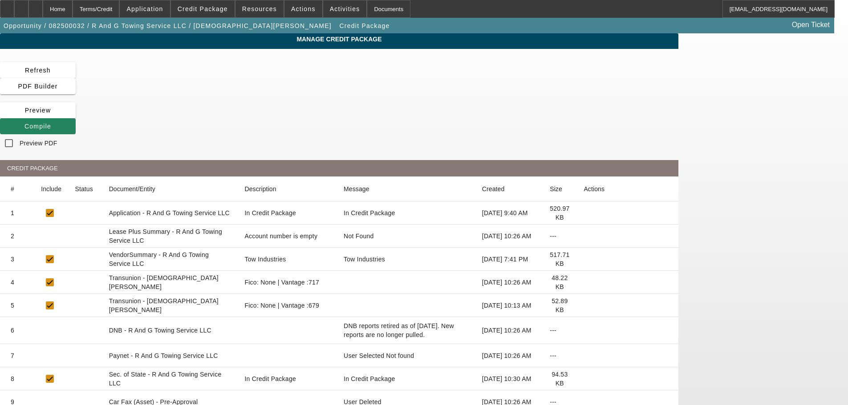
click at [583, 259] on icon at bounding box center [583, 259] width 0 height 0
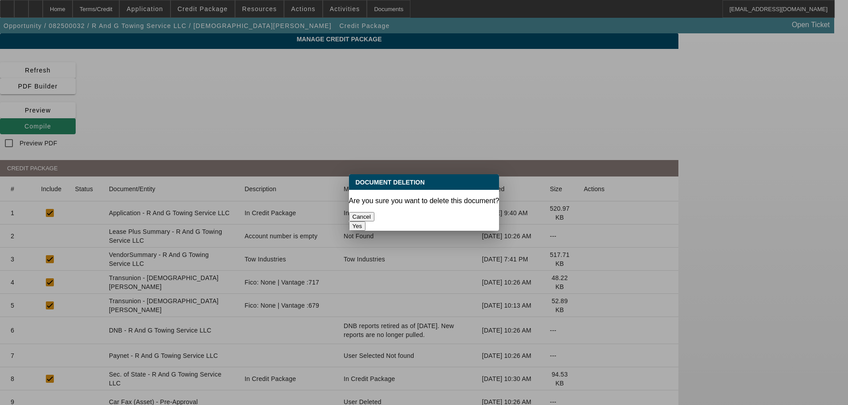
click at [366, 222] on button "Yes" at bounding box center [357, 226] width 17 height 9
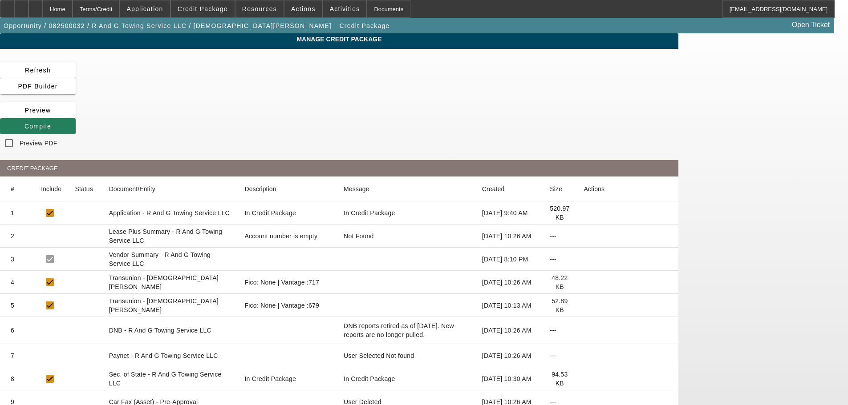
click at [51, 123] on span "Compile" at bounding box center [37, 126] width 27 height 7
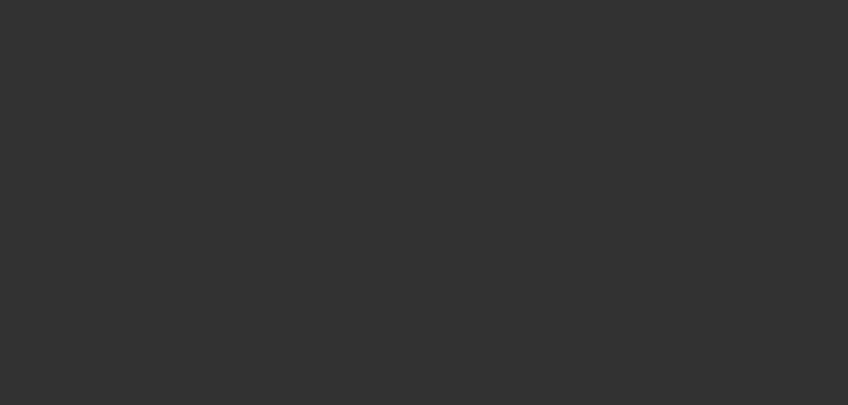
scroll to position [356, 0]
select select "0.1"
select select "2"
select select "0"
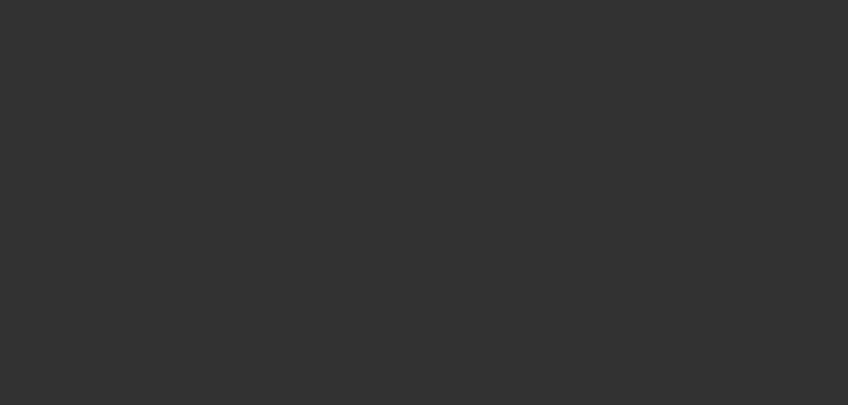
select select "6"
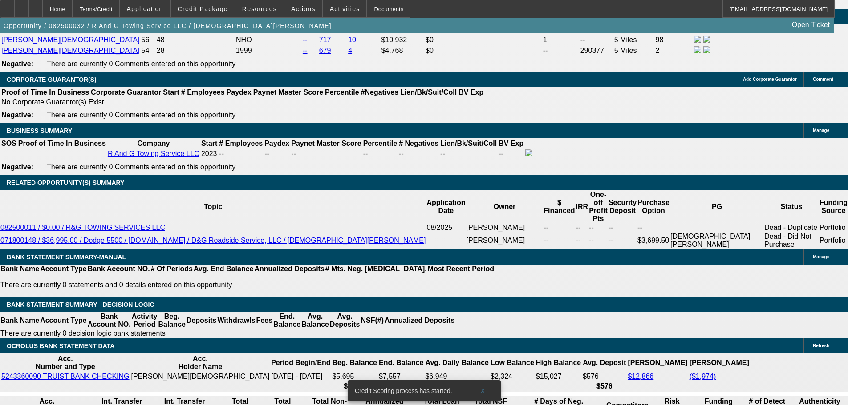
scroll to position [1246, 0]
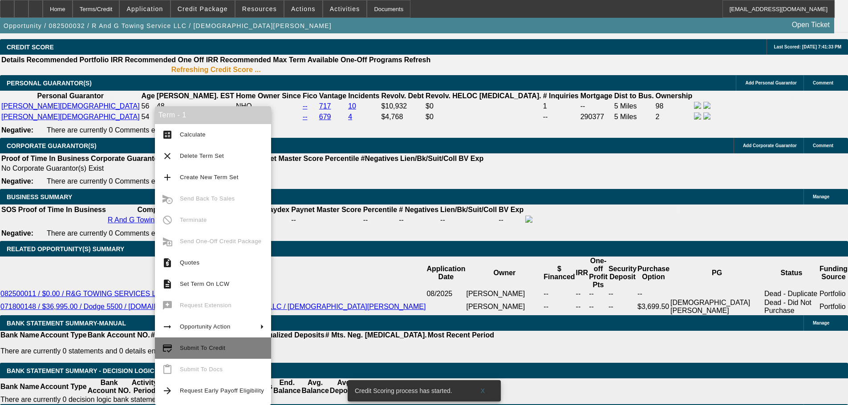
click at [208, 348] on span "Submit To Credit" at bounding box center [202, 348] width 45 height 7
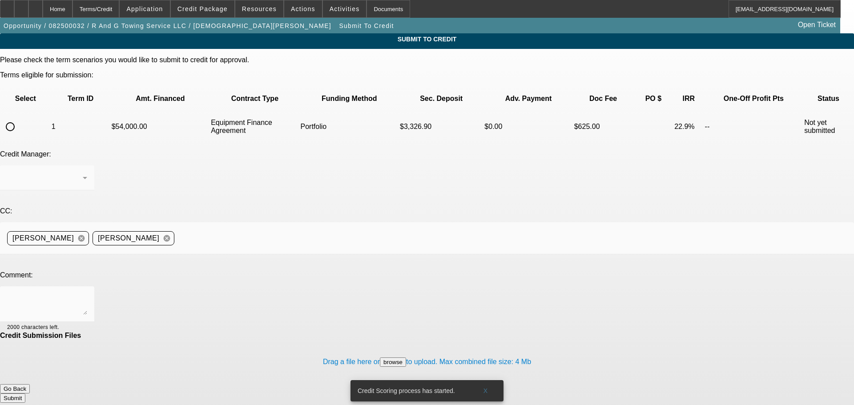
click at [19, 118] on input "radio" at bounding box center [10, 127] width 18 height 18
radio input "true"
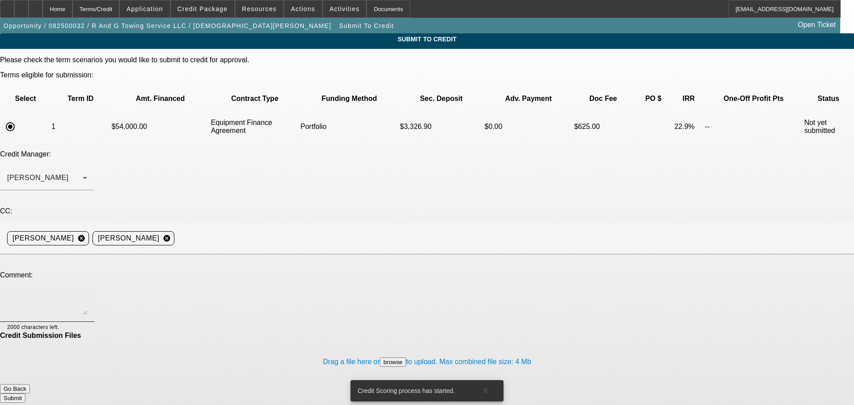
click at [87, 294] on textarea at bounding box center [47, 304] width 80 height 21
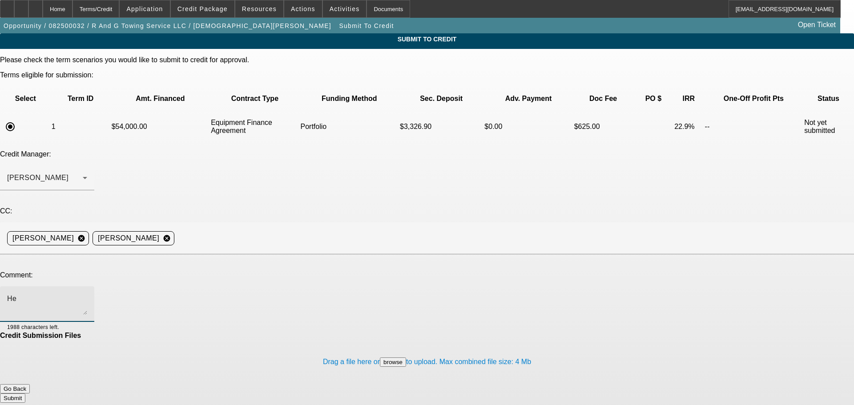
type textarea "H"
paste textarea "Hey George, can you please review for port pre-approval. Thank you."
type textarea "Hey George, can you please review for port pre-approval. Thank you."
click at [25, 394] on button "Submit" at bounding box center [12, 398] width 25 height 9
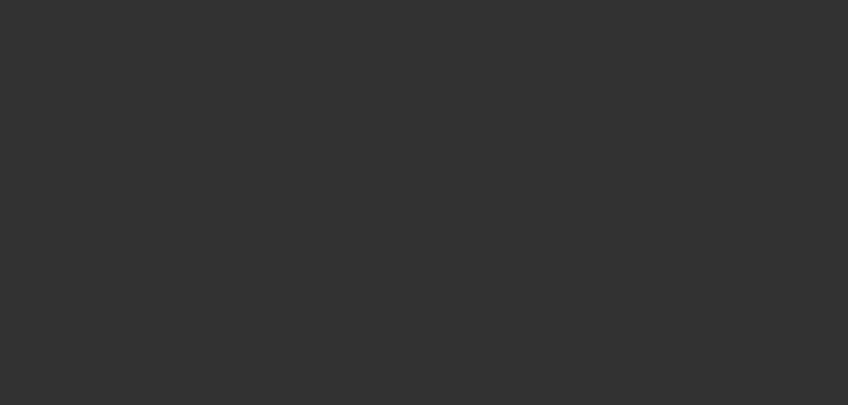
select select "0.1"
select select "2"
select select "0"
select select "6"
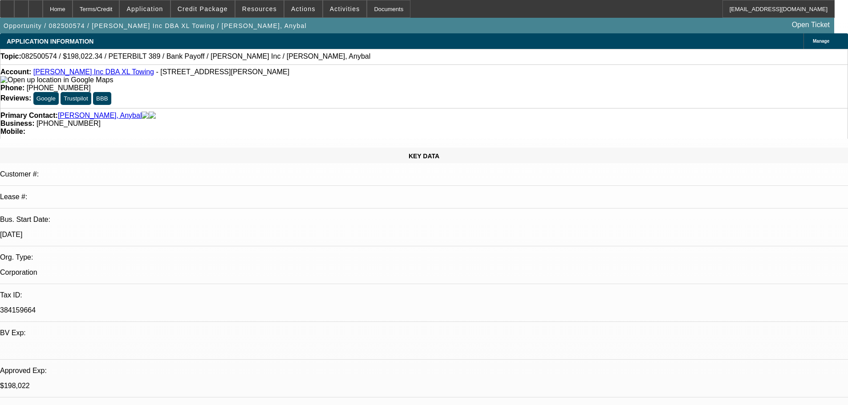
select select "0"
select select "2"
select select "0.15"
select select "4"
select select "0"
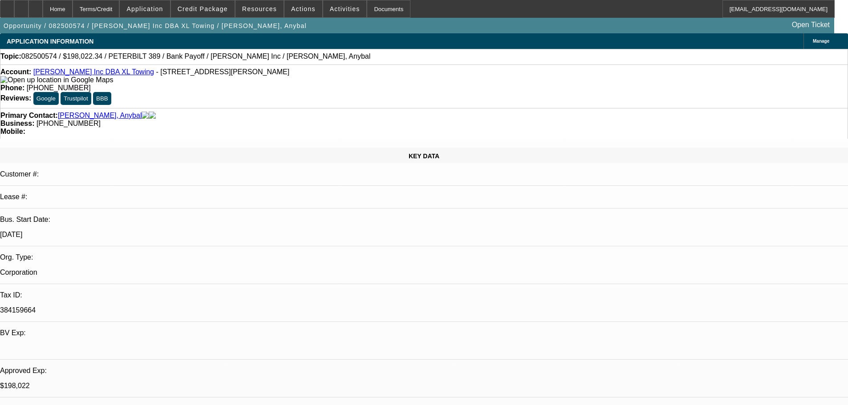
select select "2"
select select "0.15"
select select "4"
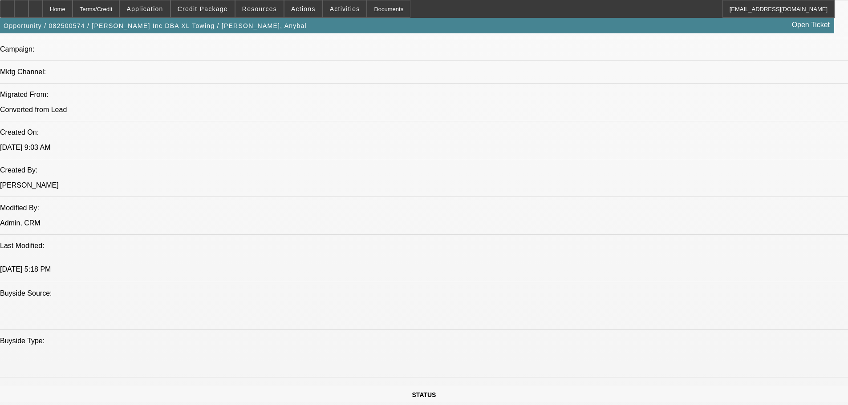
scroll to position [712, 0]
